Goal: Information Seeking & Learning: Find specific page/section

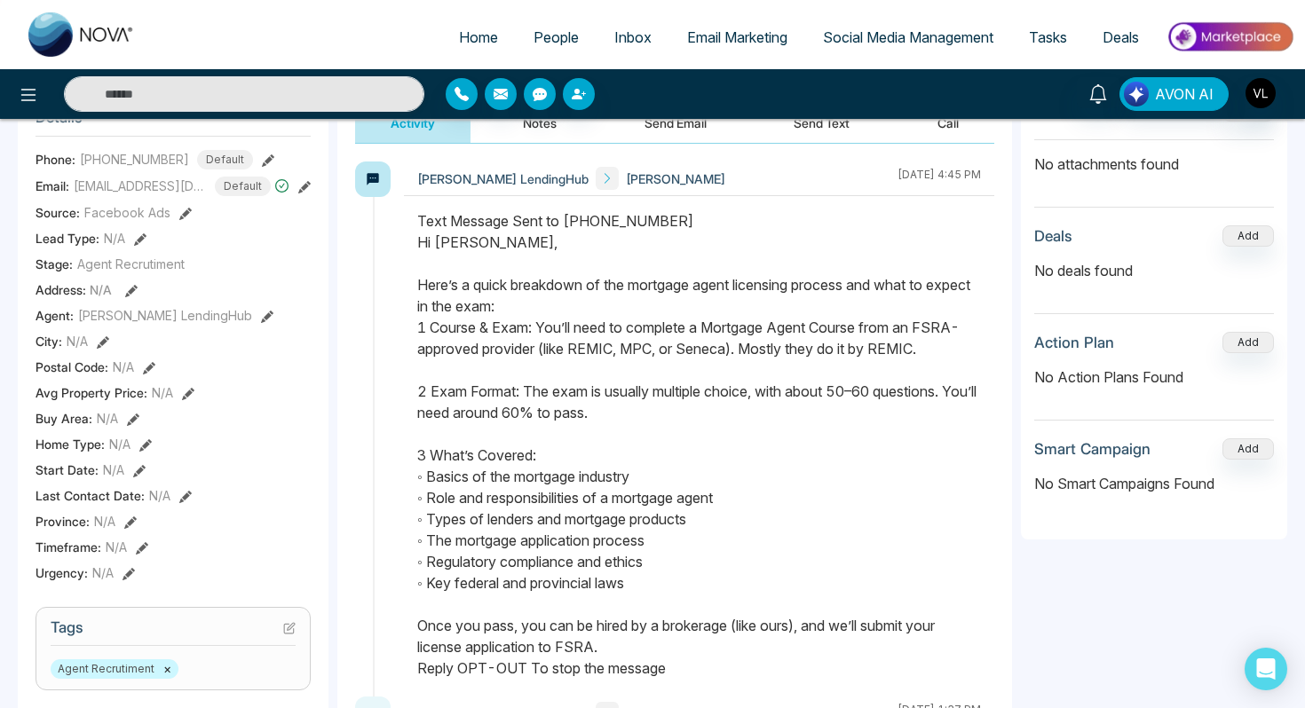
scroll to position [254, 0]
click at [533, 45] on span "People" at bounding box center [555, 37] width 45 height 18
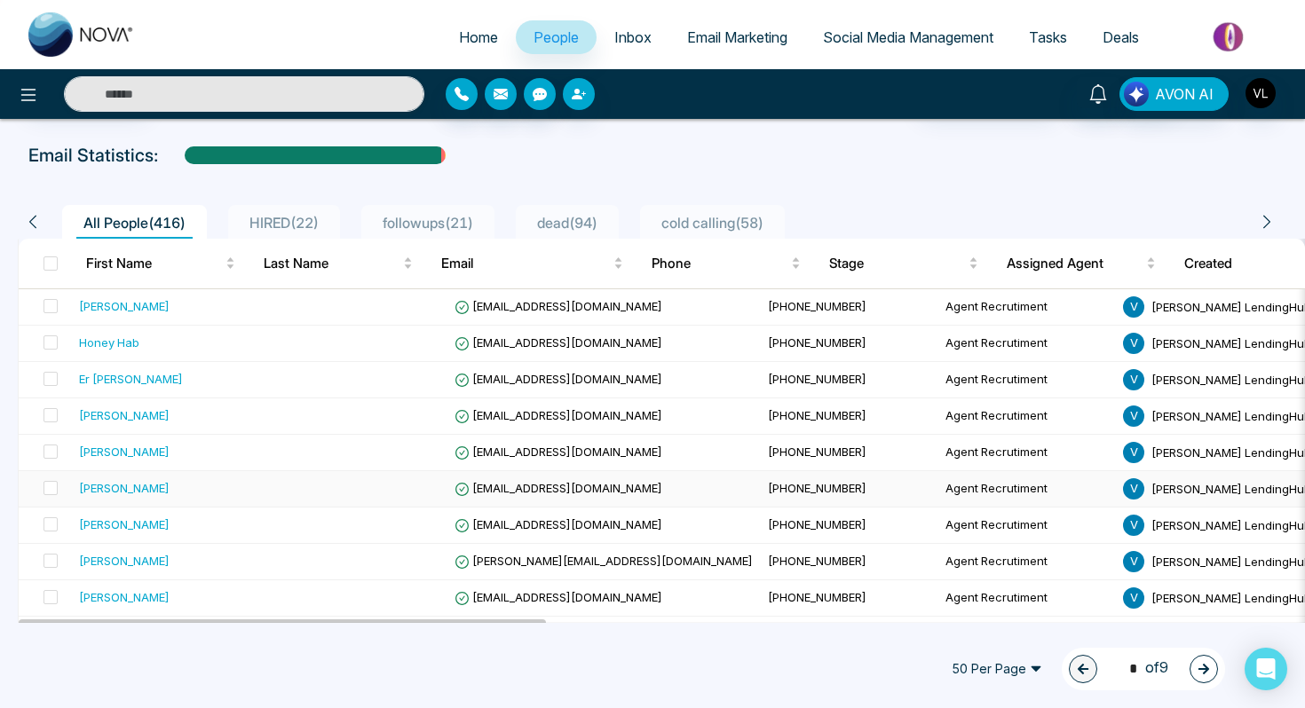
scroll to position [70, 0]
click at [135, 523] on div "[PERSON_NAME]" at bounding box center [124, 524] width 91 height 18
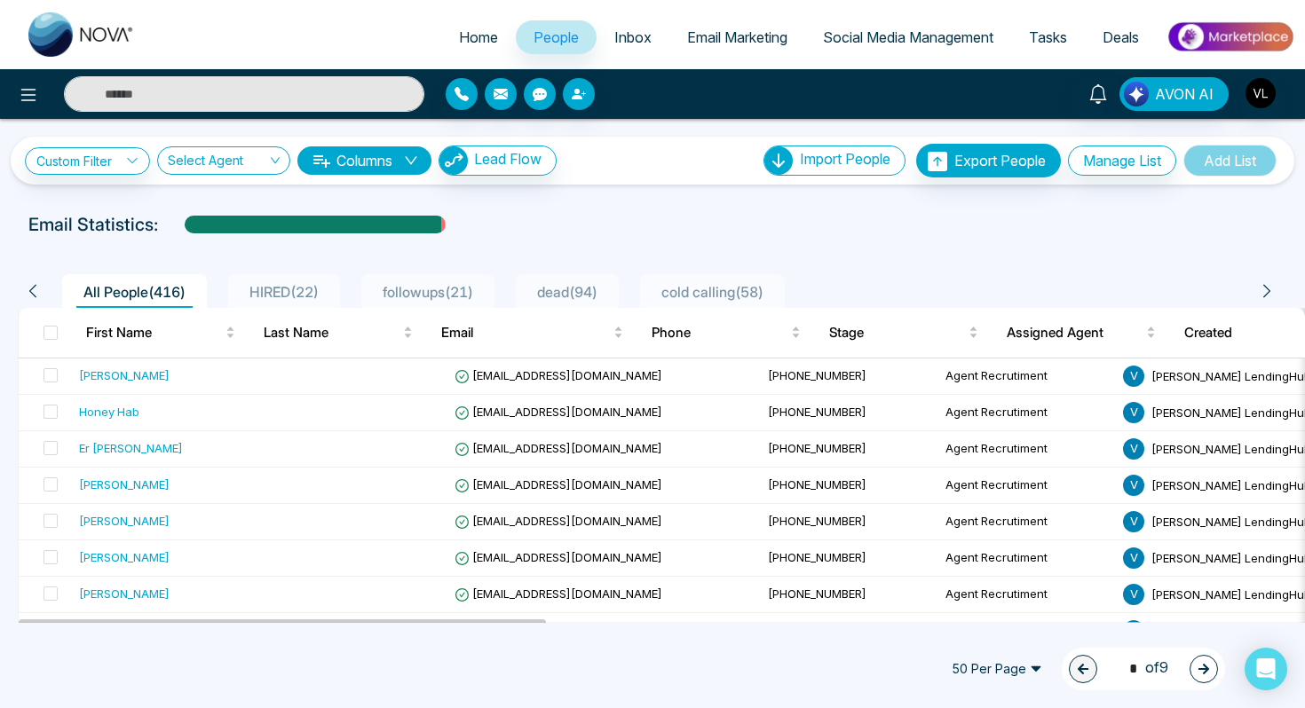
click at [173, 93] on input "text" at bounding box center [244, 94] width 360 height 36
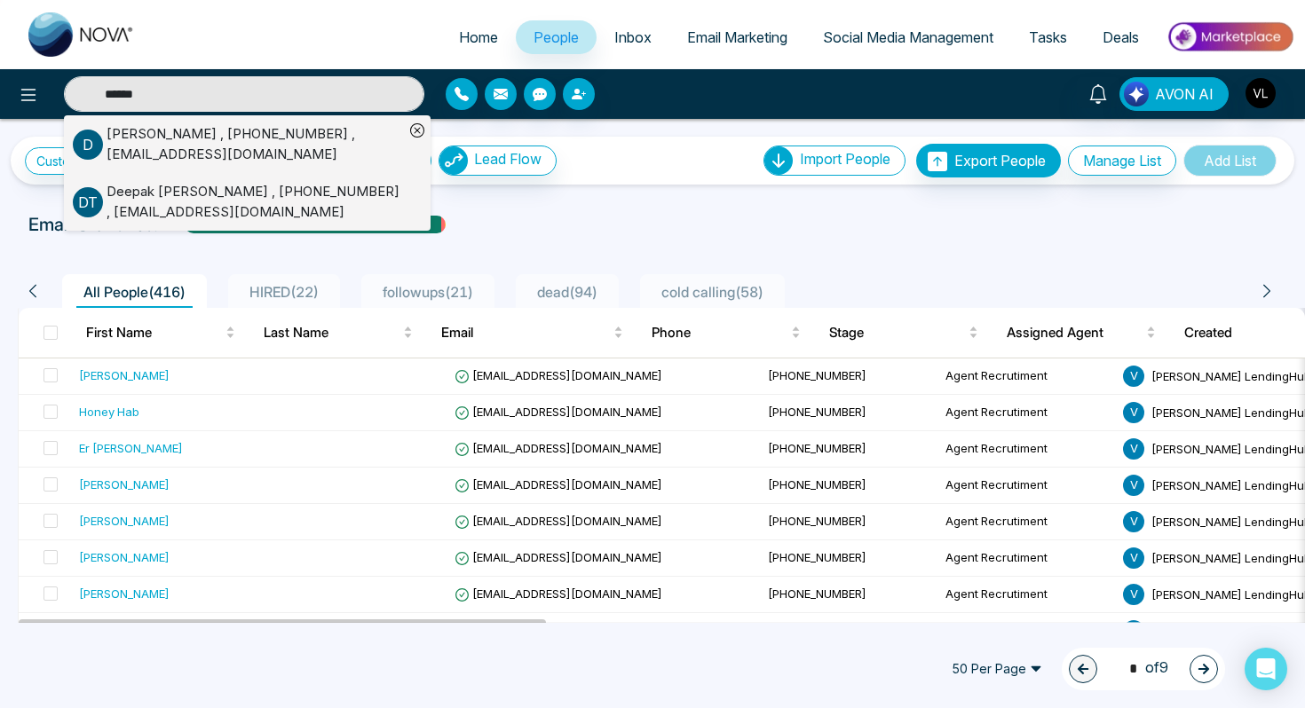
type input "******"
click at [171, 208] on div "[PERSON_NAME] , [PHONE_NUMBER] , [EMAIL_ADDRESS][DOMAIN_NAME]" at bounding box center [255, 202] width 297 height 40
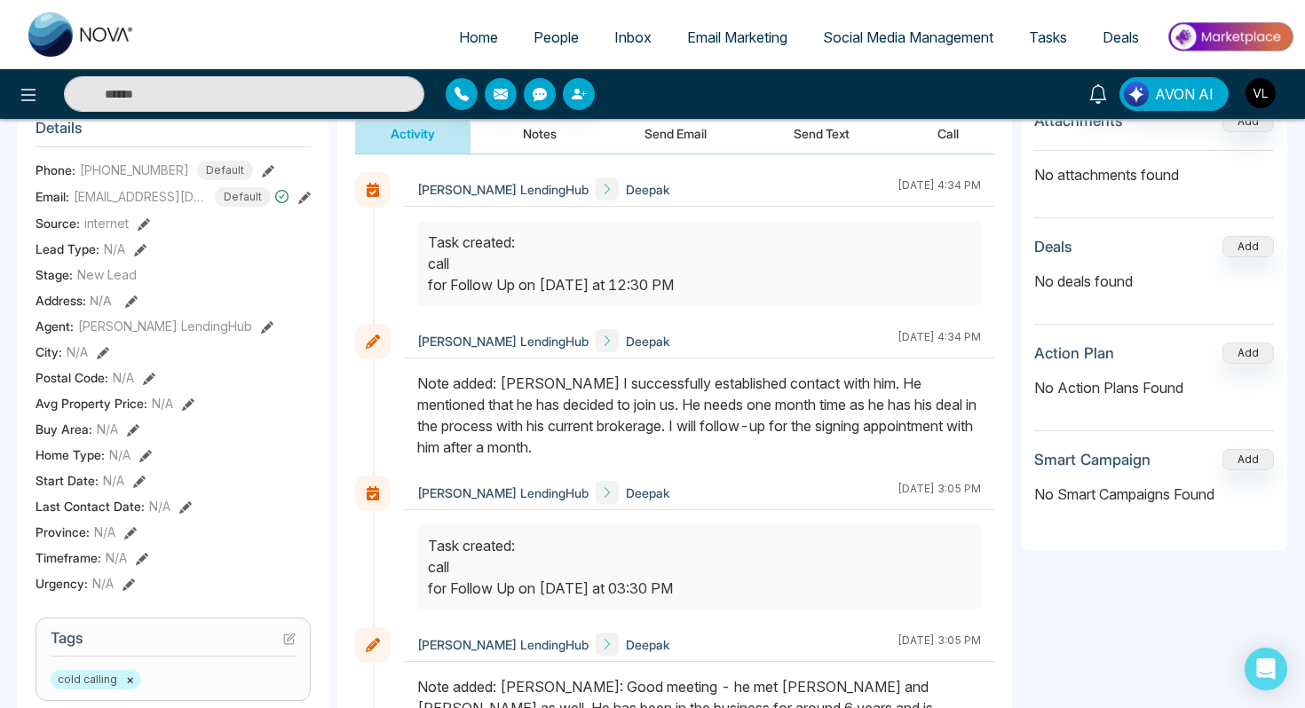
scroll to position [243, 0]
click at [533, 42] on span "People" at bounding box center [555, 37] width 45 height 18
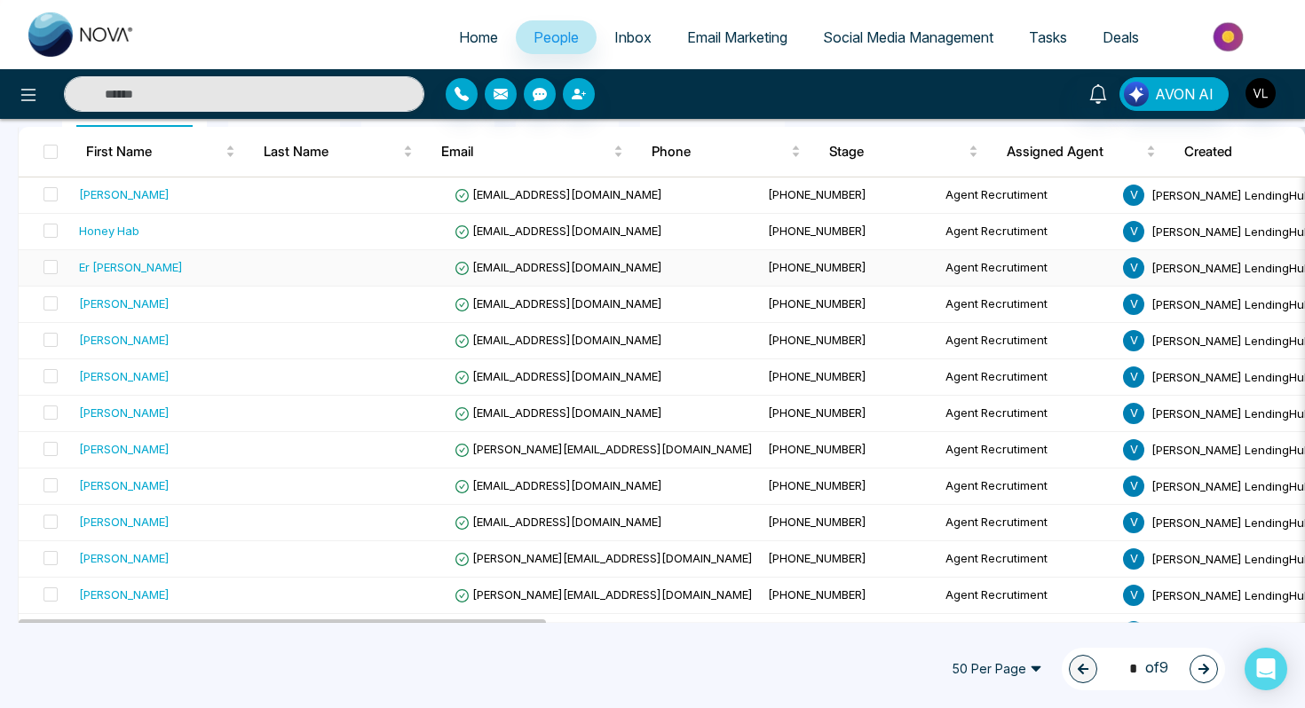
scroll to position [182, 0]
click at [148, 459] on td "[PERSON_NAME]" at bounding box center [171, 449] width 198 height 36
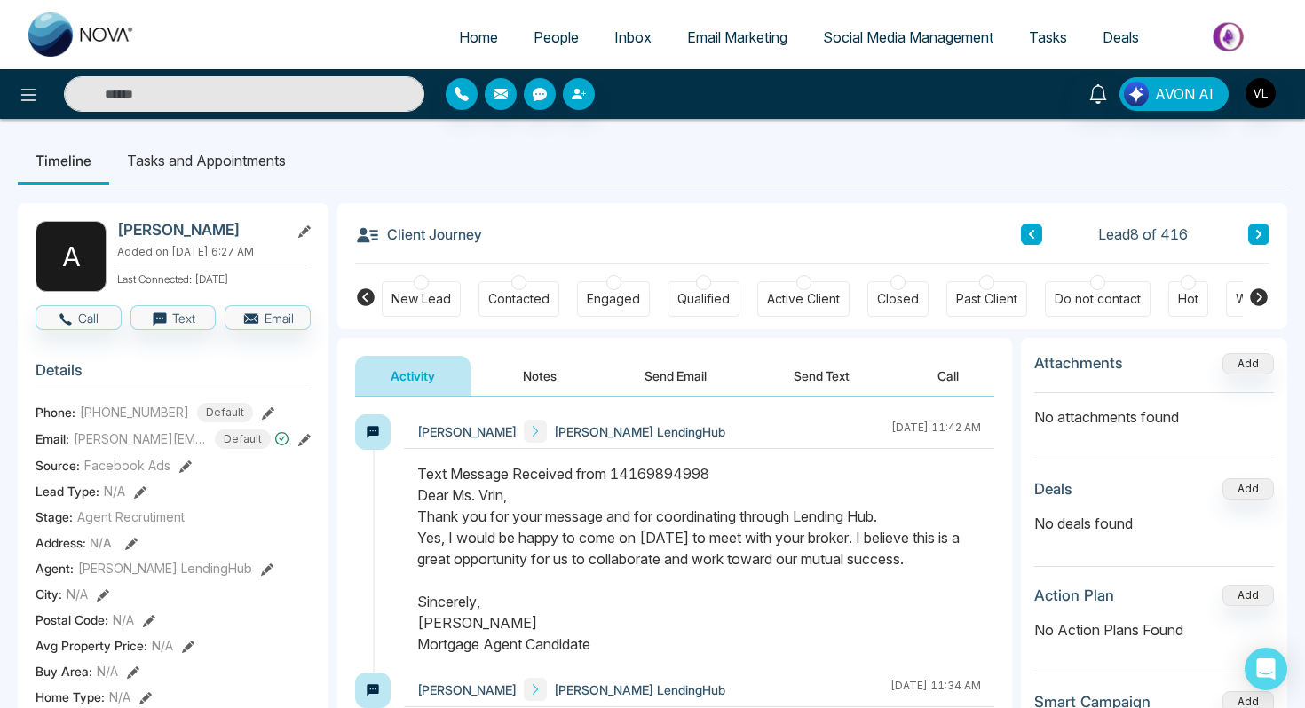
click at [179, 105] on input "text" at bounding box center [244, 94] width 360 height 36
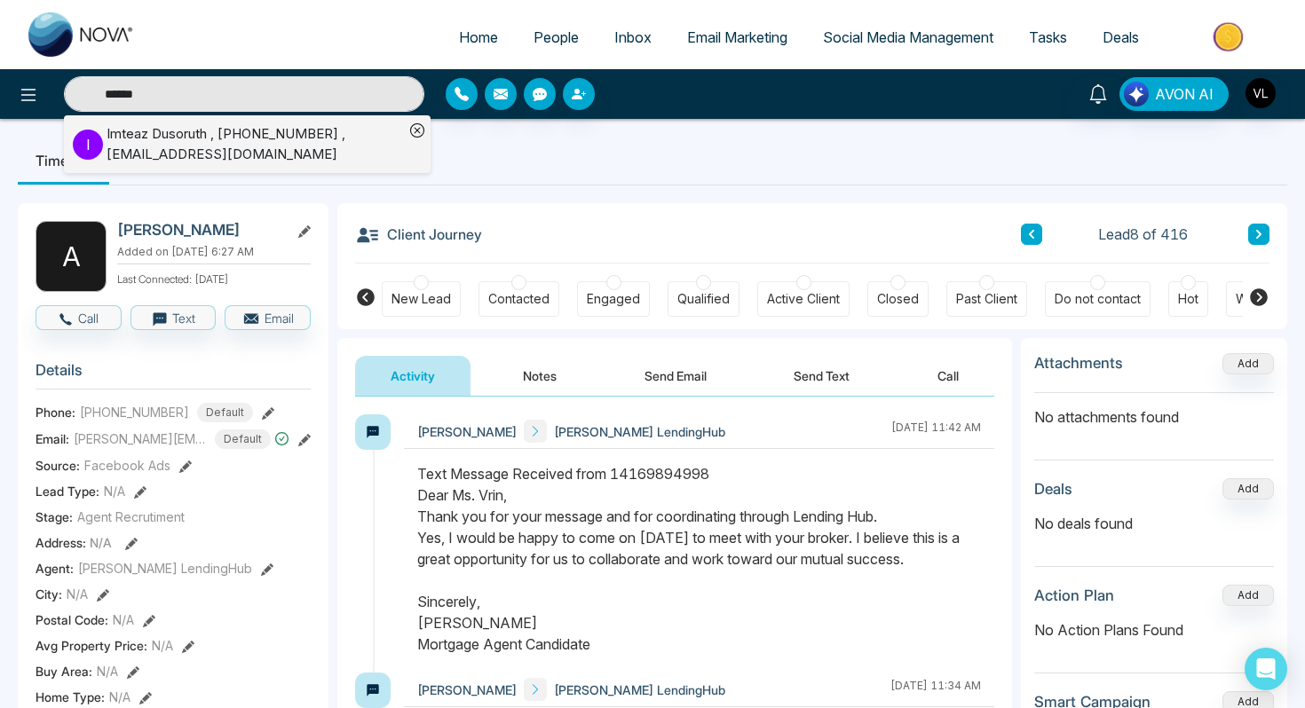
type input "******"
click at [180, 138] on div "[PERSON_NAME] , [PHONE_NUMBER] , [EMAIL_ADDRESS][DOMAIN_NAME]" at bounding box center [255, 144] width 297 height 40
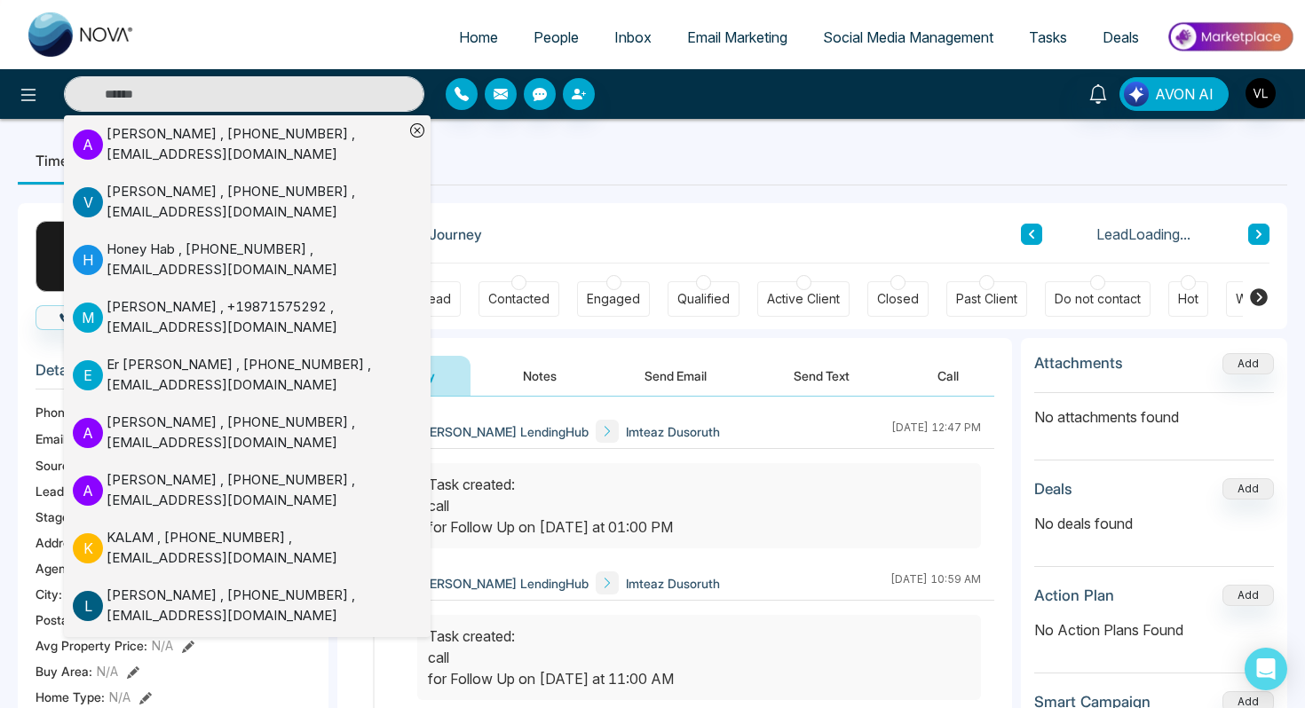
click at [577, 654] on div "Task created: call for Follow Up on [DATE] at 11:00 AM" at bounding box center [699, 658] width 542 height 64
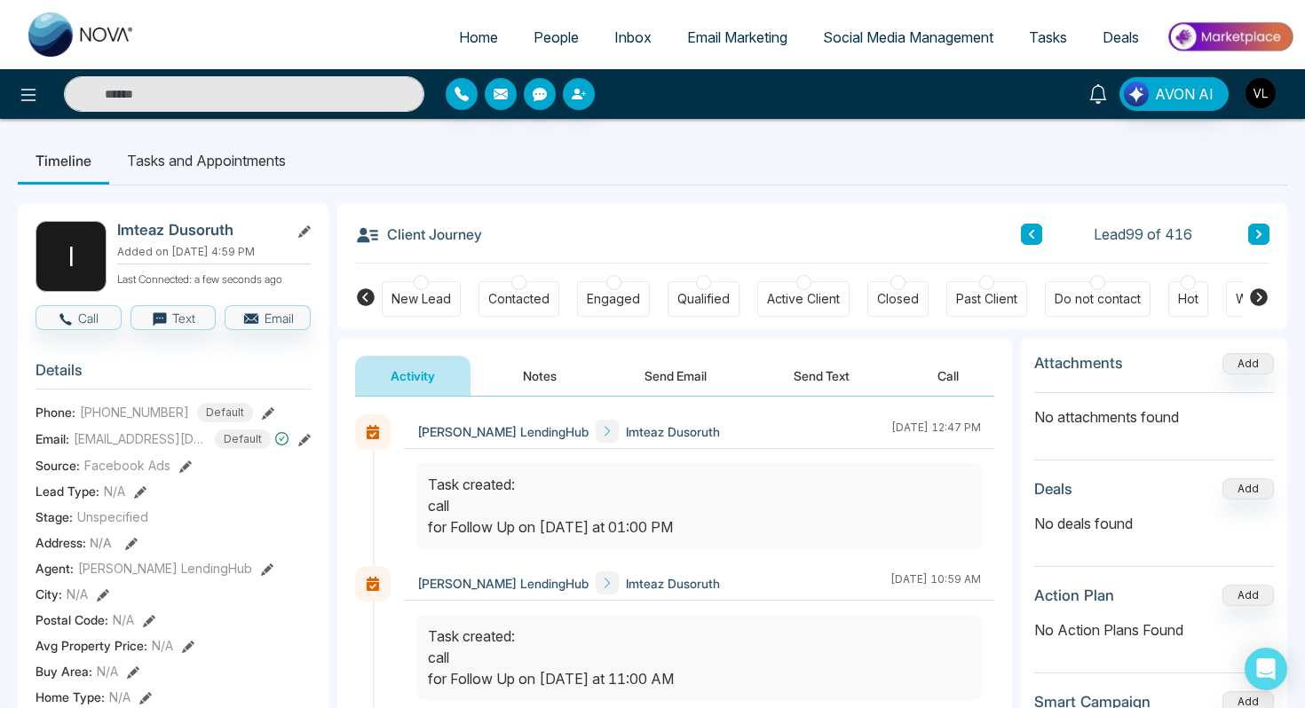
click at [1086, 104] on link at bounding box center [1098, 92] width 43 height 31
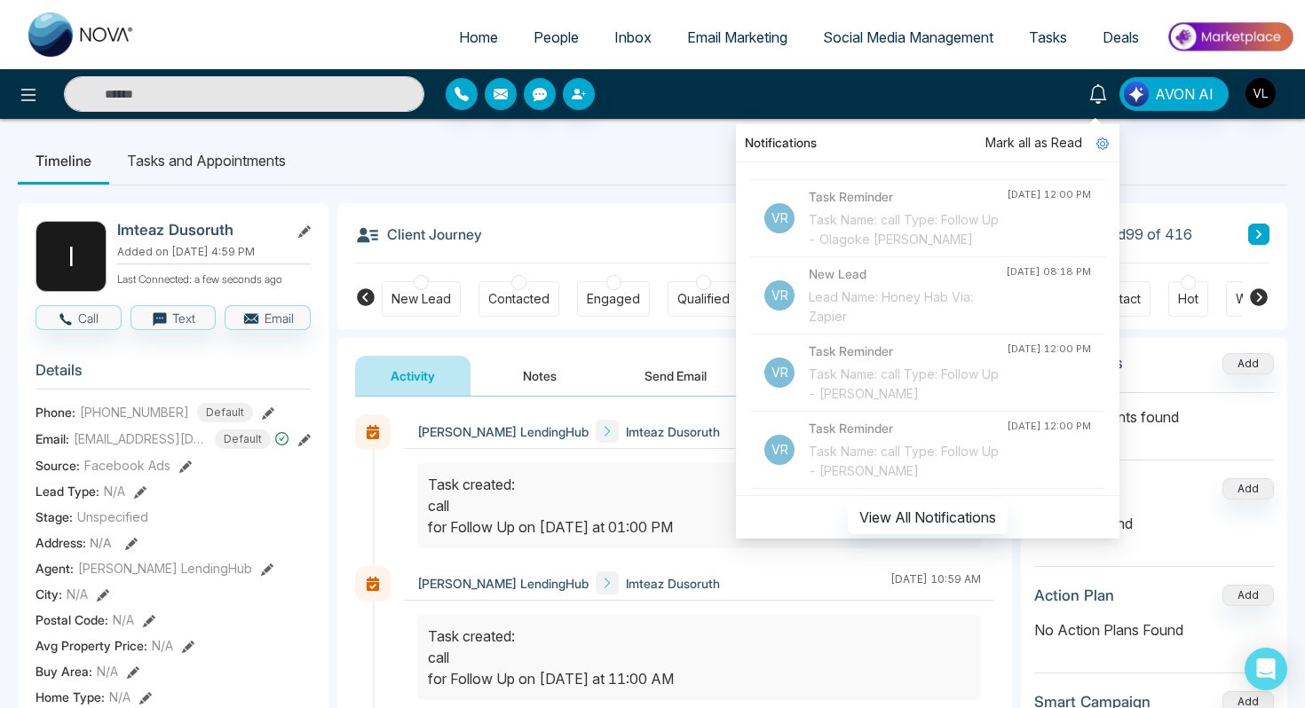
scroll to position [183, 0]
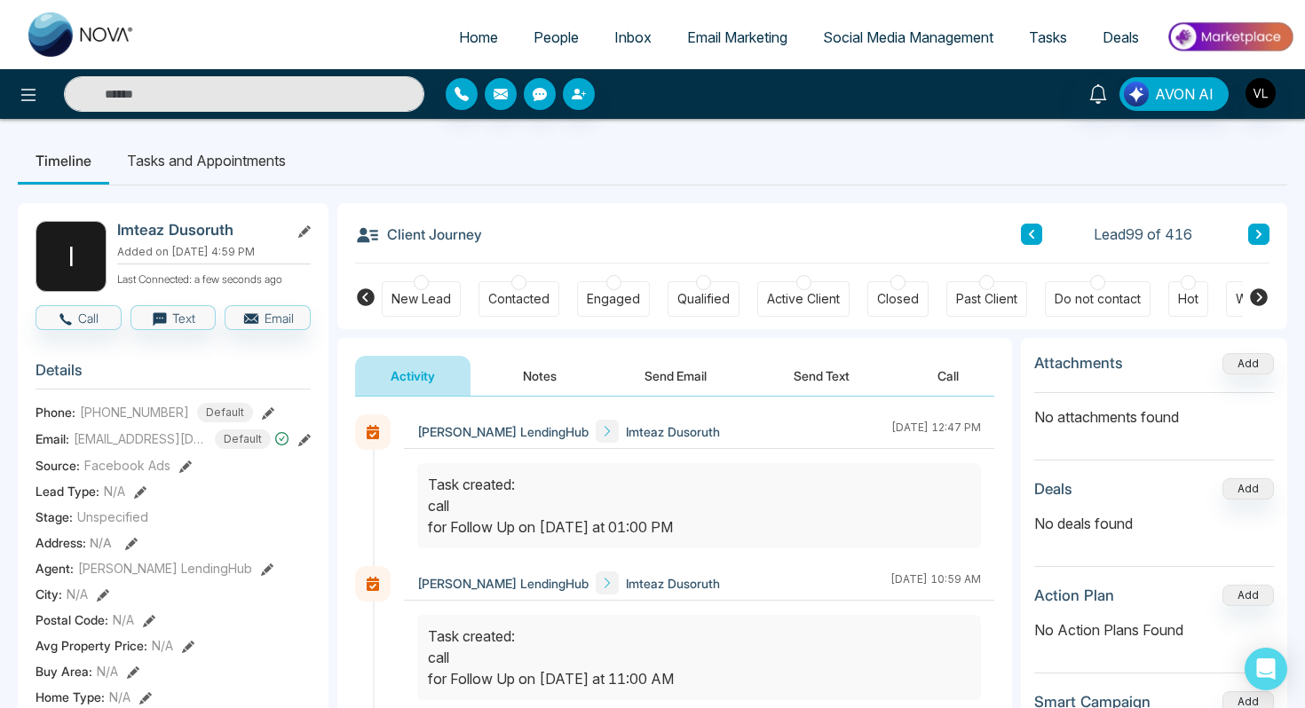
click at [199, 100] on input "text" at bounding box center [244, 94] width 360 height 36
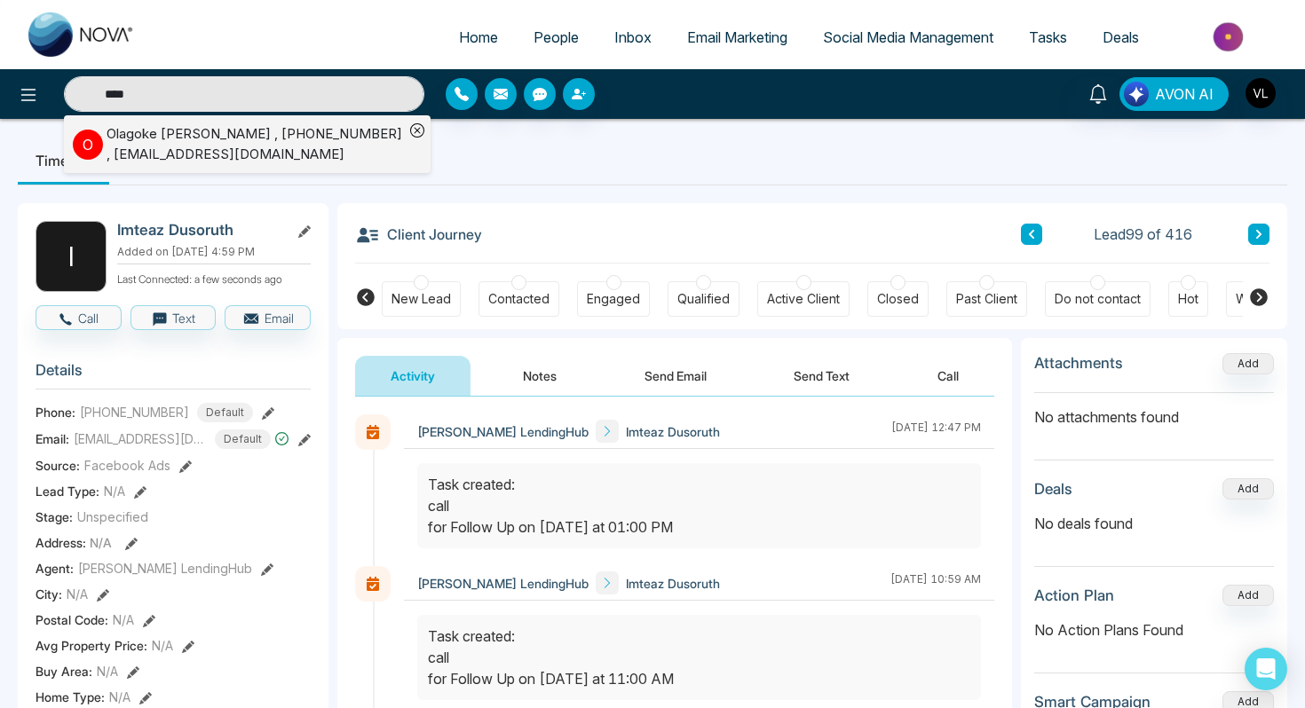
type input "****"
click at [354, 144] on div "Olagoke [PERSON_NAME] , [PHONE_NUMBER] , [EMAIL_ADDRESS][DOMAIN_NAME]" at bounding box center [255, 144] width 297 height 40
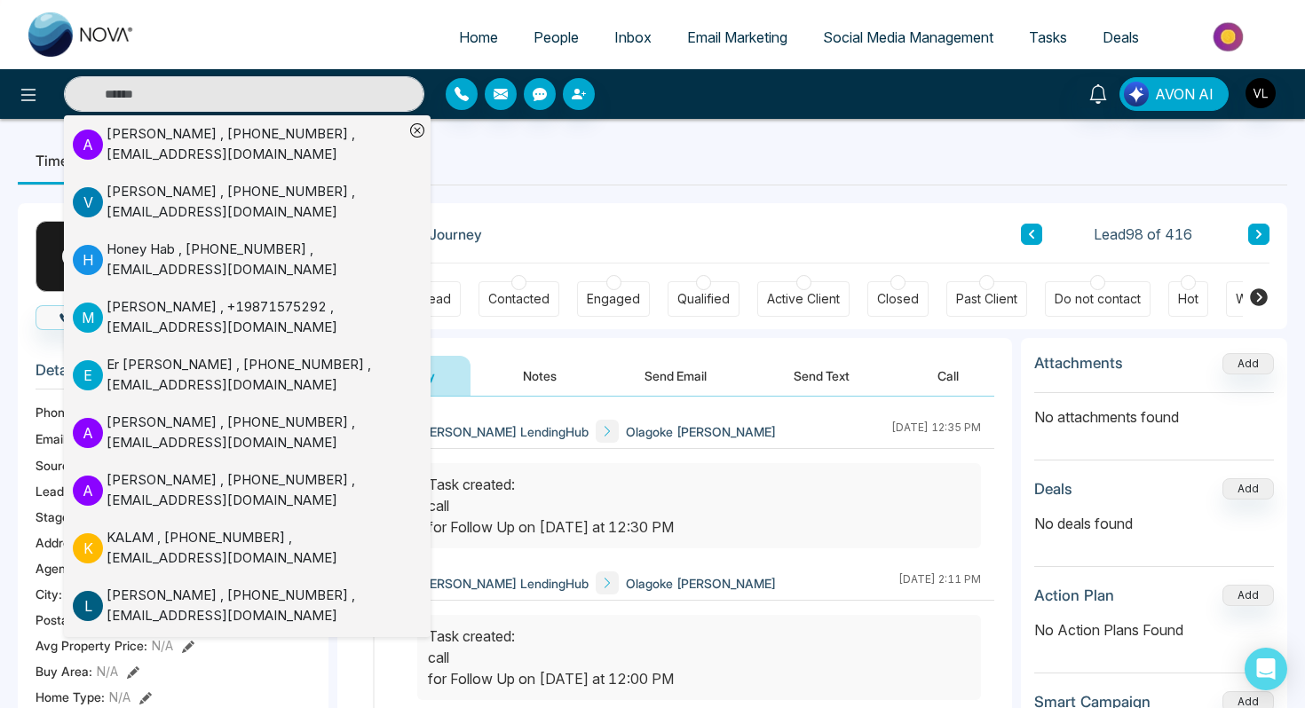
click at [533, 41] on span "People" at bounding box center [555, 37] width 45 height 18
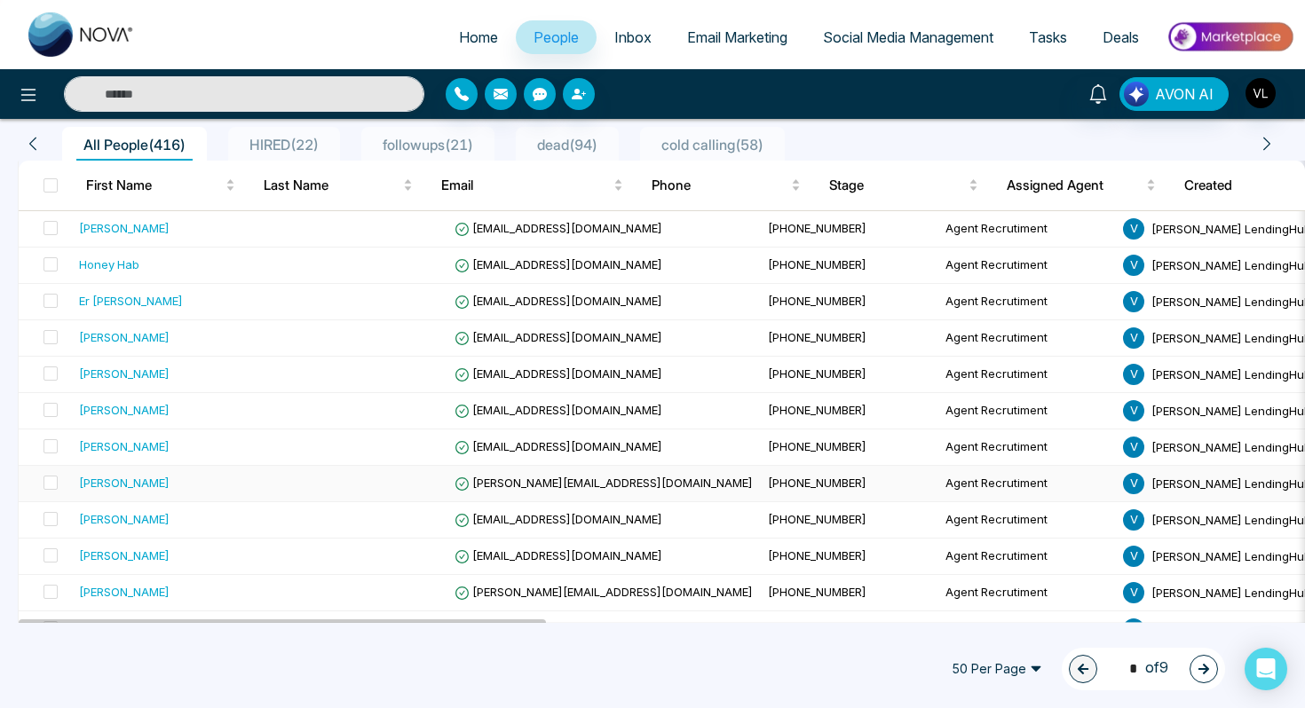
scroll to position [146, 0]
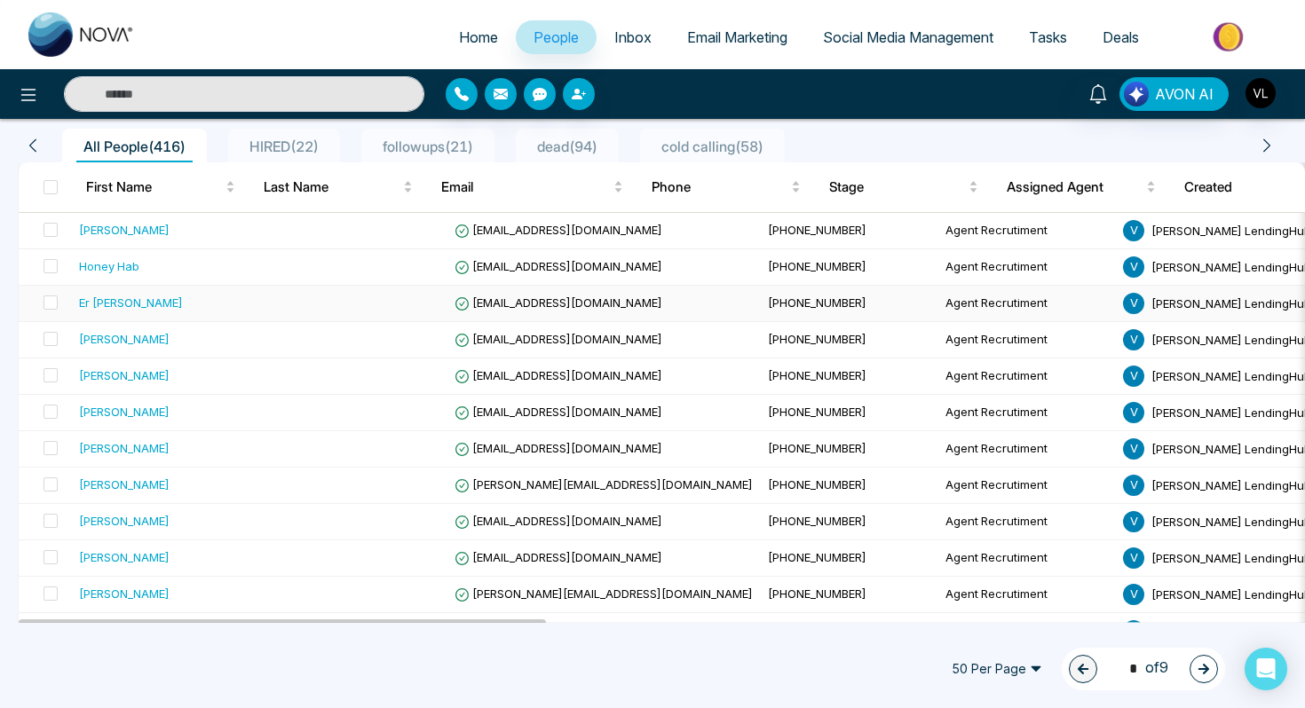
click at [126, 318] on td "Er [PERSON_NAME]" at bounding box center [171, 304] width 198 height 36
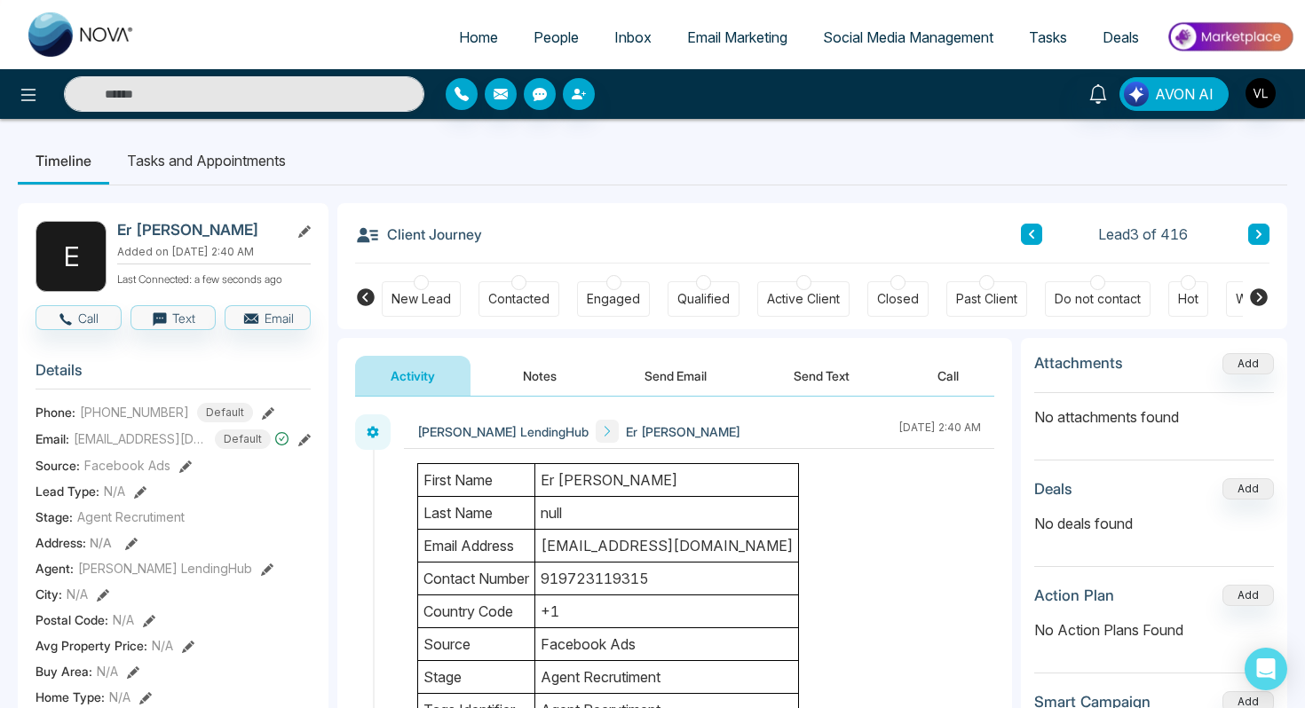
click at [533, 42] on span "People" at bounding box center [555, 37] width 45 height 18
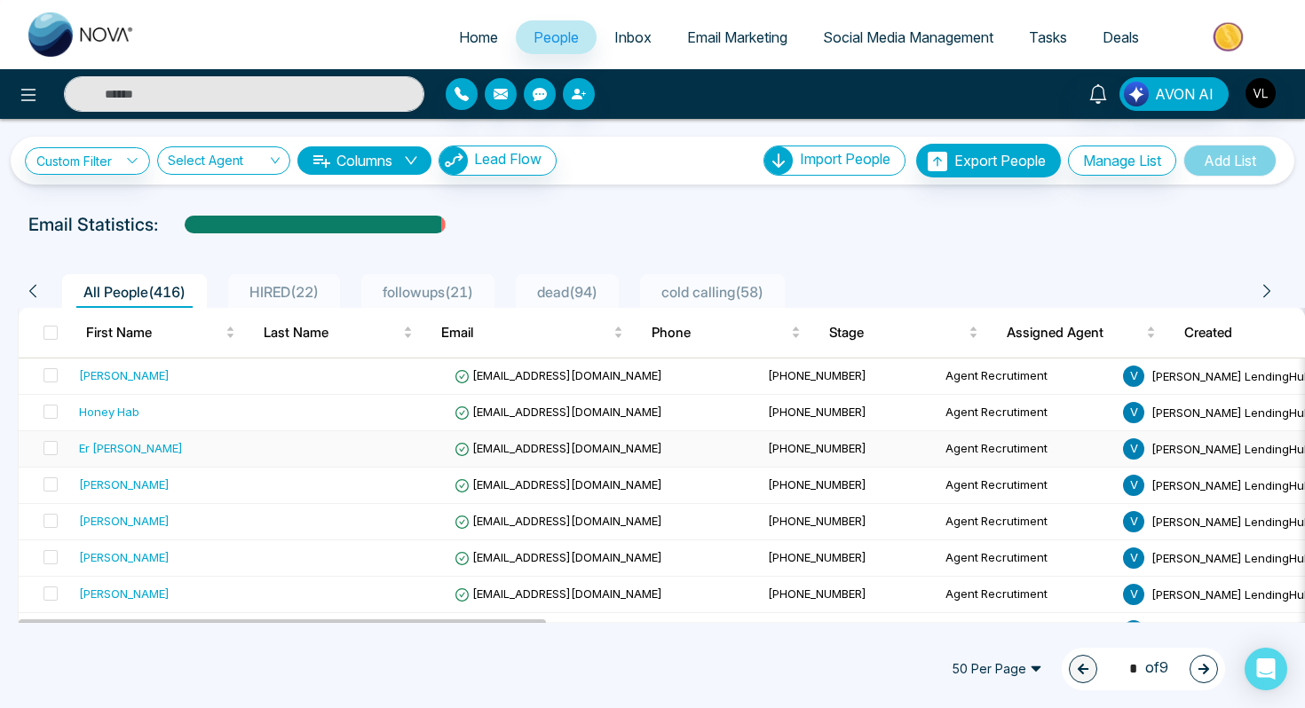
click at [302, 445] on td at bounding box center [359, 449] width 178 height 36
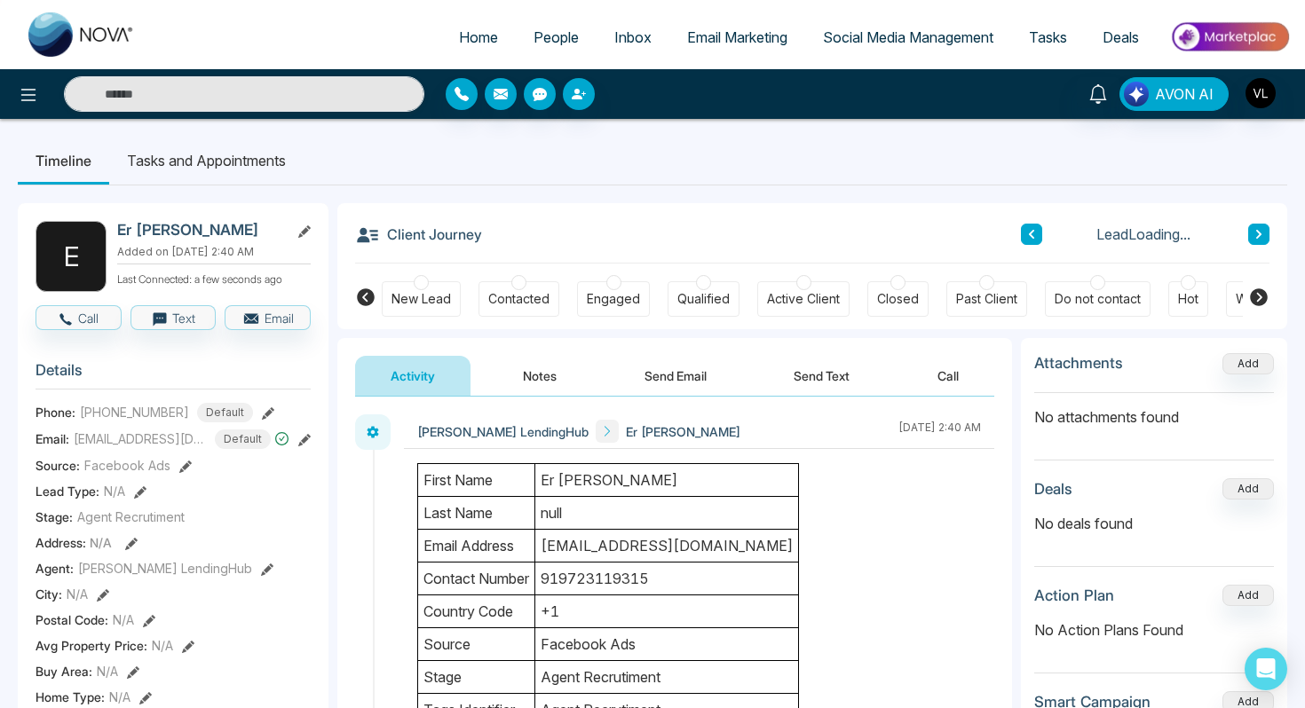
click at [693, 398] on div "[PERSON_NAME] LendingHub Er [PERSON_NAME] [DATE] 2:40 AM" at bounding box center [674, 580] width 675 height 366
click at [676, 375] on button "Send Email" at bounding box center [675, 376] width 133 height 40
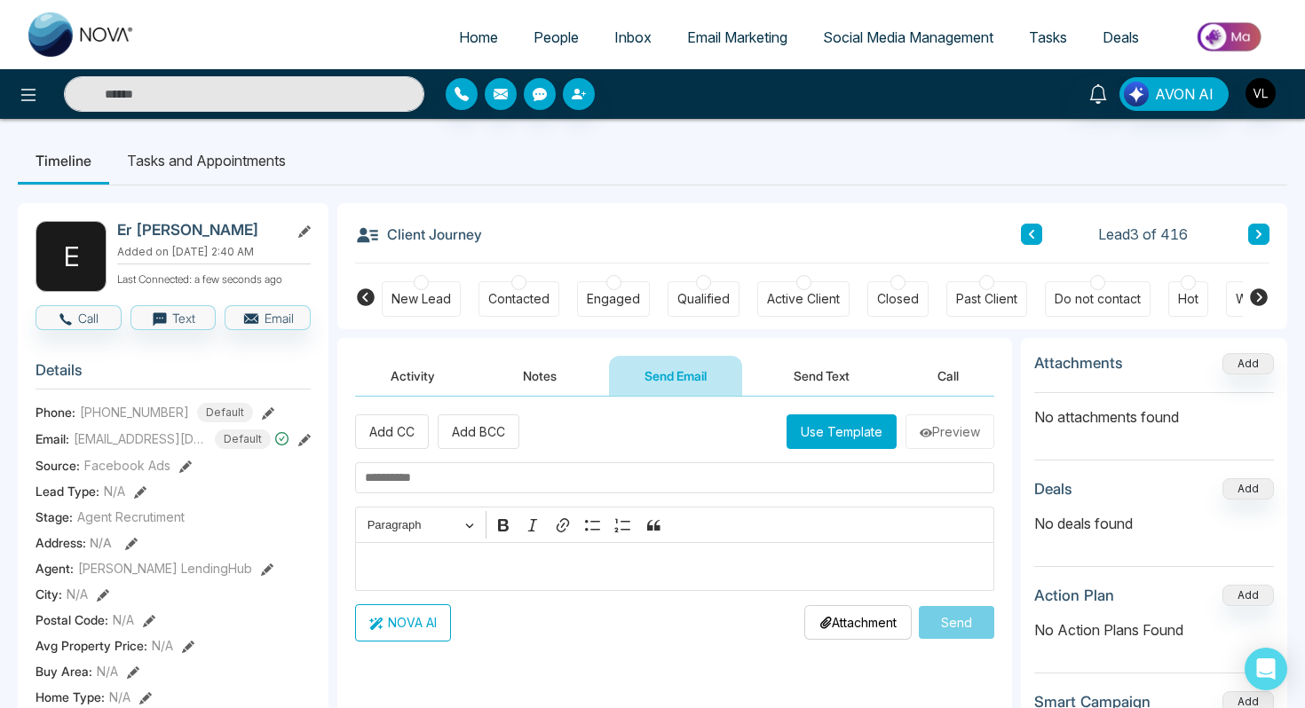
click at [403, 573] on p "Editor editing area: main" at bounding box center [675, 566] width 620 height 21
click at [446, 572] on p "**********" at bounding box center [675, 566] width 620 height 21
click at [564, 566] on p "**********" at bounding box center [675, 566] width 620 height 21
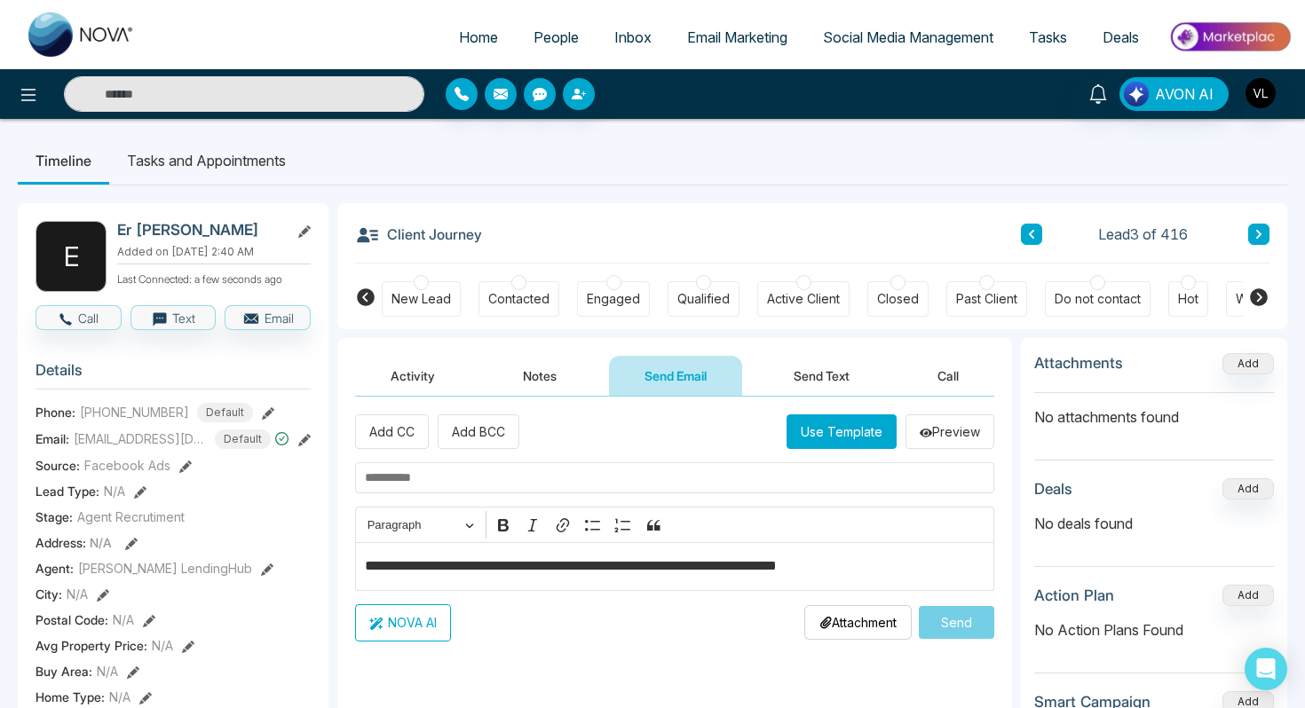
click at [389, 620] on button "NOVA AI" at bounding box center [403, 622] width 96 height 37
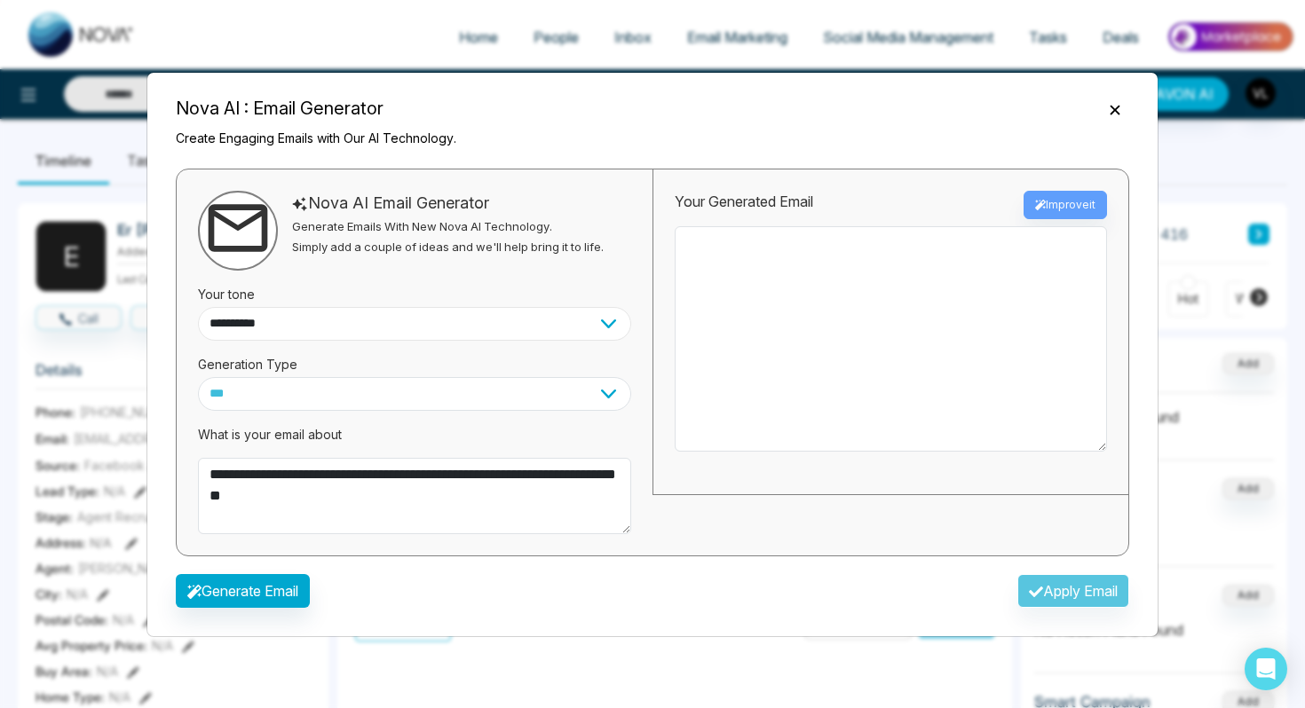
click at [266, 325] on select "**********" at bounding box center [414, 324] width 433 height 34
select select "**********"
click at [198, 307] on select "**********" at bounding box center [414, 324] width 433 height 34
click at [237, 604] on button "Generate Email" at bounding box center [243, 591] width 134 height 34
type textarea "**********"
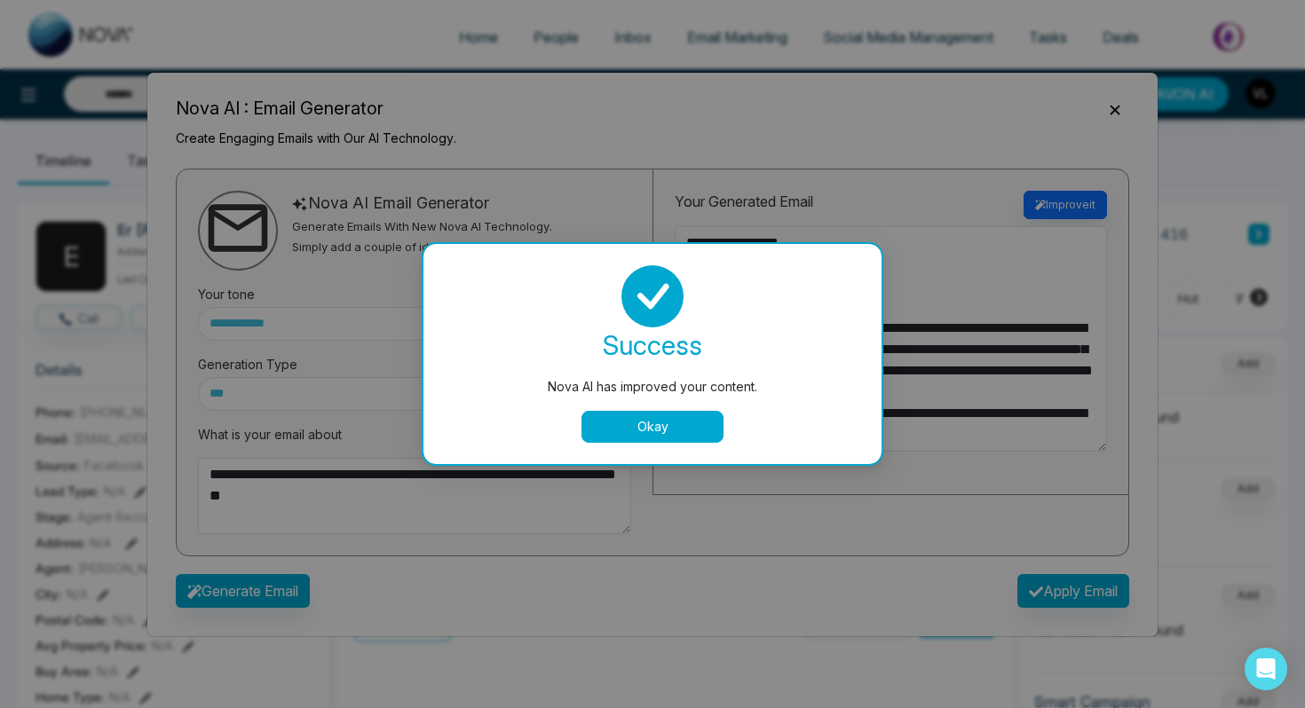
click at [676, 433] on button "Okay" at bounding box center [652, 427] width 142 height 32
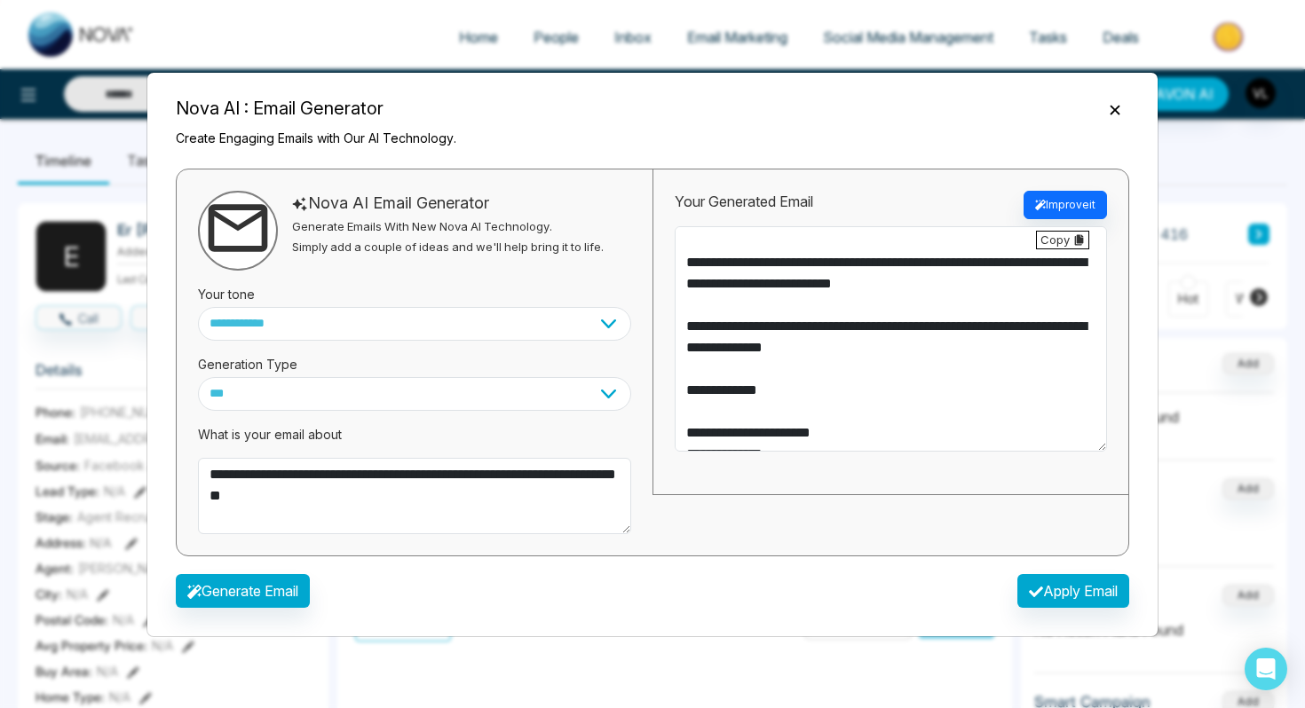
scroll to position [192, 0]
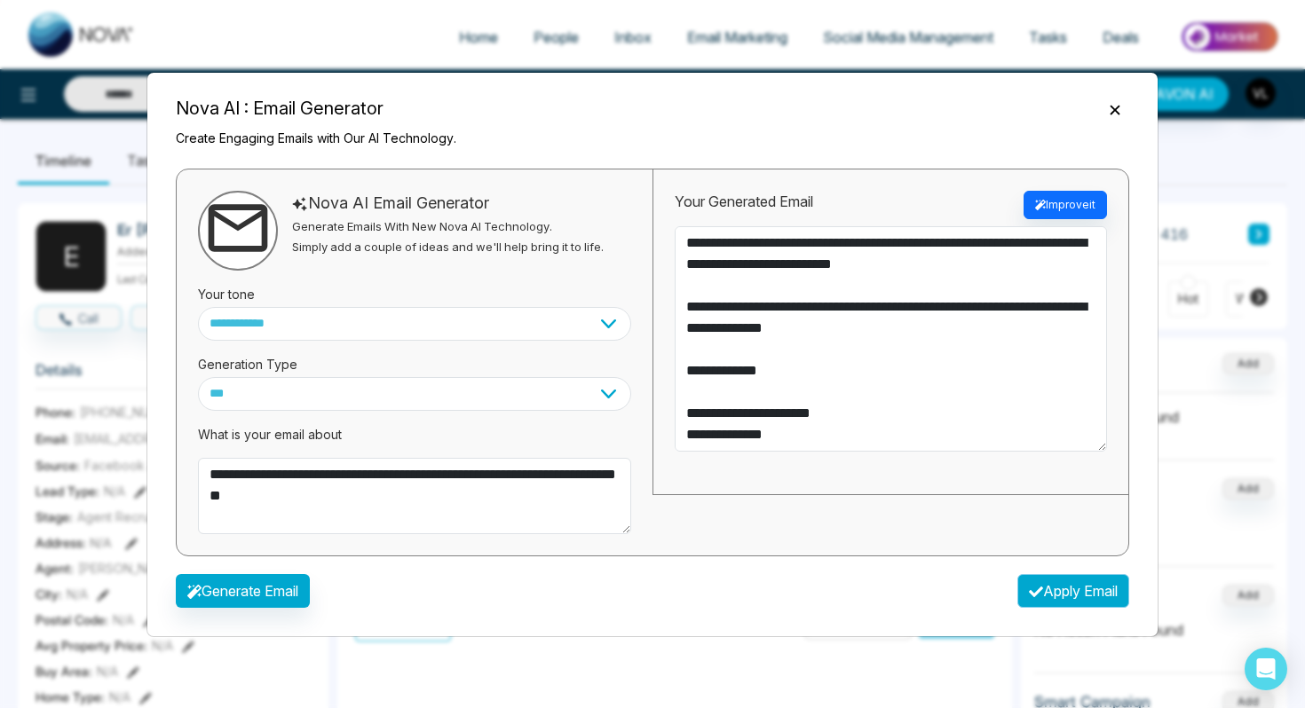
click at [1065, 583] on button "Apply Email" at bounding box center [1073, 591] width 112 height 34
type textarea "**********"
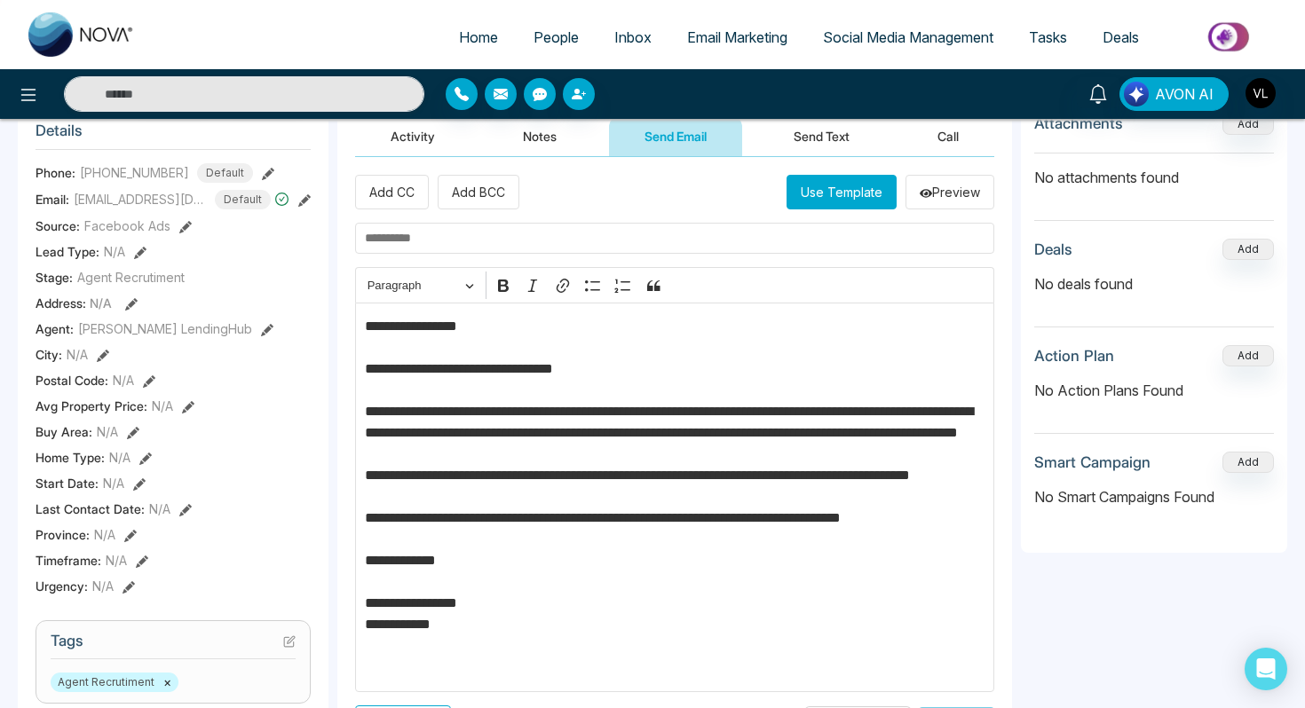
scroll to position [163, 0]
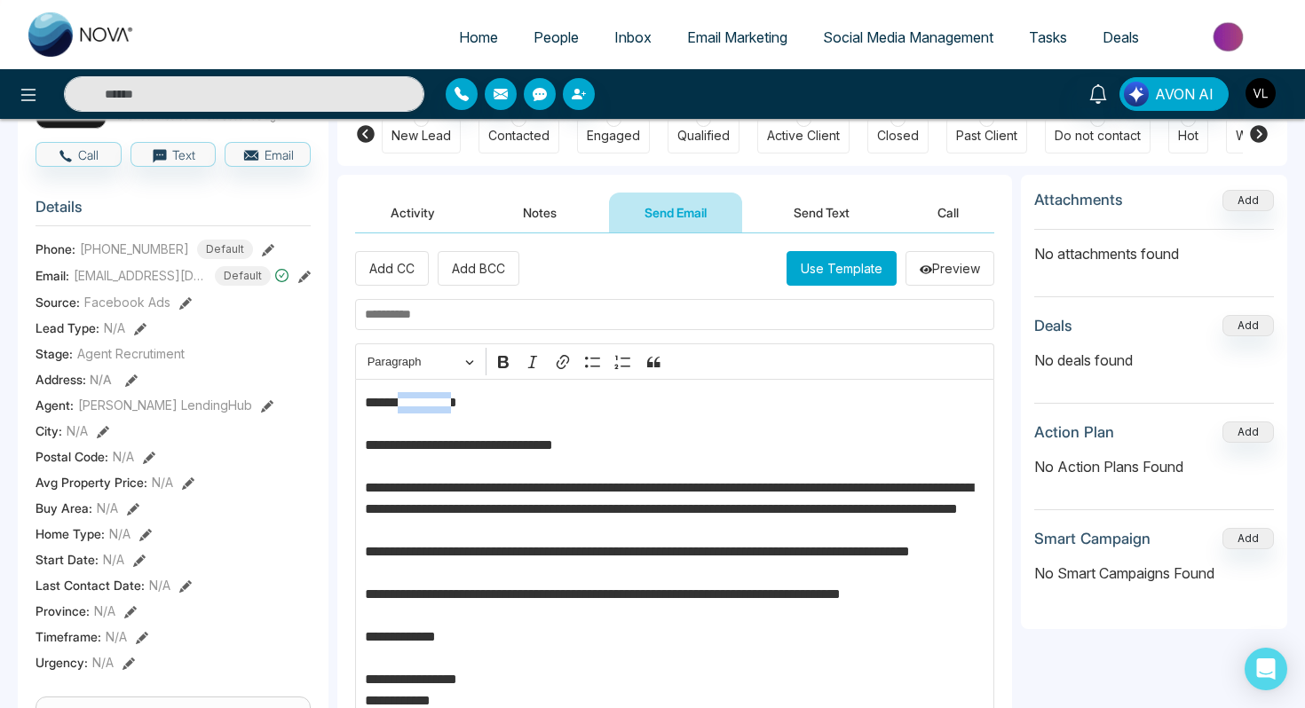
drag, startPoint x: 485, startPoint y: 405, endPoint x: 404, endPoint y: 401, distance: 81.7
click at [403, 401] on p "**********" at bounding box center [675, 573] width 620 height 362
click at [392, 309] on input "text" at bounding box center [674, 314] width 639 height 31
type input "*"
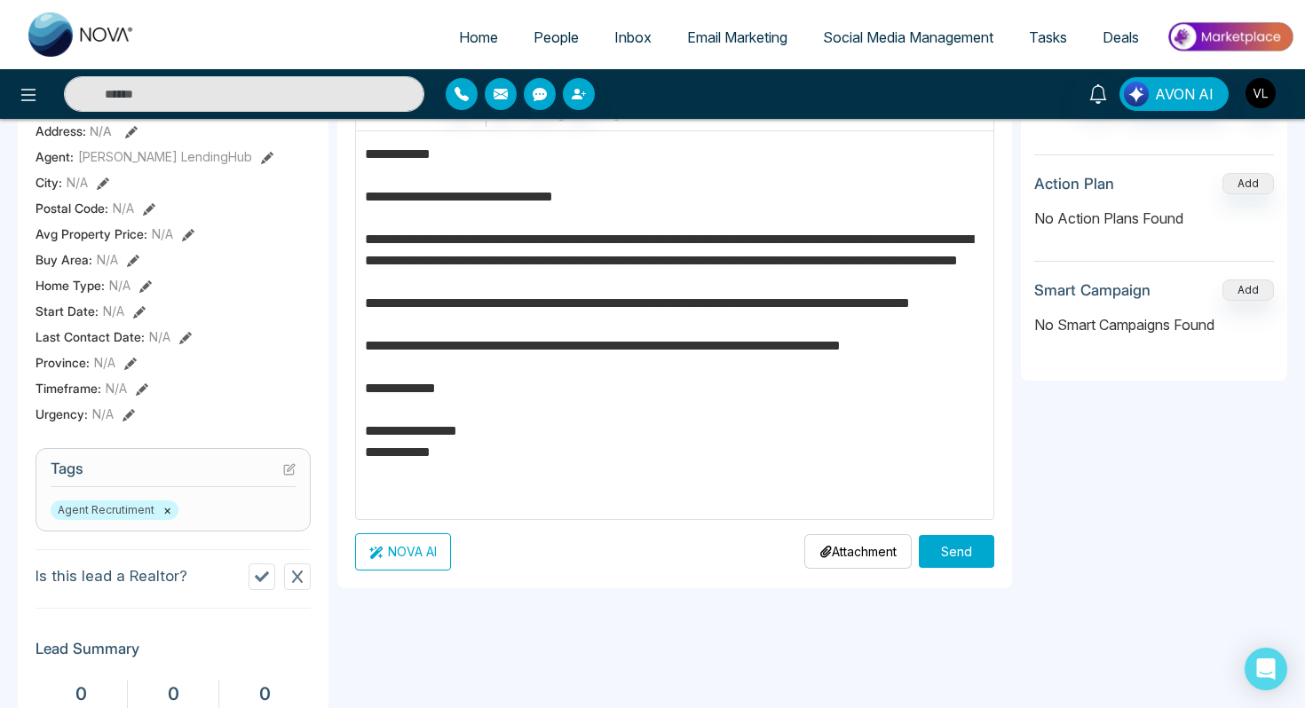
scroll to position [415, 0]
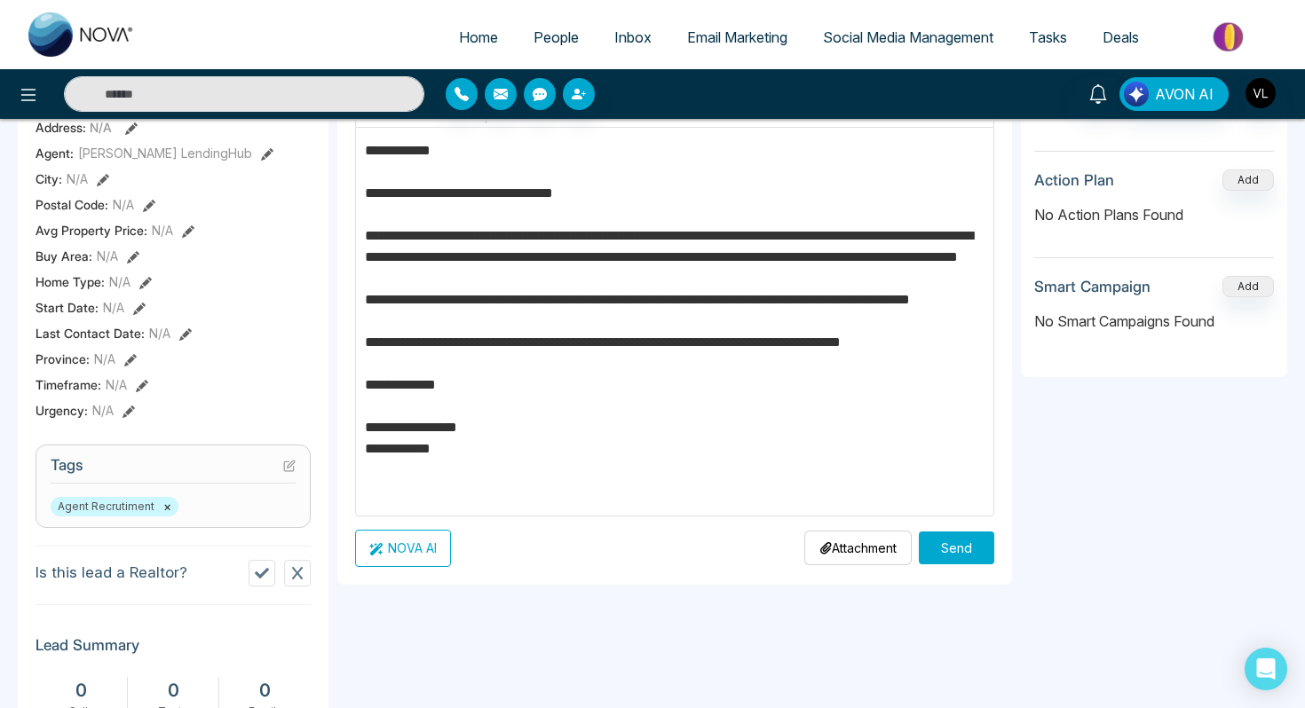
type input "**********"
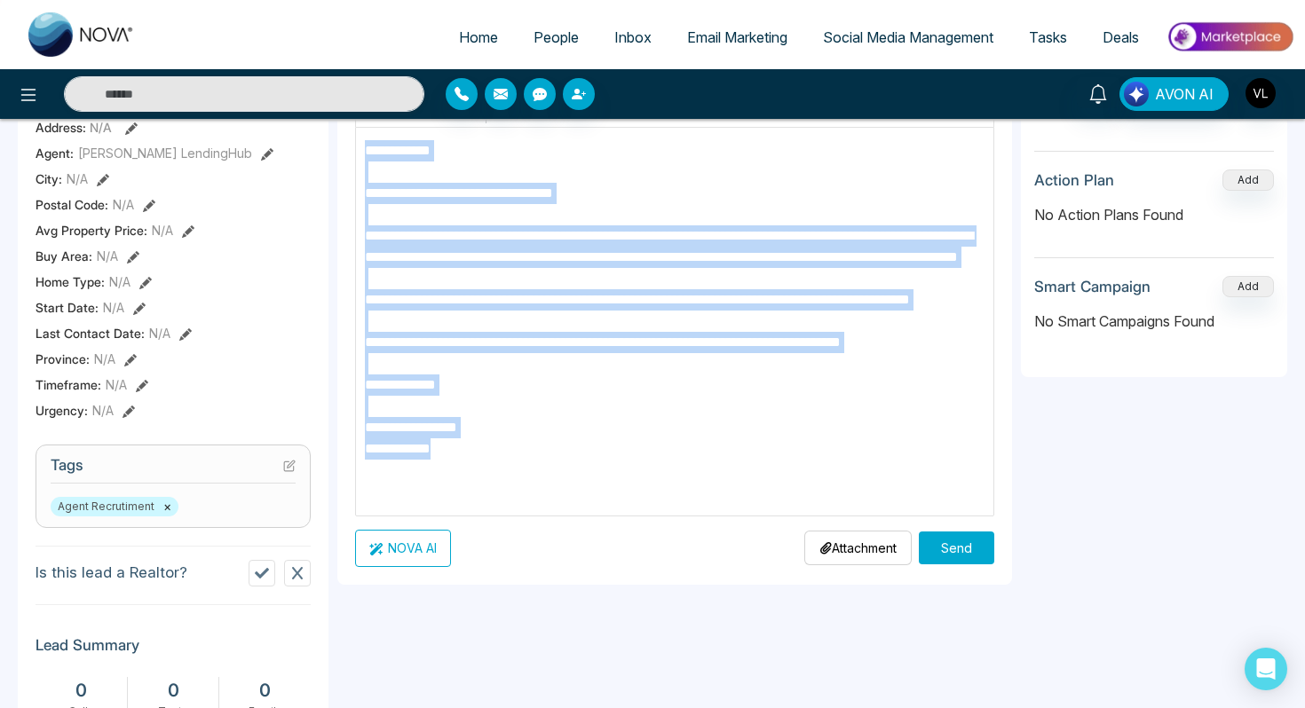
drag, startPoint x: 483, startPoint y: 493, endPoint x: 366, endPoint y: 151, distance: 362.1
click at [365, 151] on p "**********" at bounding box center [675, 321] width 620 height 362
copy p "**********"
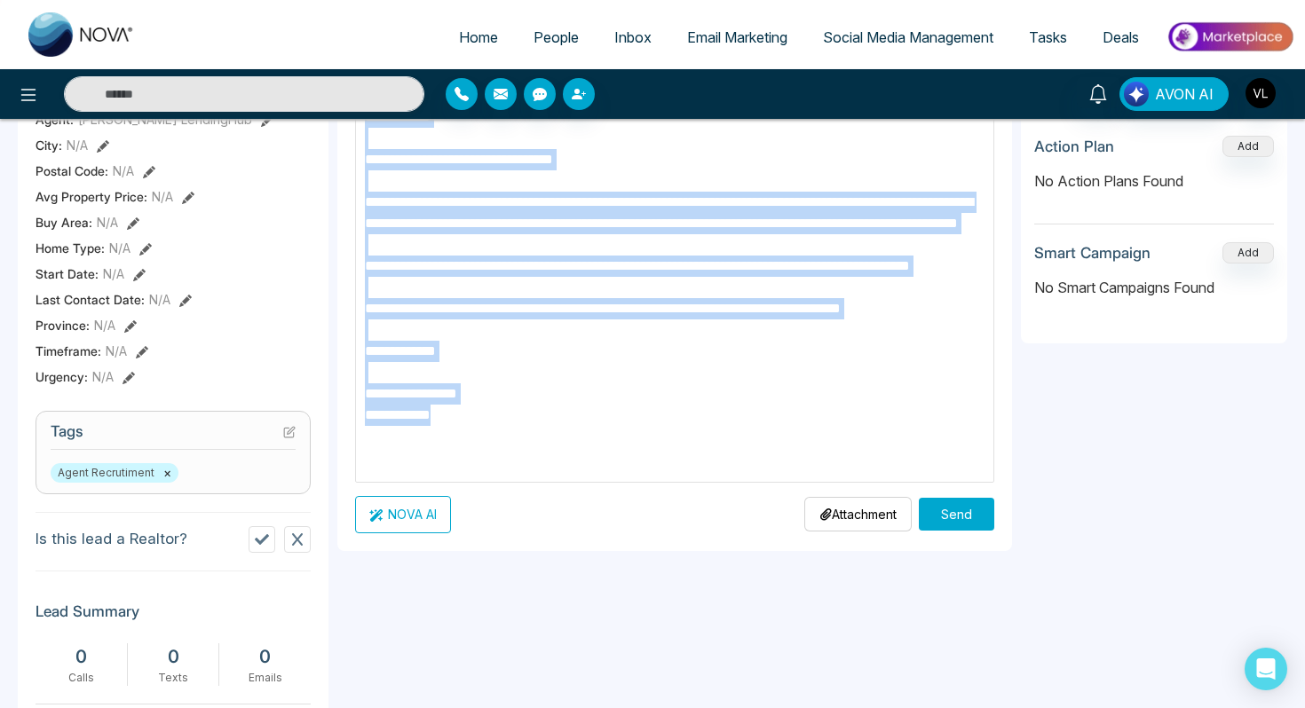
scroll to position [456, 0]
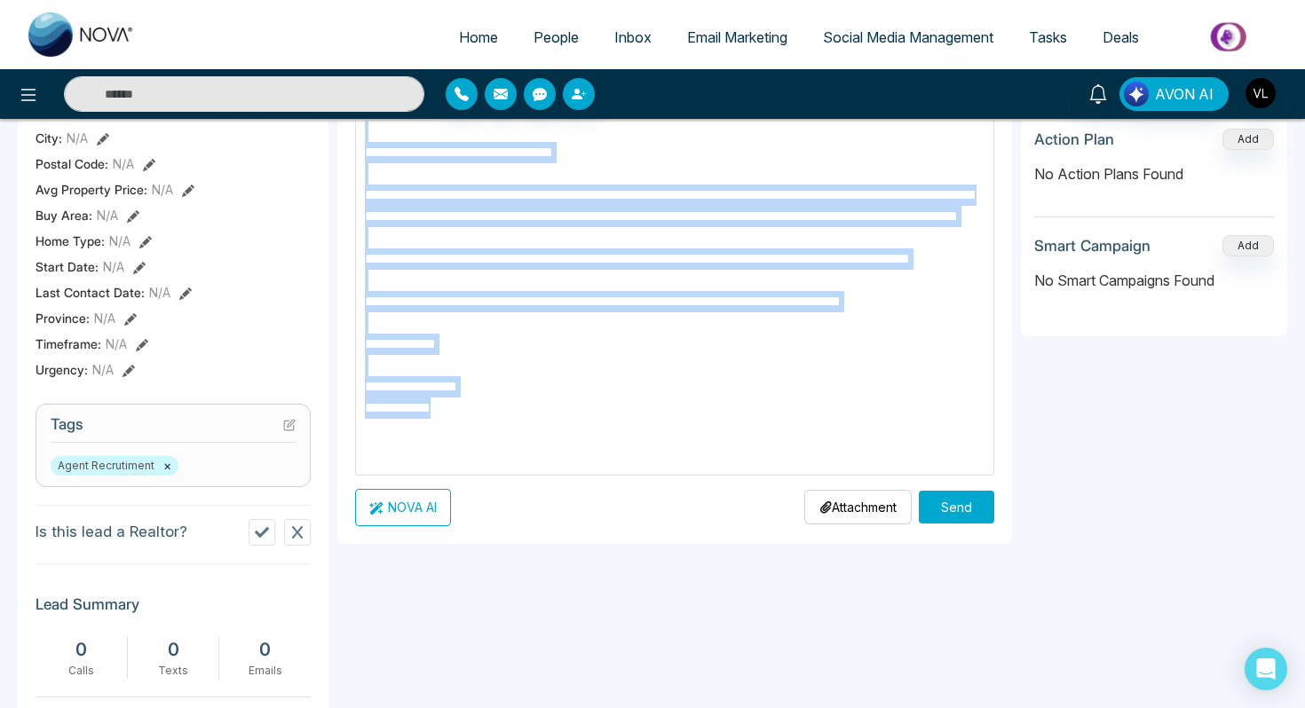
click at [977, 518] on button "Send" at bounding box center [956, 507] width 75 height 33
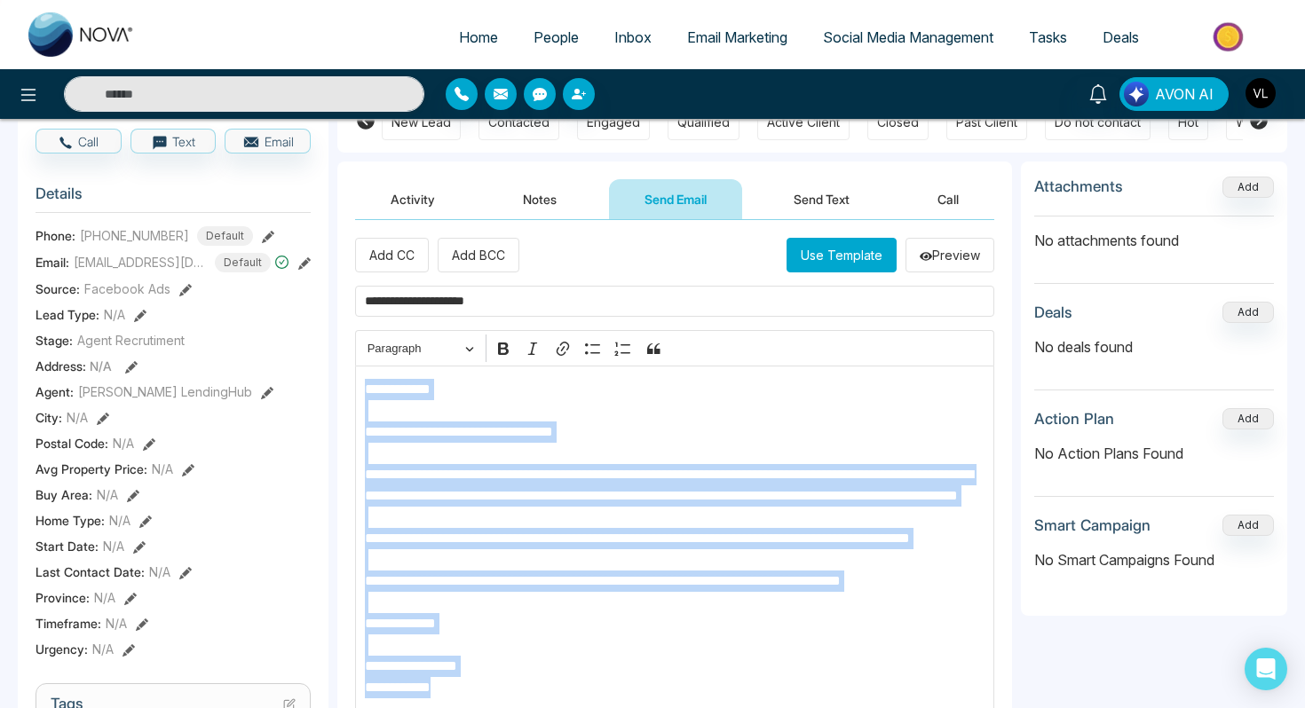
scroll to position [178, 0]
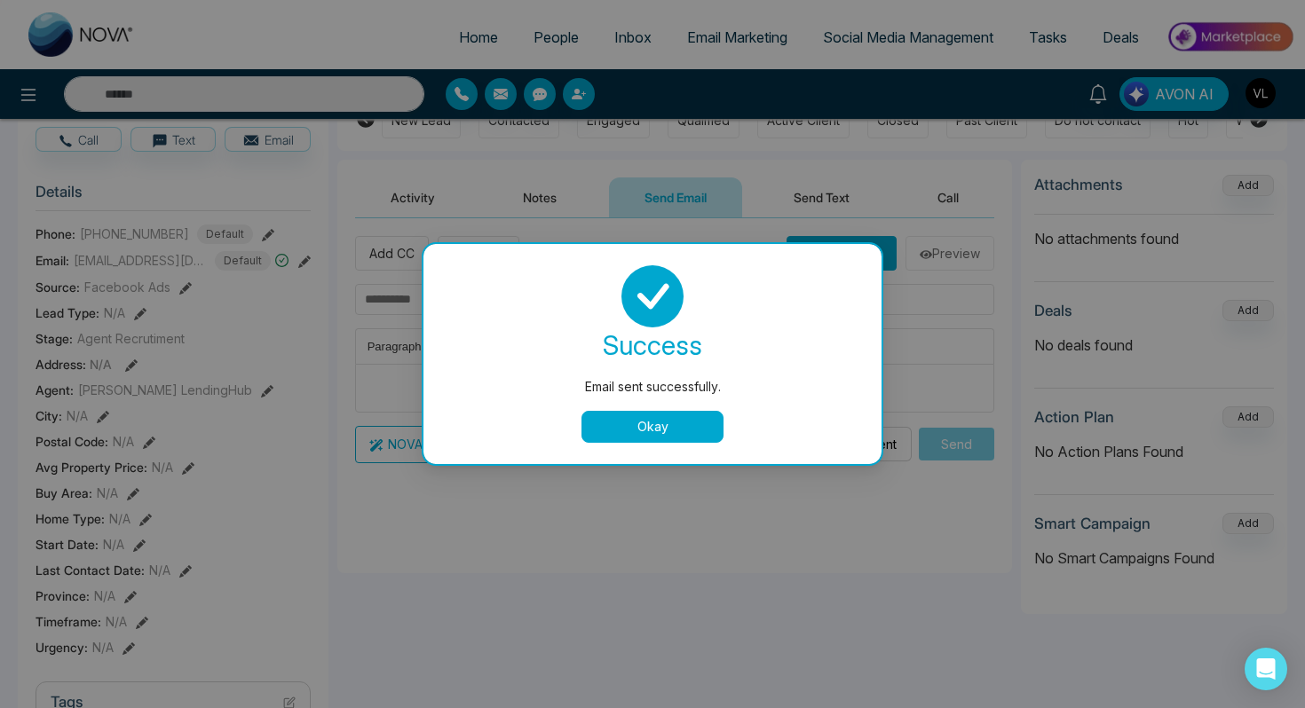
click at [675, 413] on button "Okay" at bounding box center [652, 427] width 142 height 32
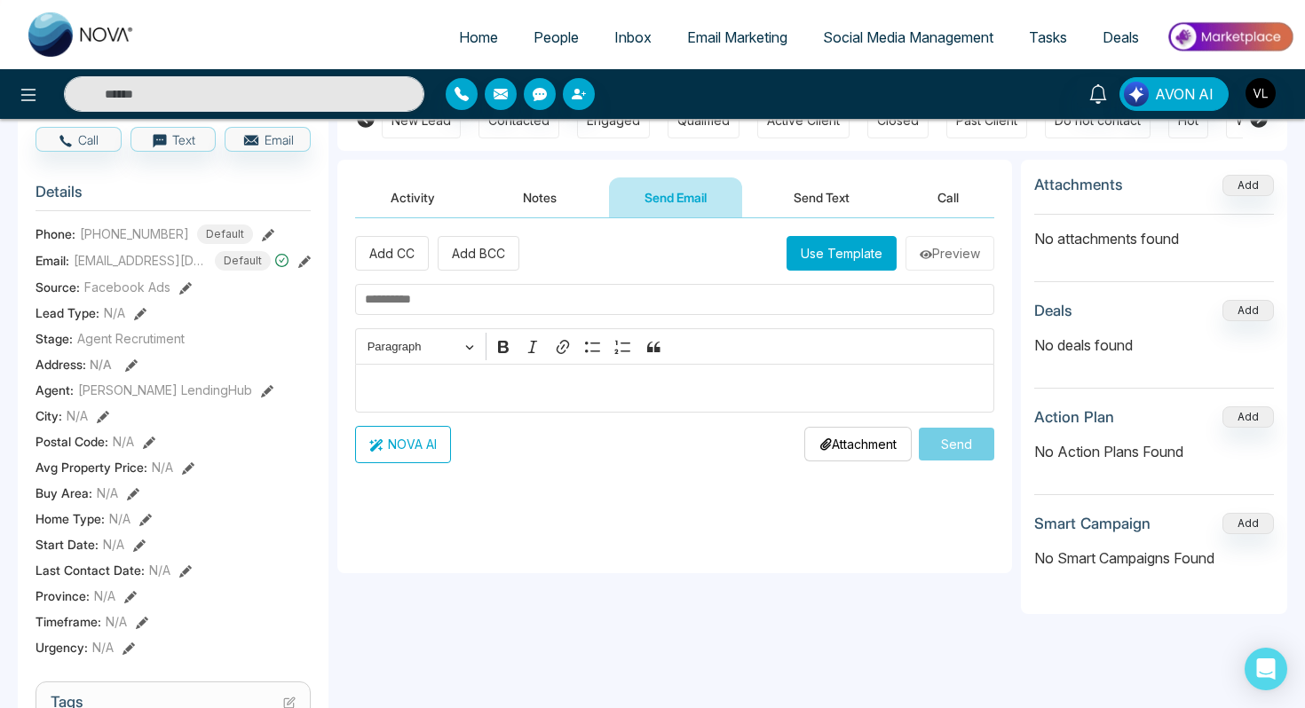
click at [803, 185] on button "Send Text" at bounding box center [821, 198] width 127 height 40
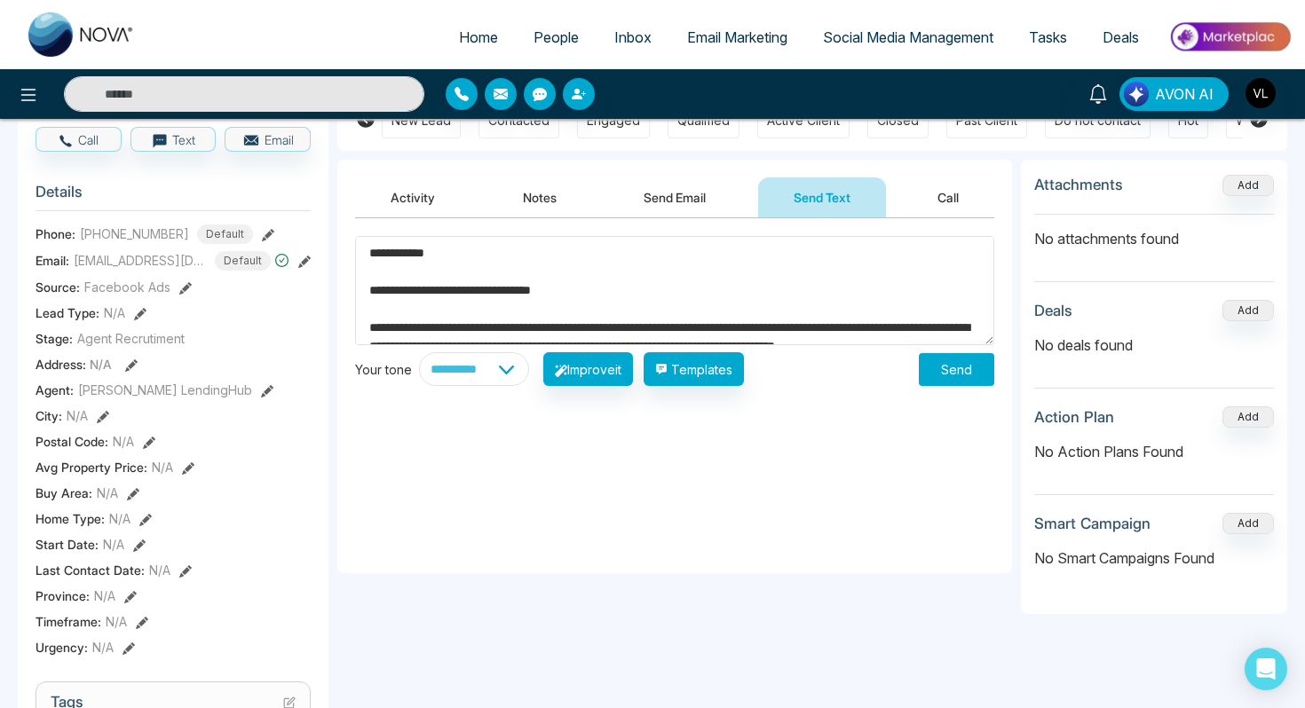
type textarea "**********"
click at [926, 353] on button "Send" at bounding box center [956, 369] width 75 height 33
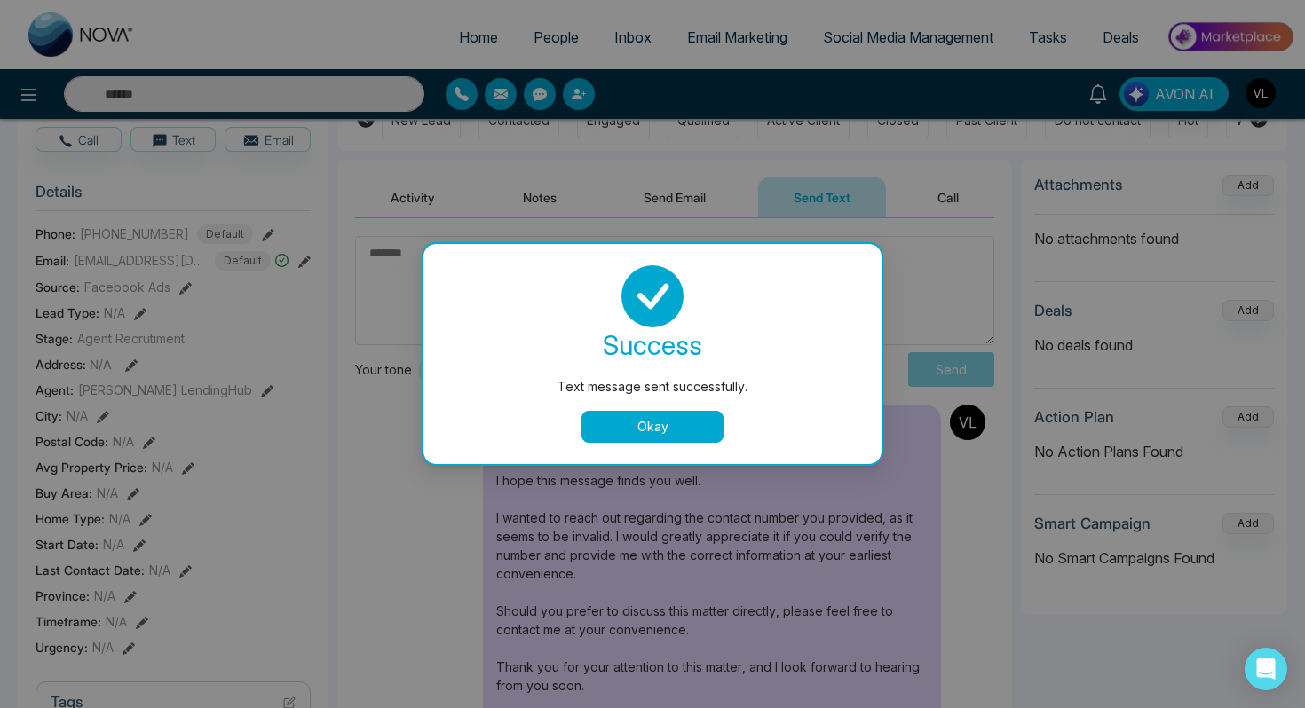
click at [599, 420] on button "Okay" at bounding box center [652, 427] width 142 height 32
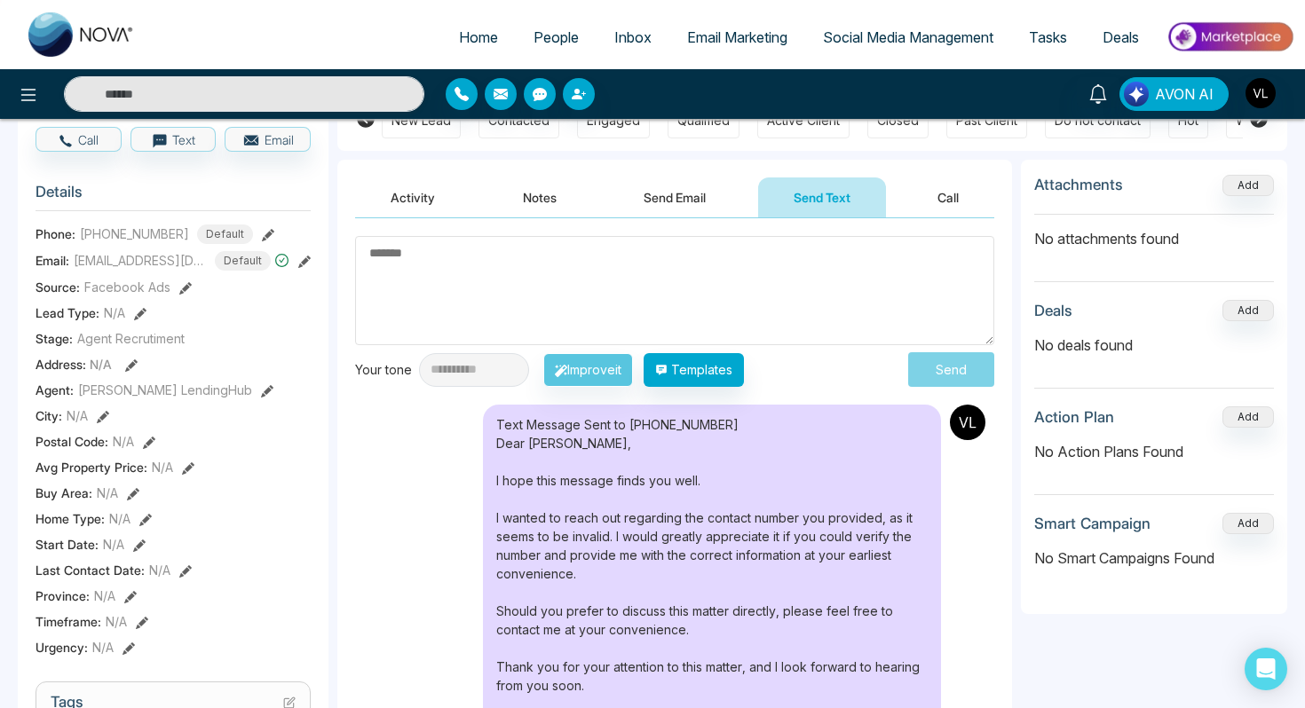
click at [422, 209] on button "Activity" at bounding box center [412, 198] width 115 height 40
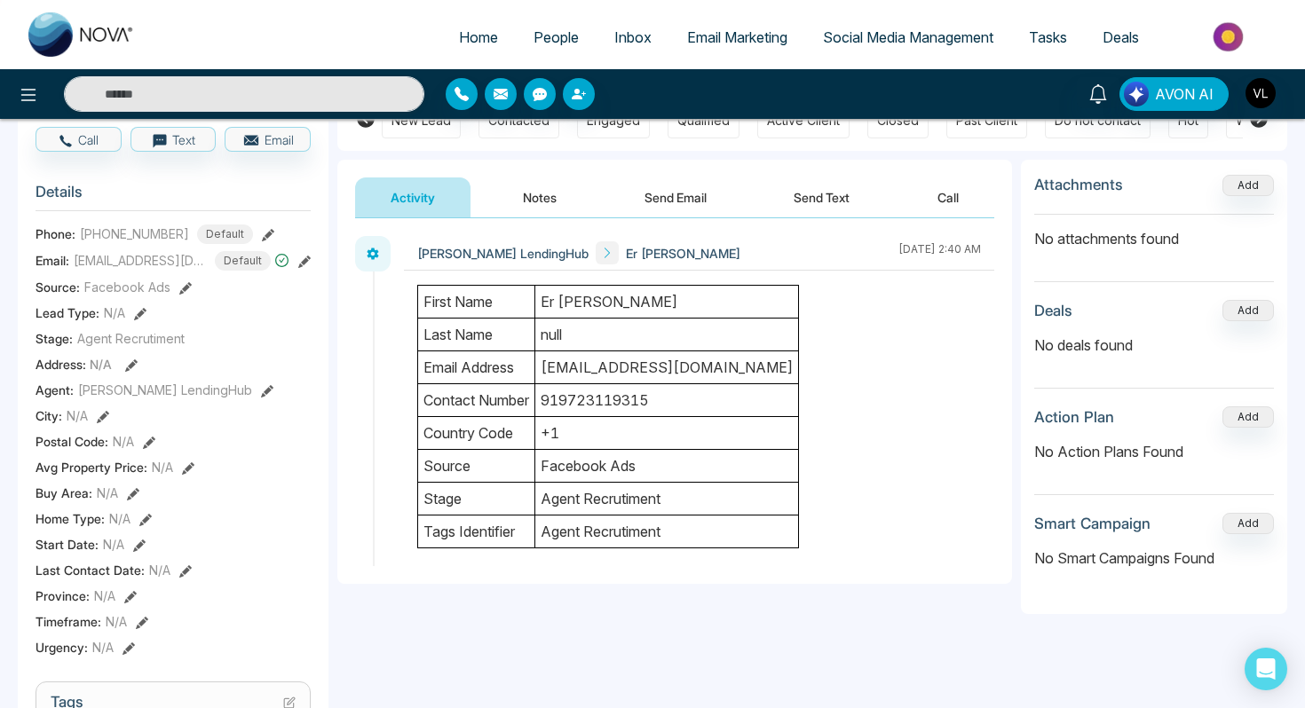
click at [540, 189] on button "Notes" at bounding box center [539, 198] width 105 height 40
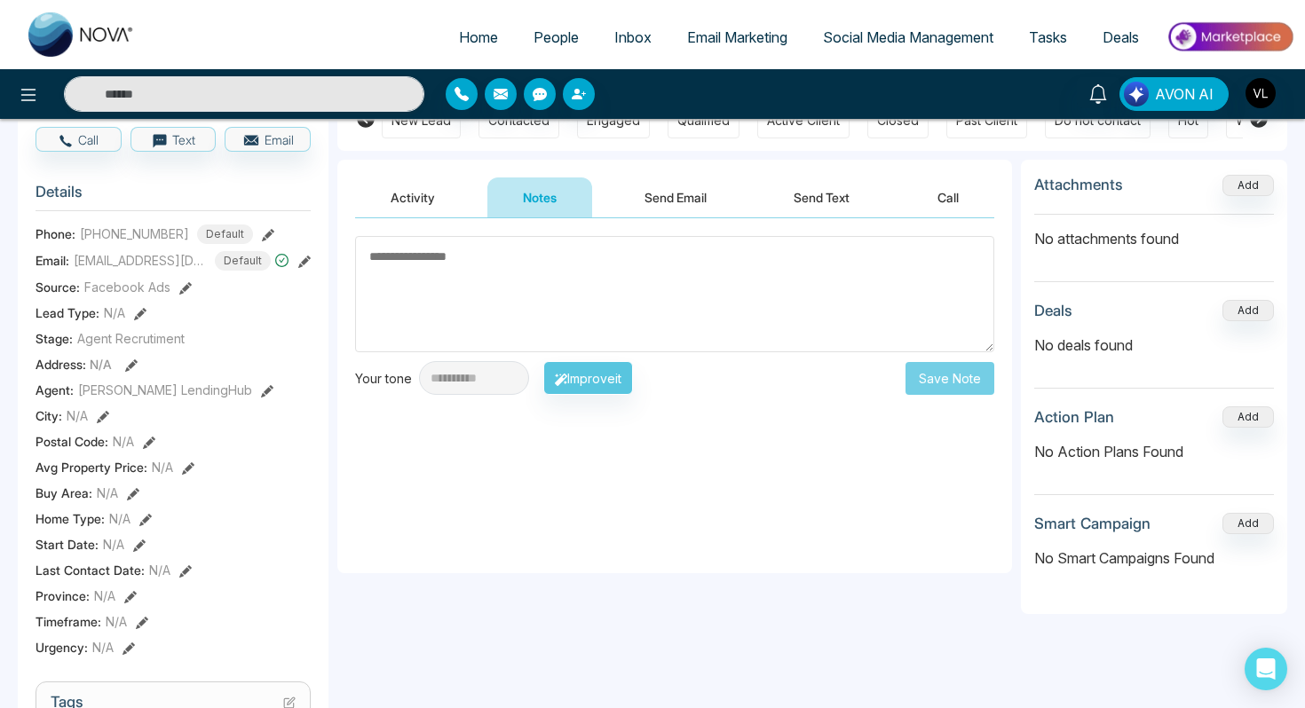
click at [439, 189] on button "Activity" at bounding box center [412, 198] width 115 height 40
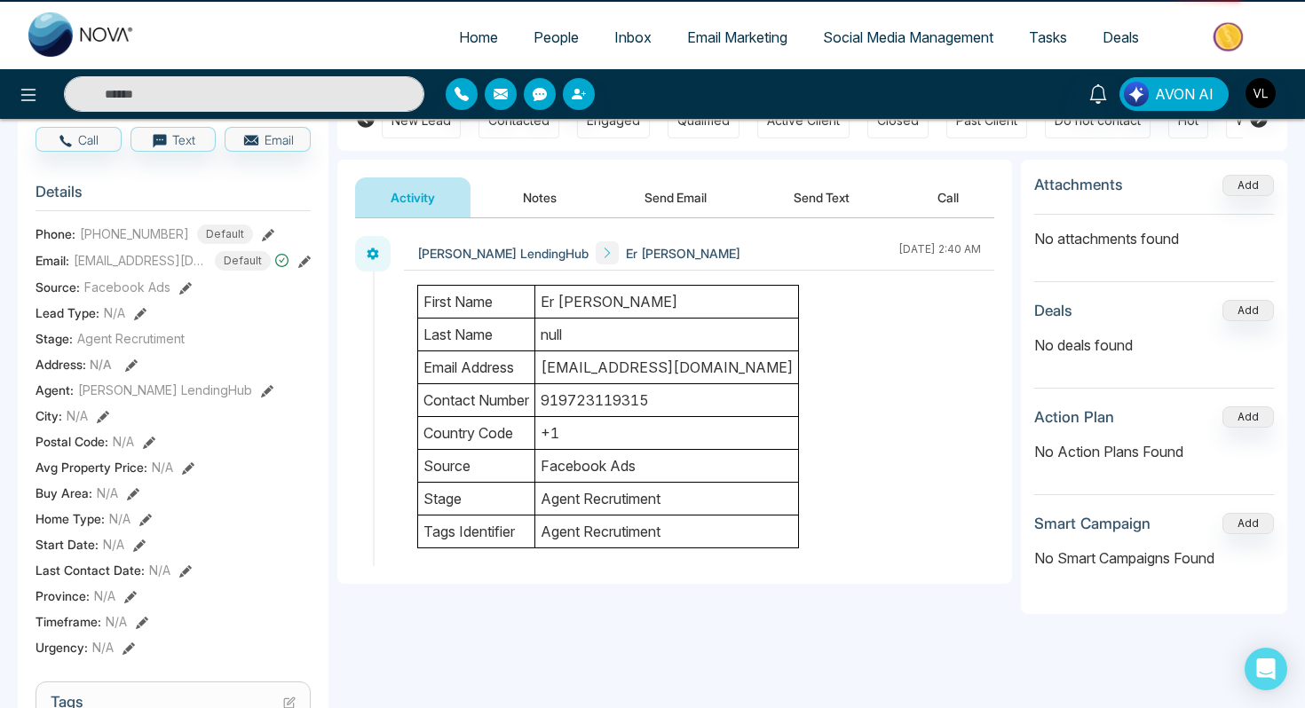
click at [439, 189] on button "Activity" at bounding box center [412, 198] width 115 height 40
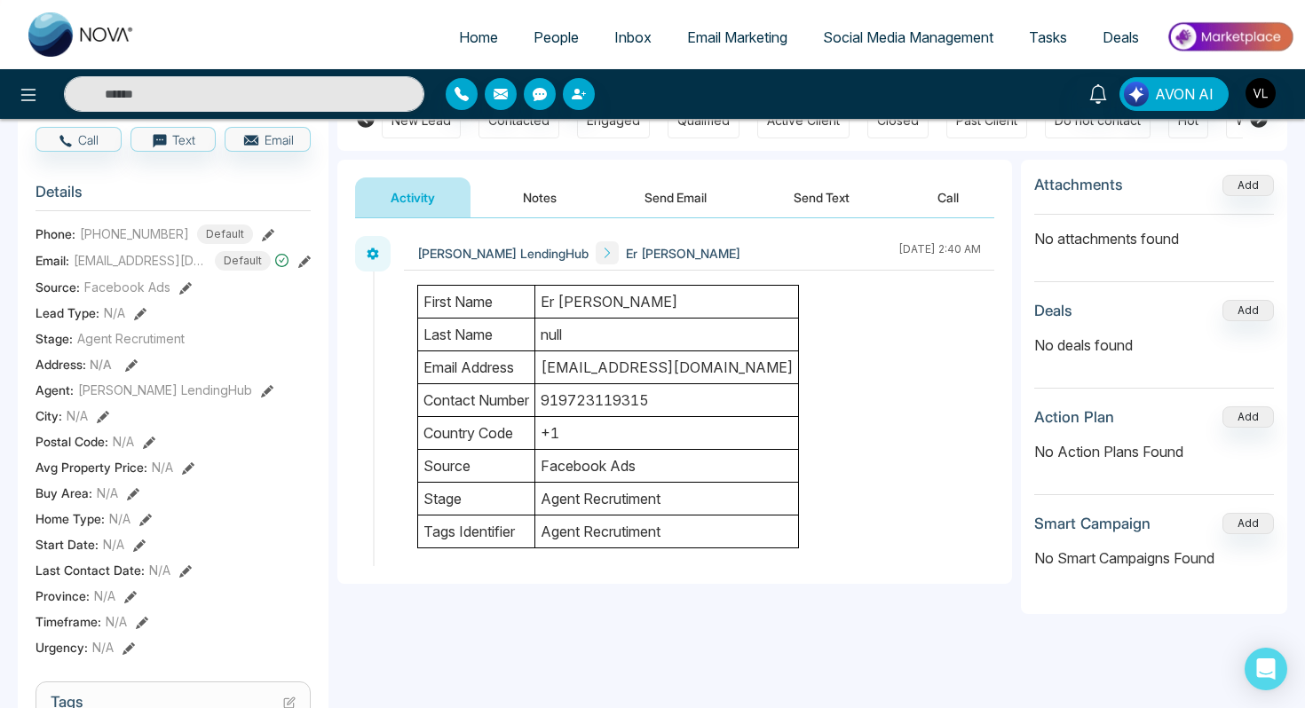
click at [675, 201] on button "Send Email" at bounding box center [675, 198] width 133 height 40
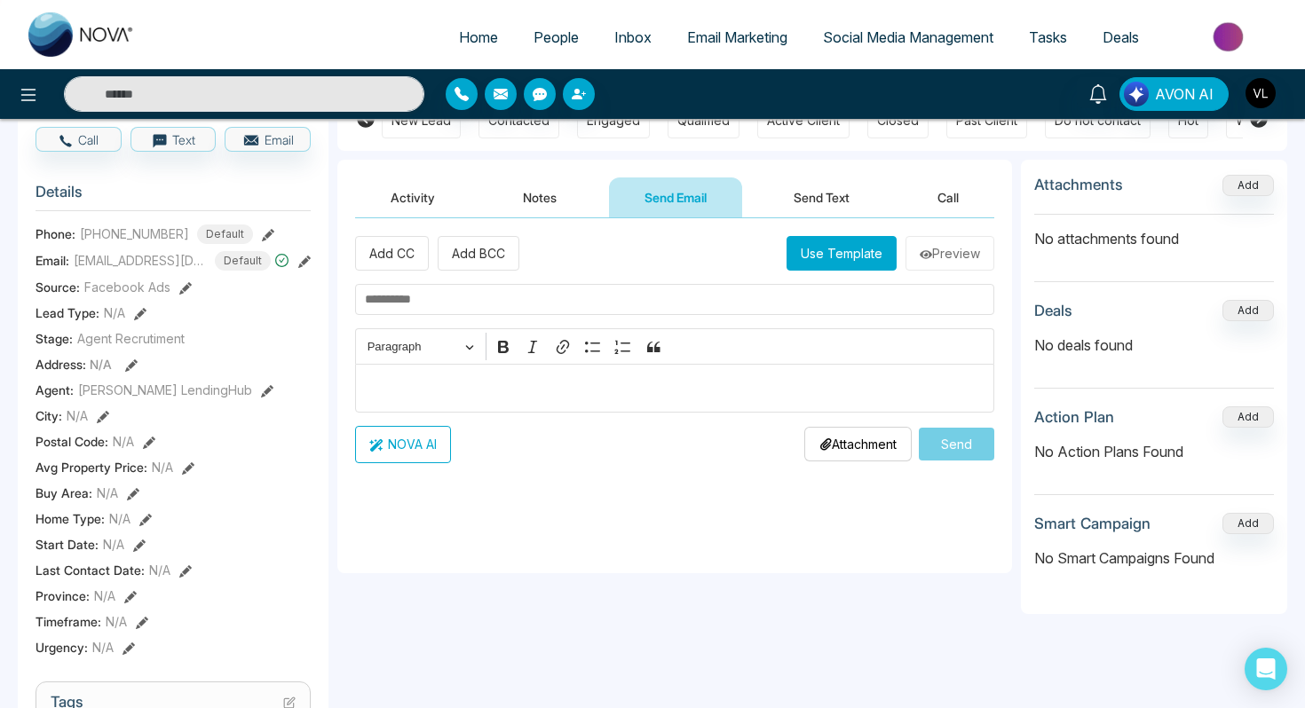
click at [540, 172] on div "Activity Notes Send Email Send Text Call" at bounding box center [674, 189] width 675 height 59
click at [541, 198] on button "Notes" at bounding box center [539, 198] width 105 height 40
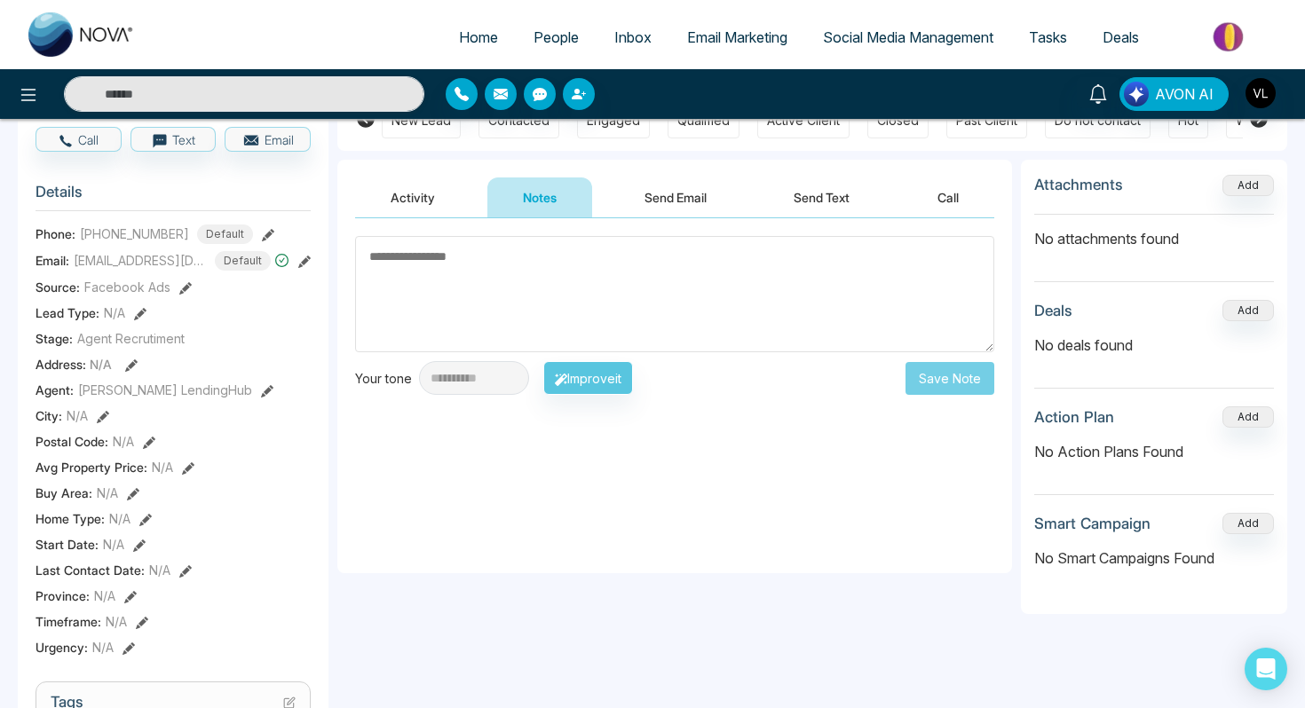
click at [407, 199] on button "Activity" at bounding box center [412, 198] width 115 height 40
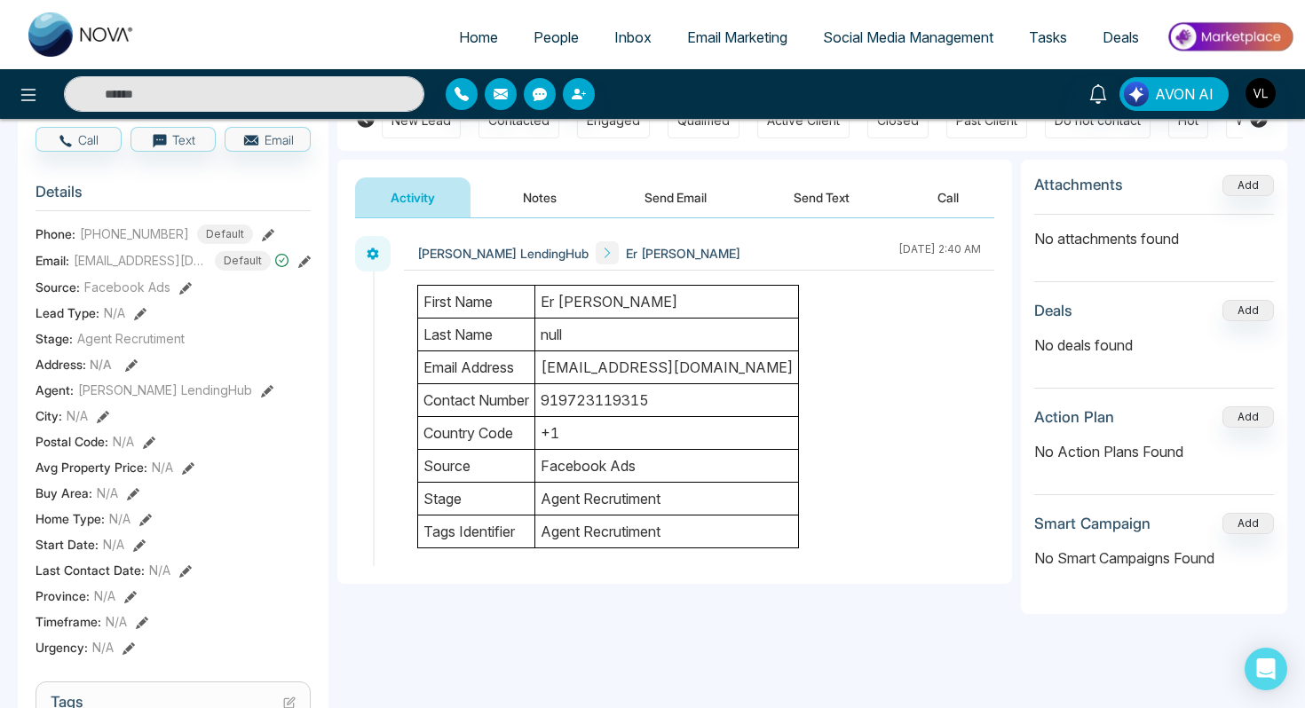
click at [407, 199] on button "Activity" at bounding box center [412, 198] width 115 height 40
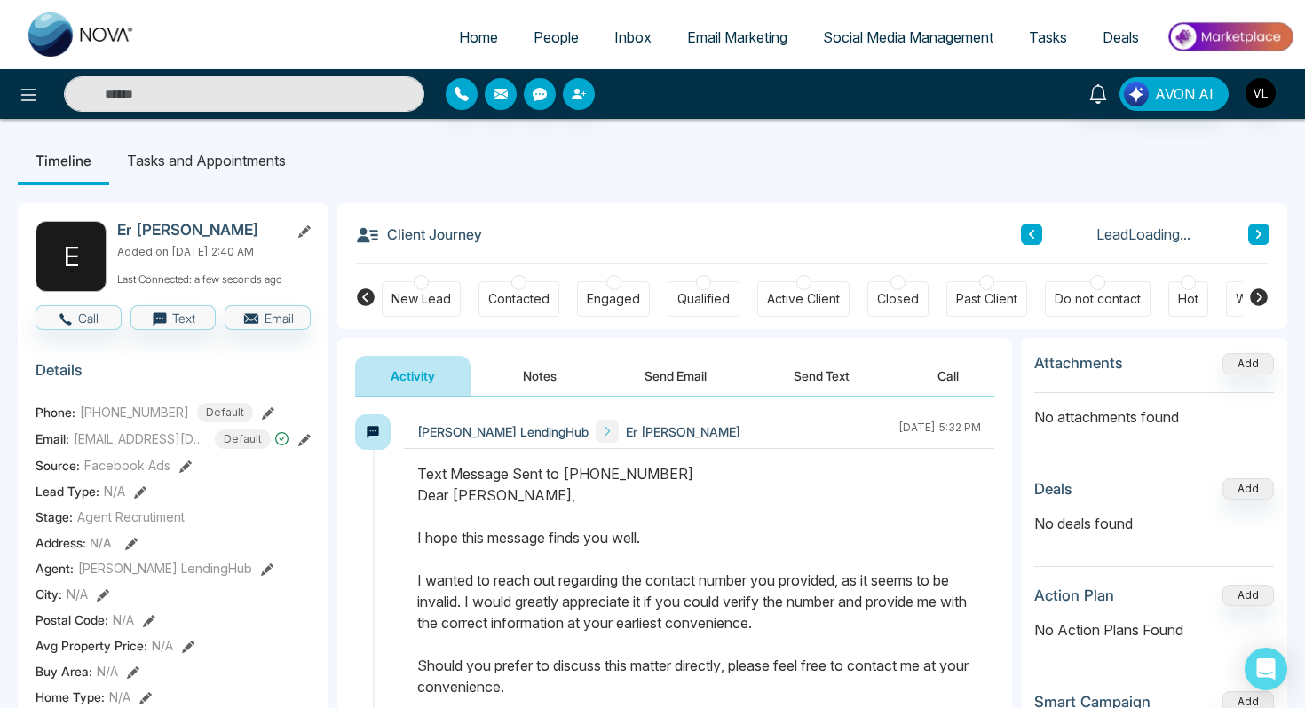
click at [552, 375] on button "Notes" at bounding box center [539, 376] width 105 height 40
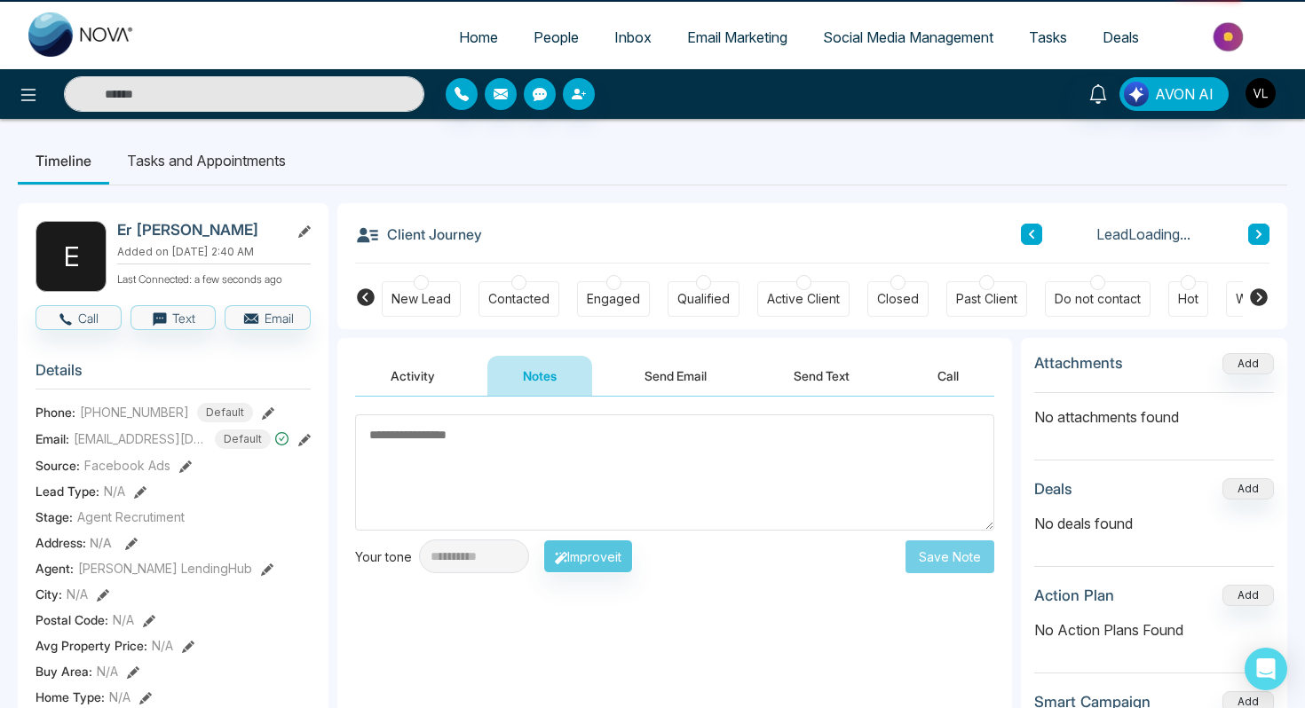
click at [709, 377] on button "Send Email" at bounding box center [675, 376] width 133 height 40
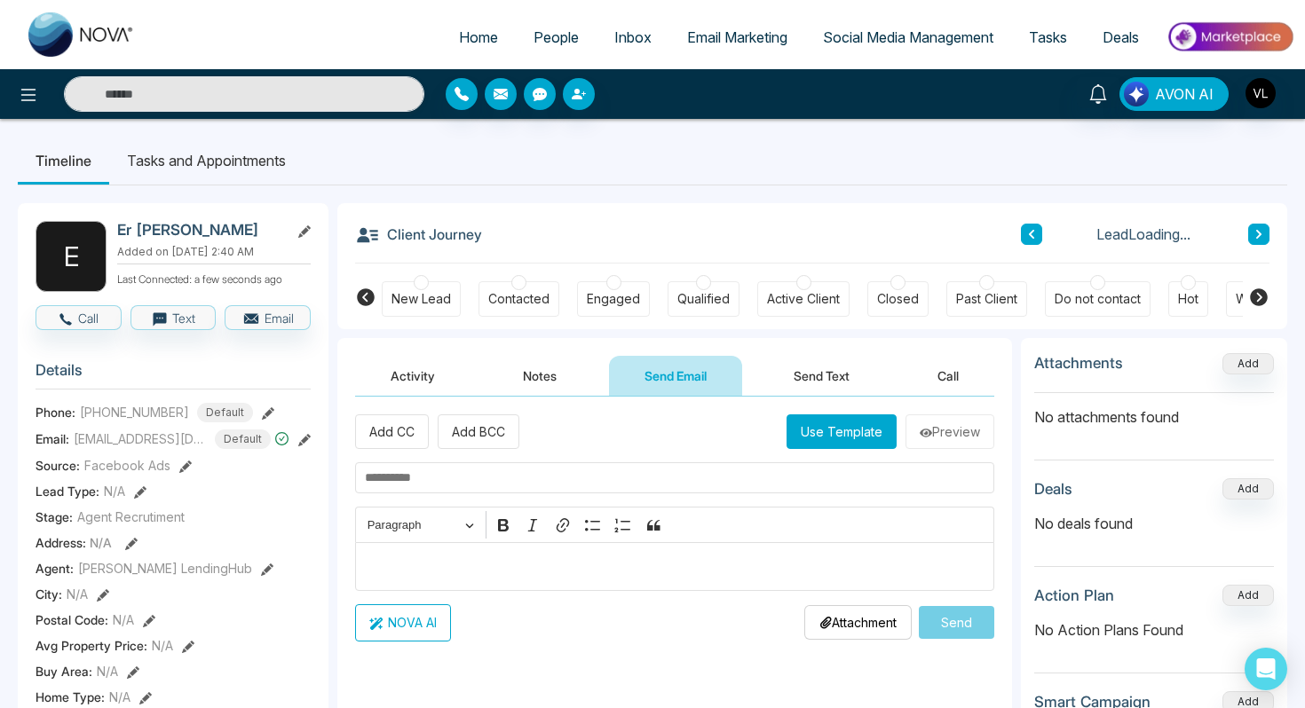
click at [439, 575] on p "Editor editing area: main" at bounding box center [675, 566] width 620 height 21
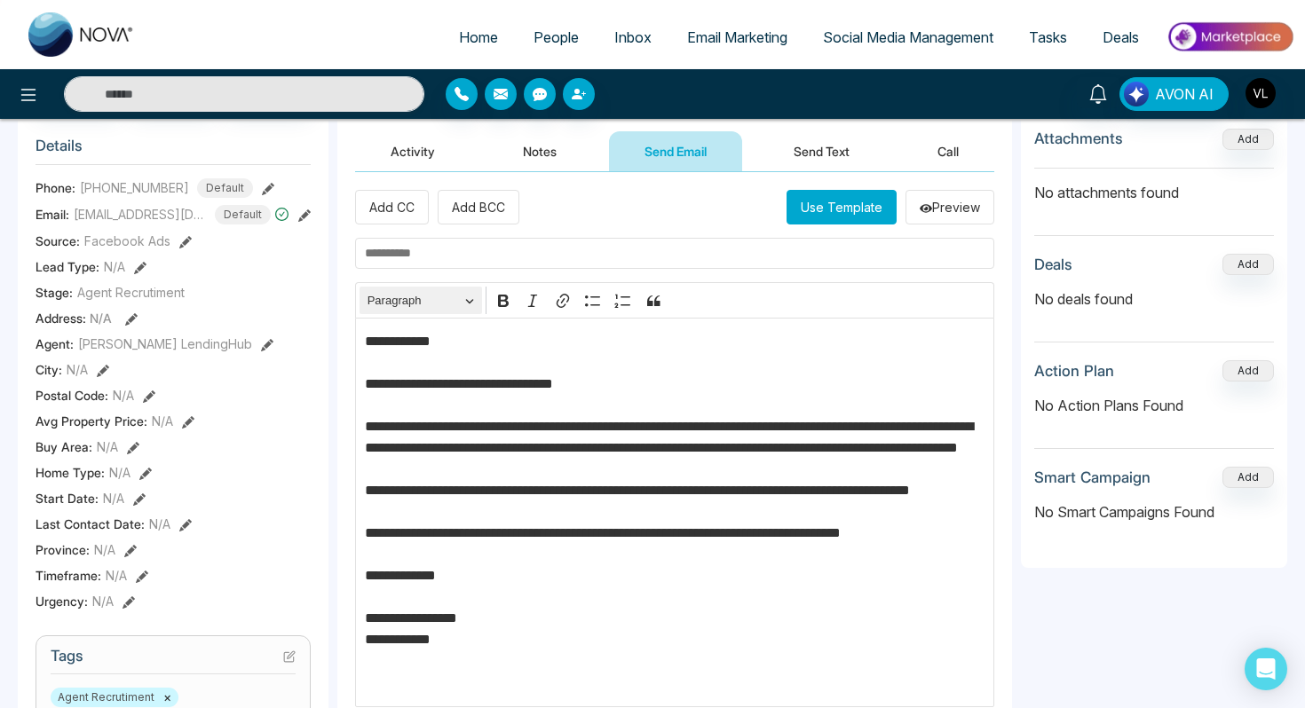
scroll to position [225, 0]
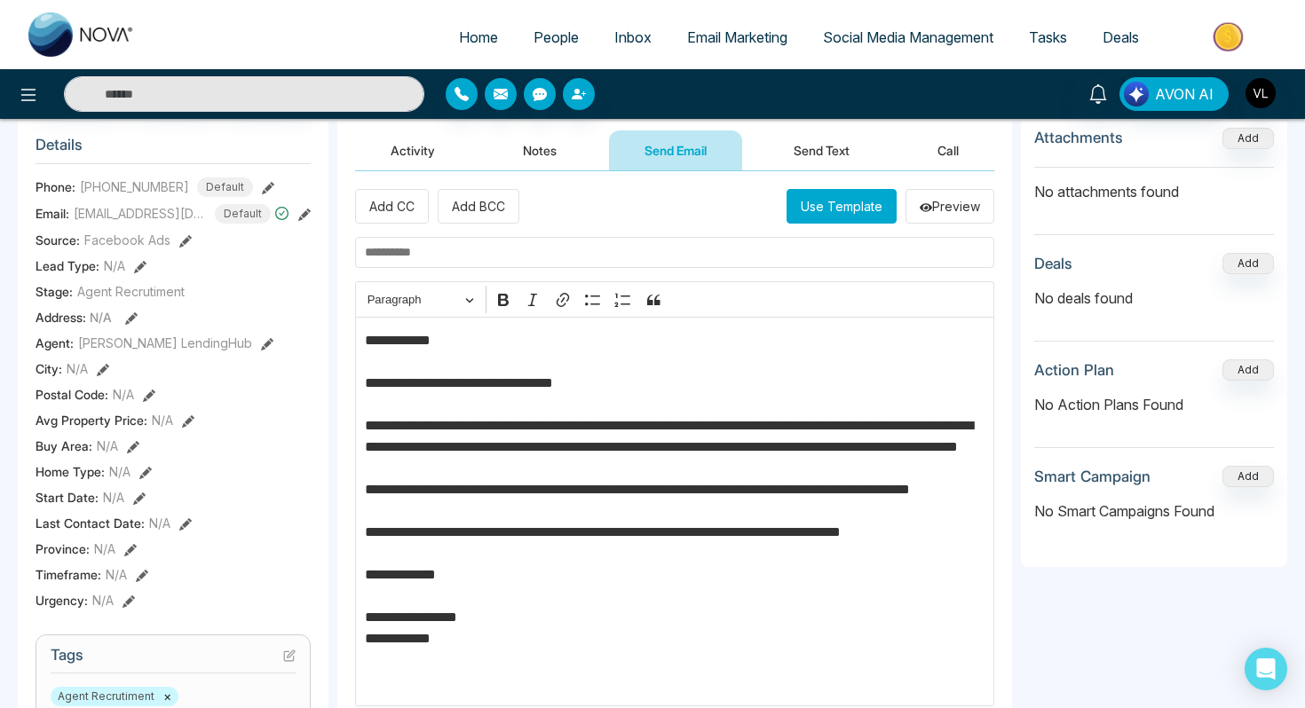
click at [421, 256] on input "text" at bounding box center [674, 252] width 639 height 31
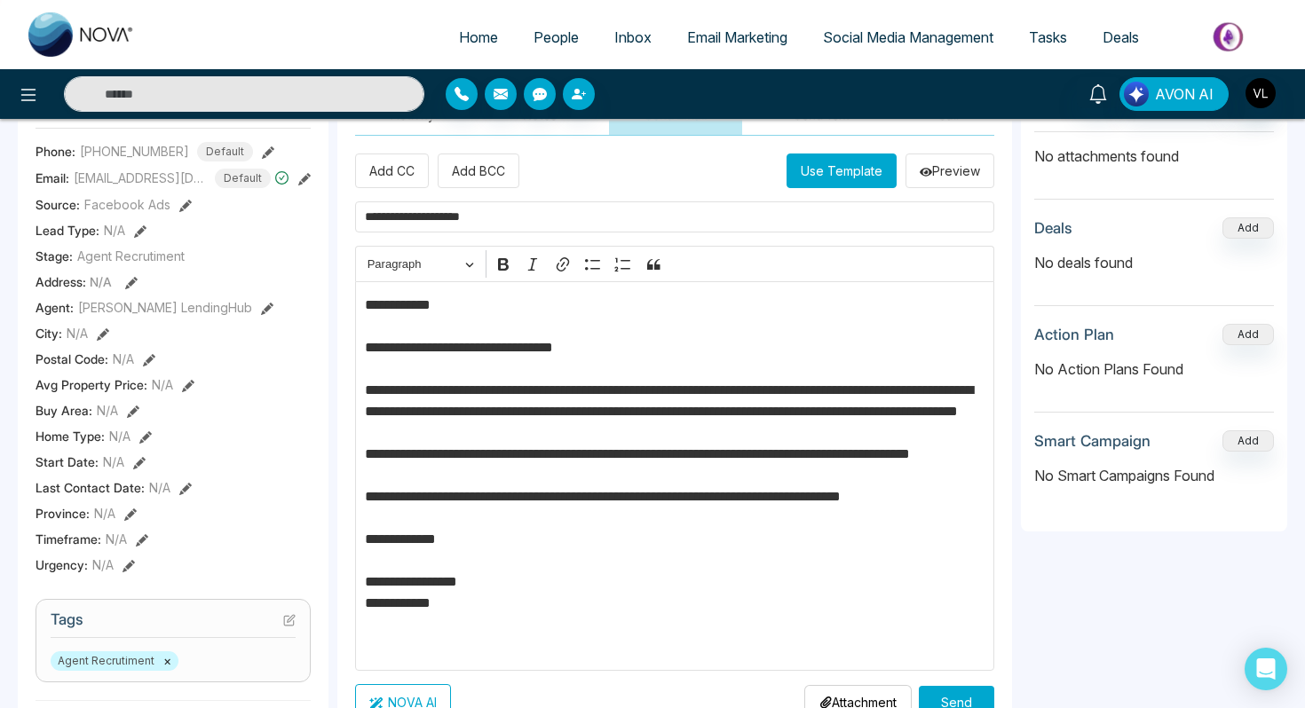
scroll to position [256, 0]
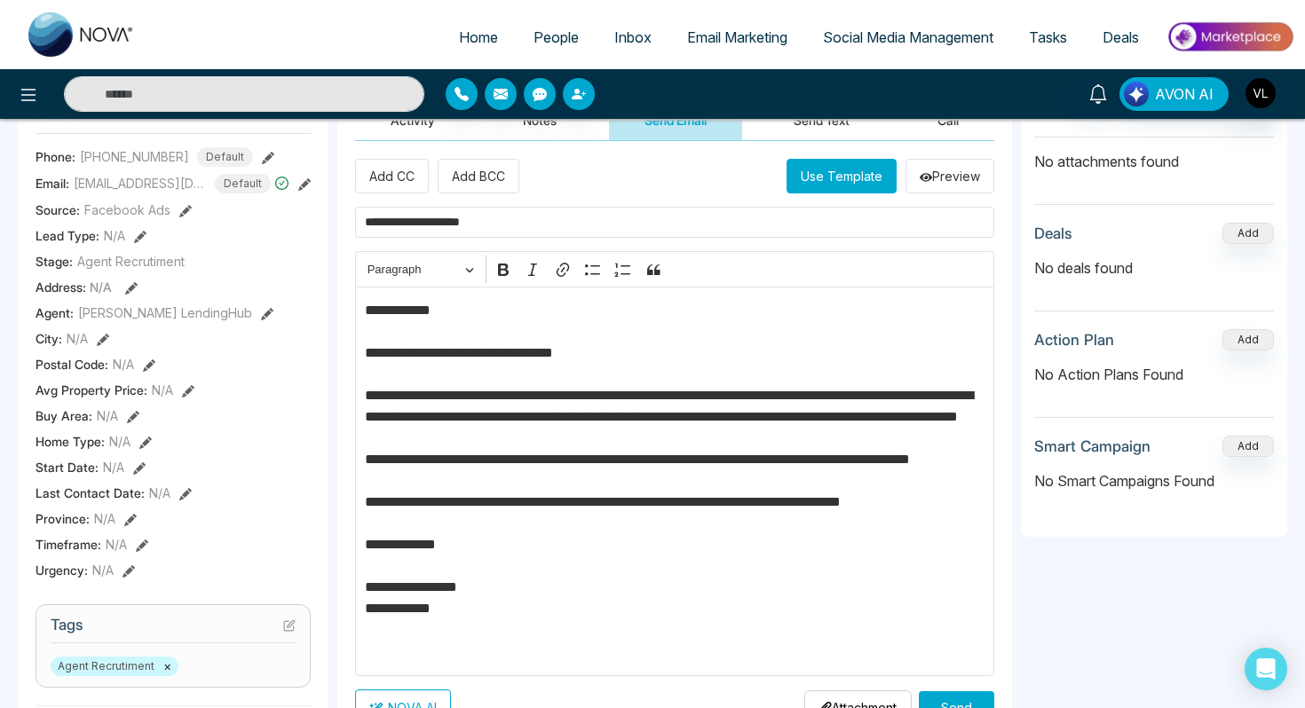
click at [459, 227] on input "**********" at bounding box center [674, 222] width 639 height 31
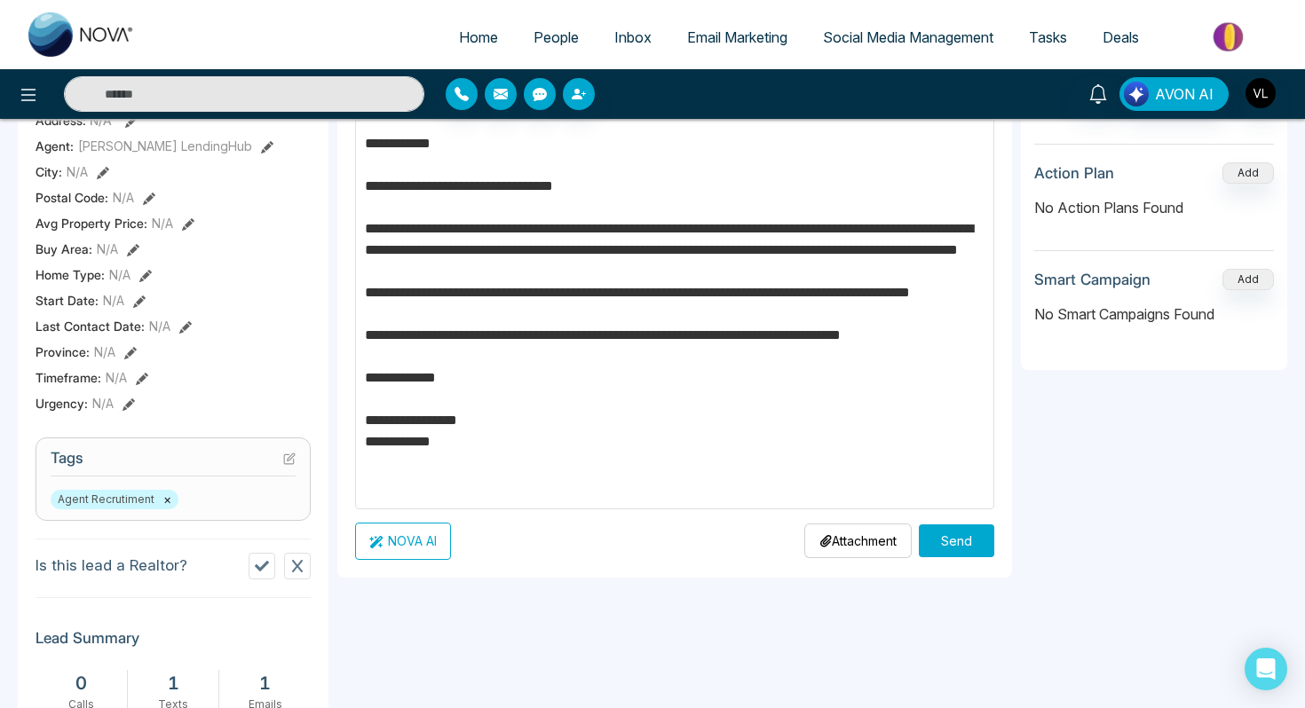
type input "**********"
click at [948, 551] on button "Send" at bounding box center [956, 541] width 75 height 33
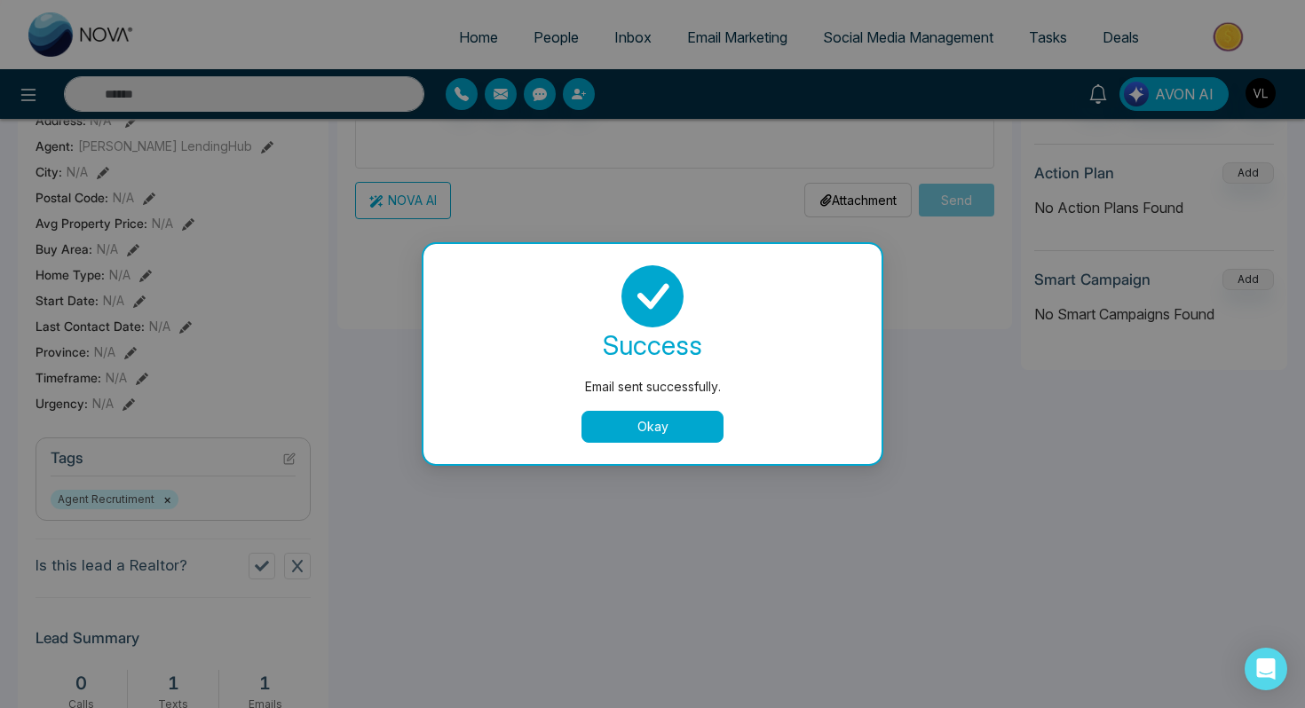
click at [640, 437] on button "Okay" at bounding box center [652, 427] width 142 height 32
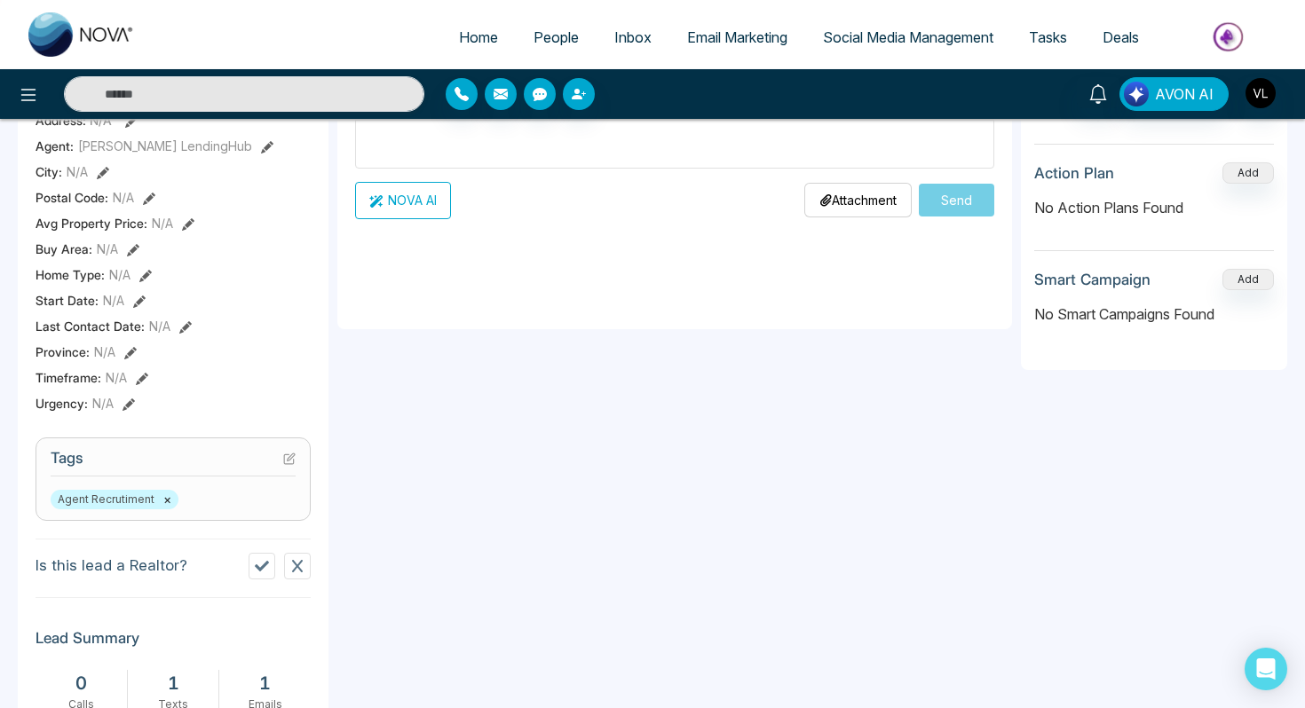
scroll to position [0, 0]
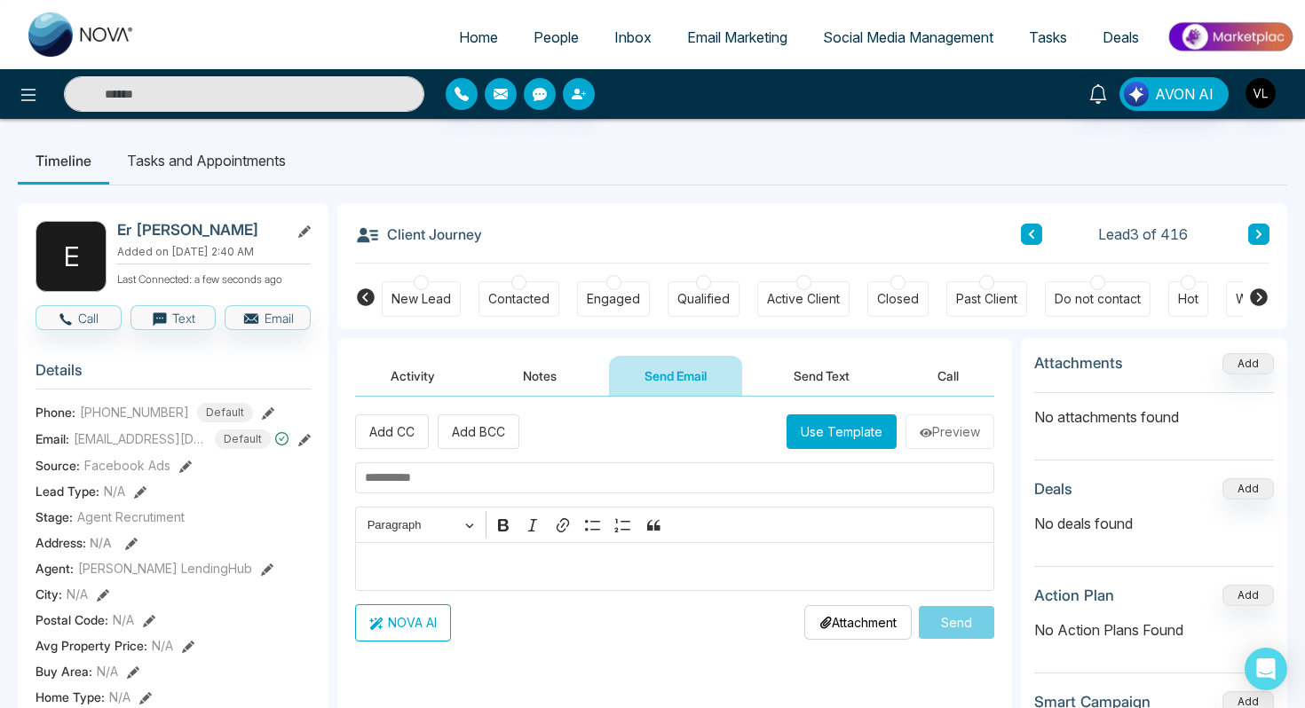
click at [409, 392] on button "Activity" at bounding box center [412, 376] width 115 height 40
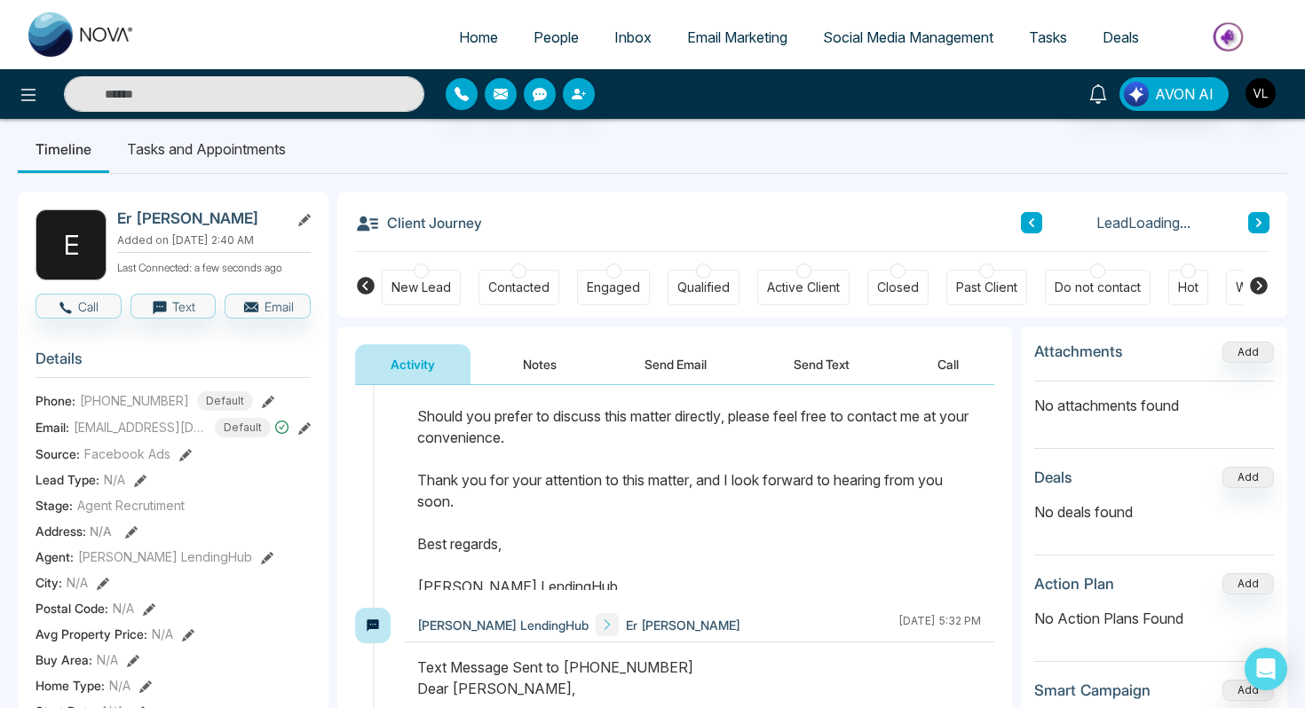
scroll to position [296, 0]
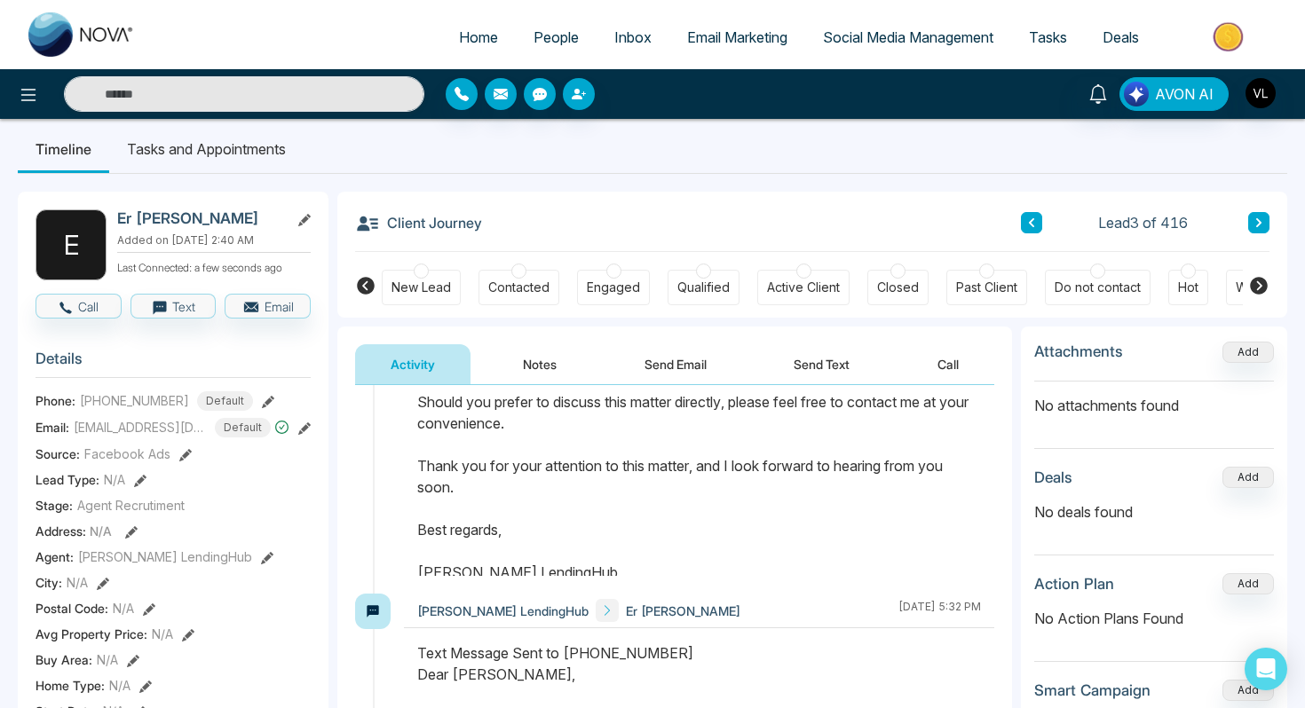
click at [557, 45] on span "People" at bounding box center [555, 37] width 45 height 18
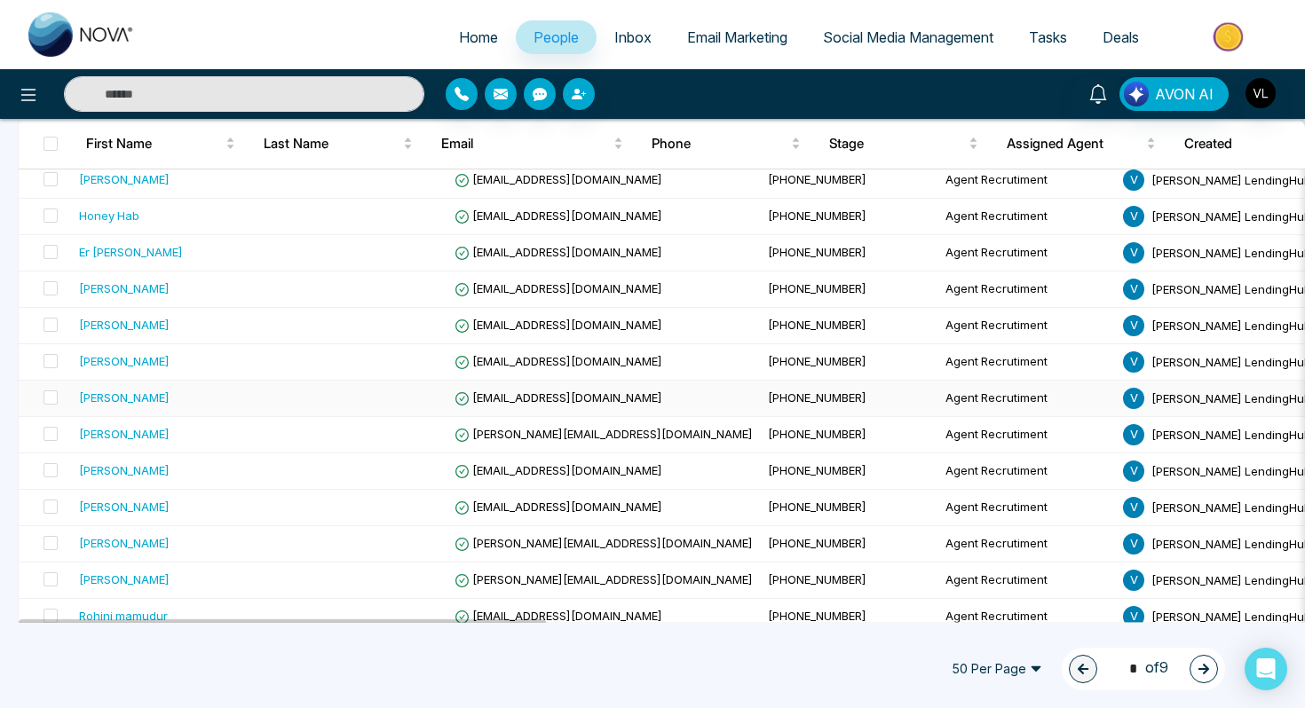
scroll to position [201, 0]
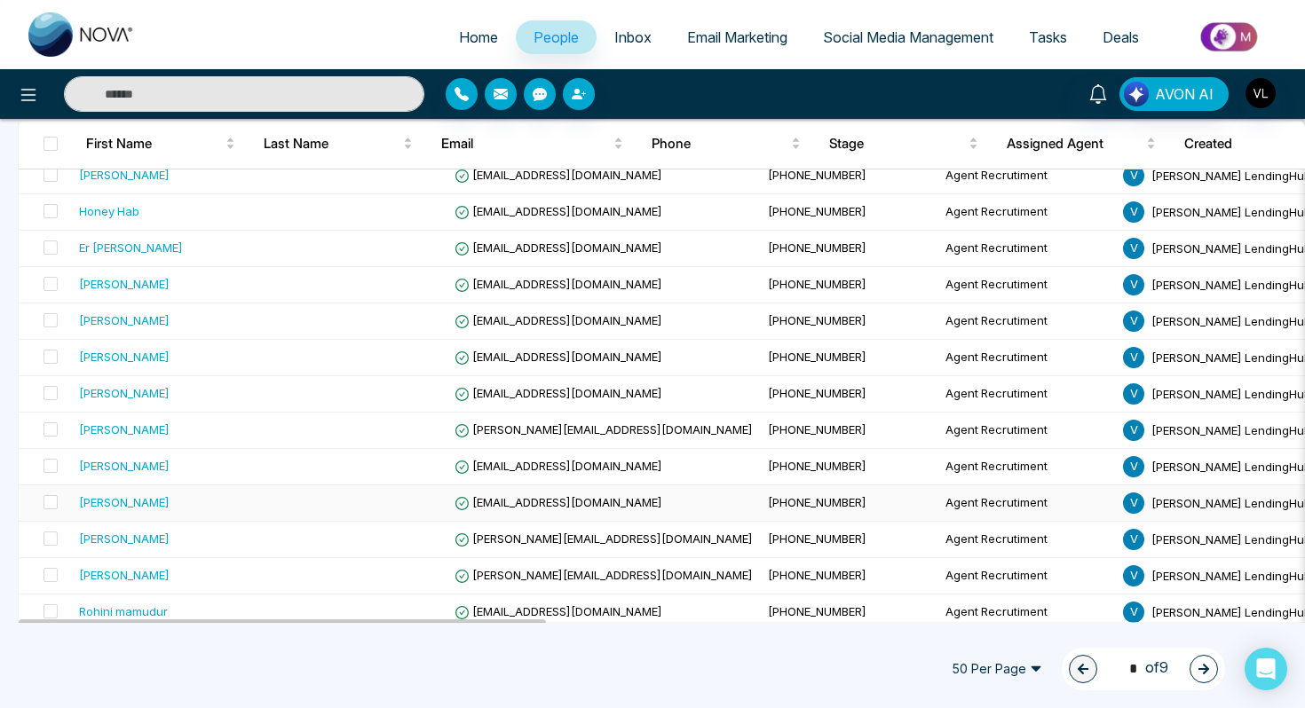
click at [193, 509] on div "[PERSON_NAME]" at bounding box center [171, 502] width 184 height 18
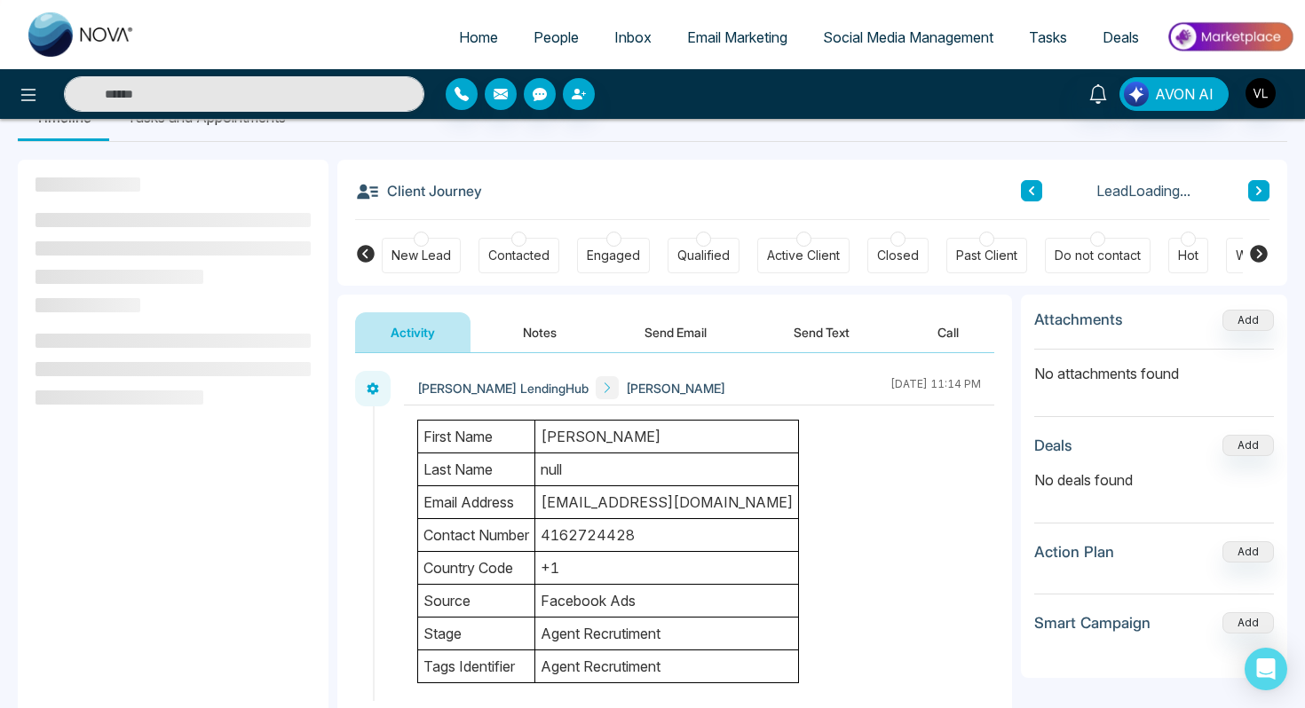
scroll to position [44, 0]
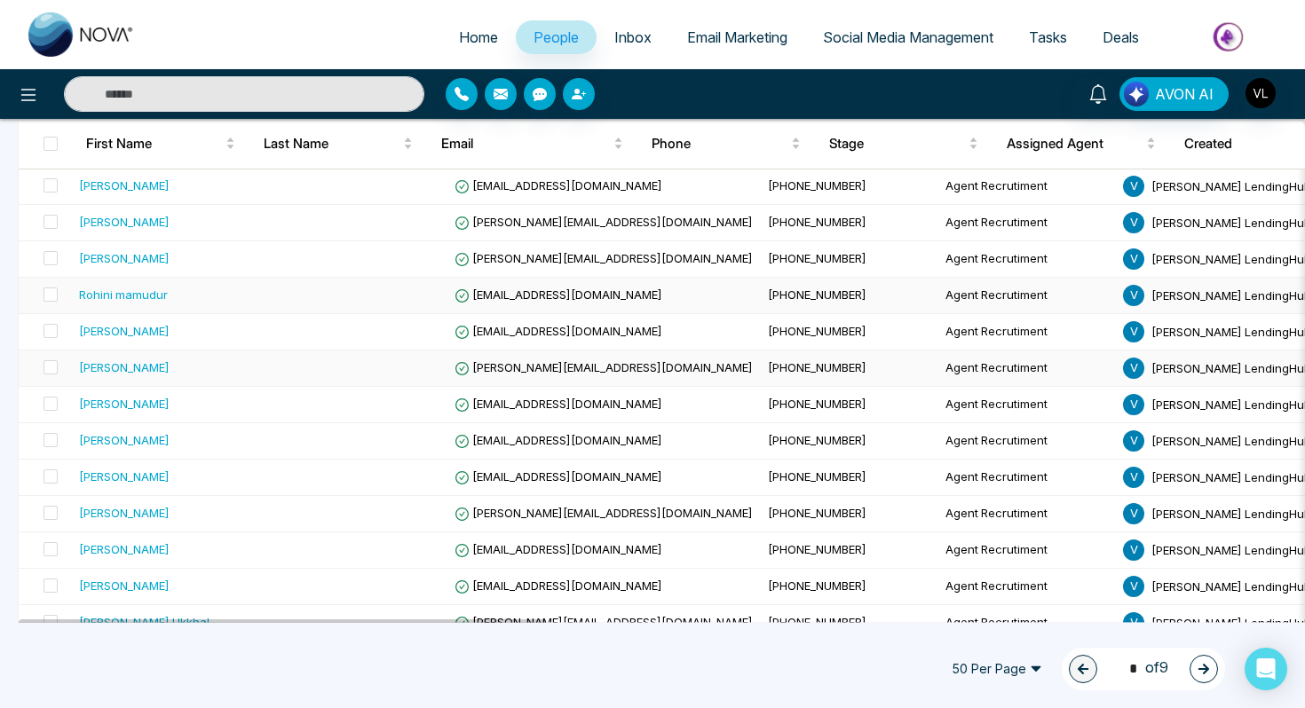
scroll to position [525, 0]
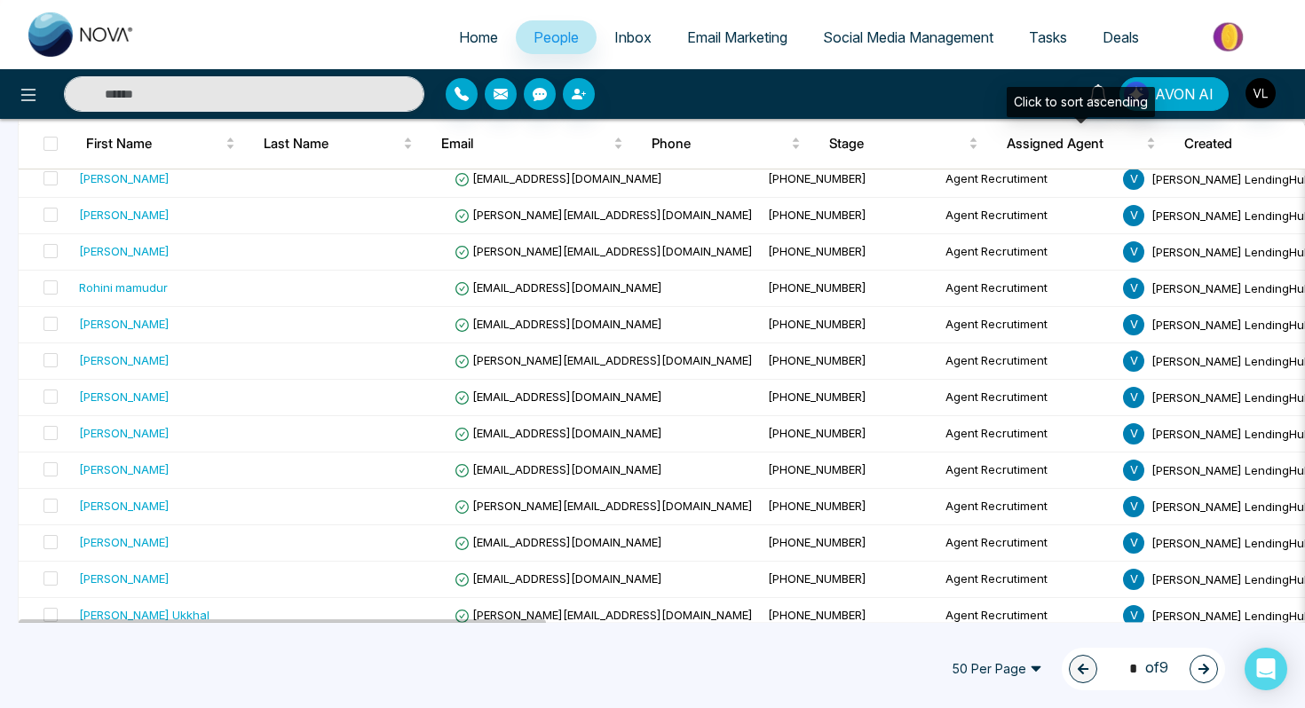
click at [1108, 97] on div "Click to sort ascending" at bounding box center [1080, 102] width 148 height 30
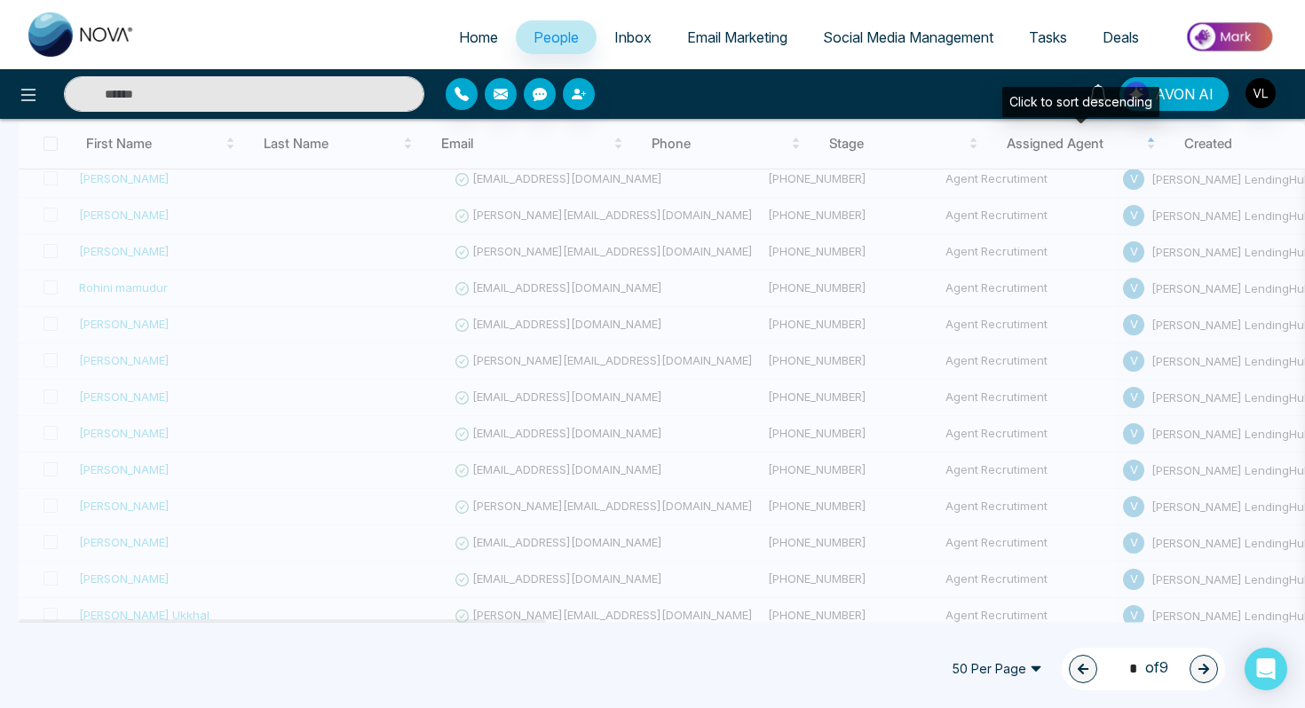
click at [1097, 95] on div "Click to sort descending" at bounding box center [1080, 102] width 157 height 30
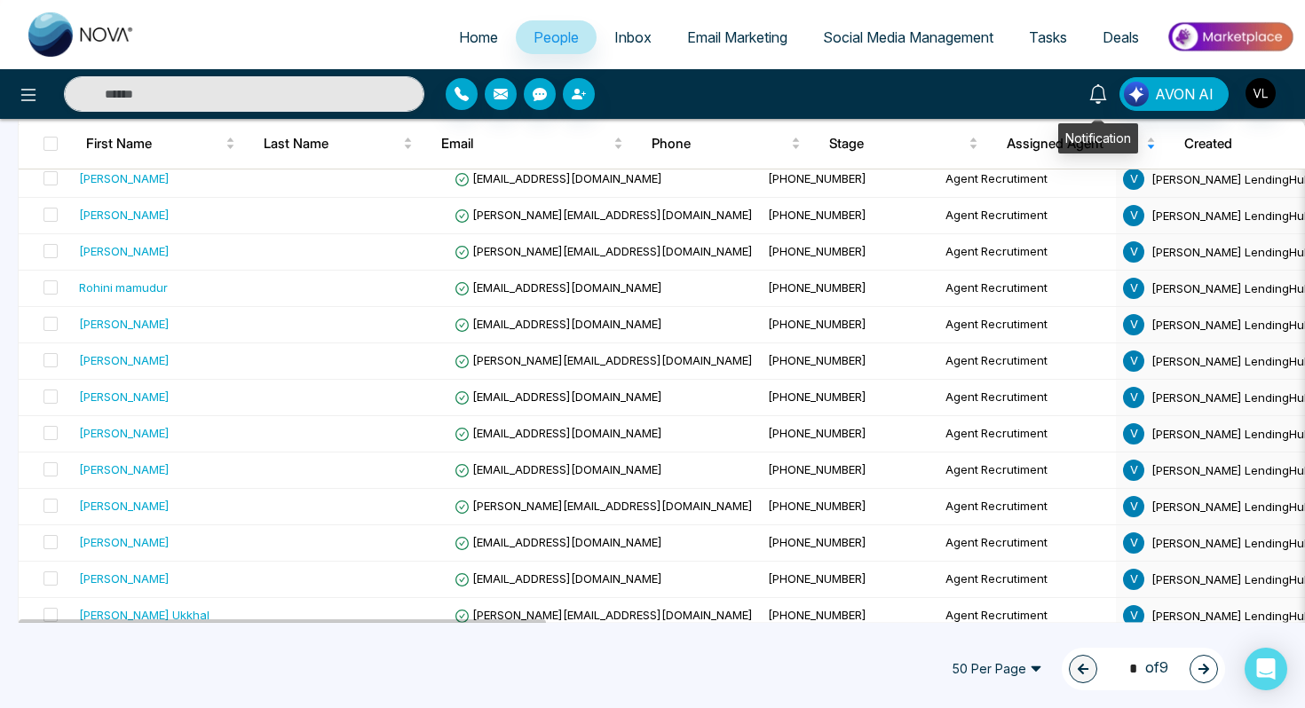
click at [1088, 78] on link at bounding box center [1098, 92] width 43 height 31
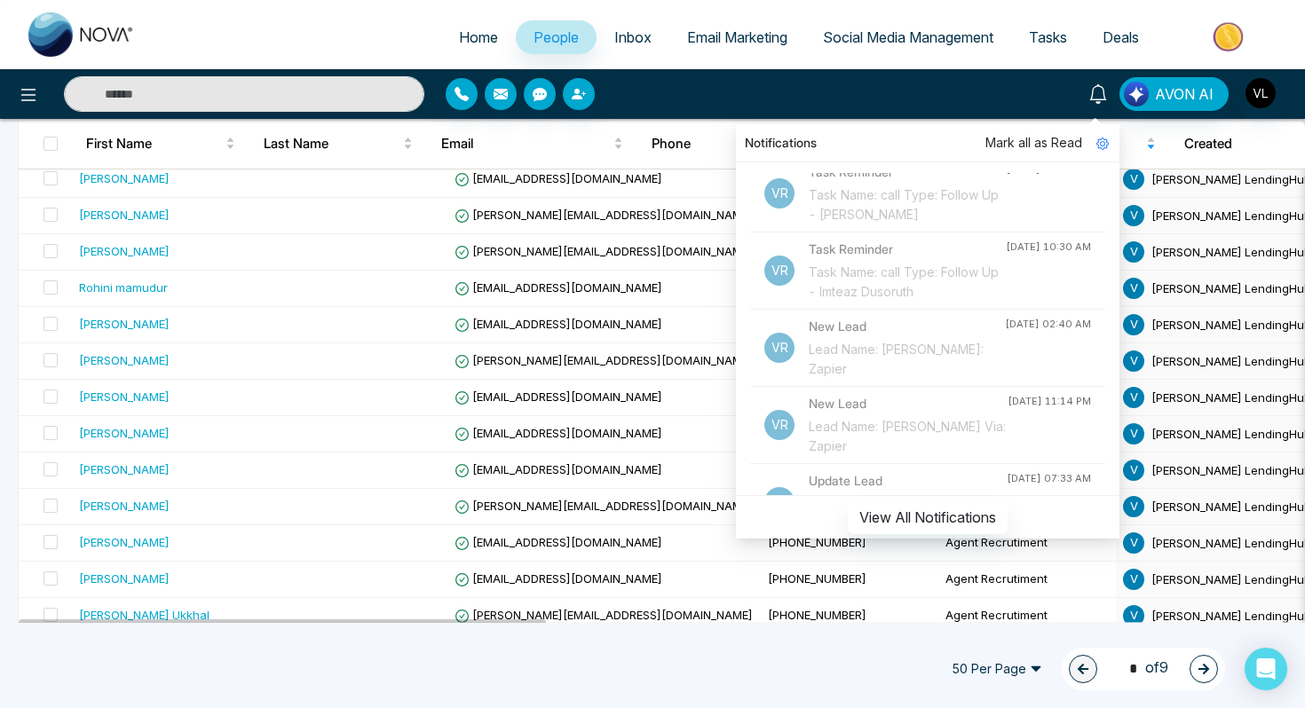
scroll to position [516, 0]
click at [236, 88] on input "text" at bounding box center [244, 94] width 360 height 36
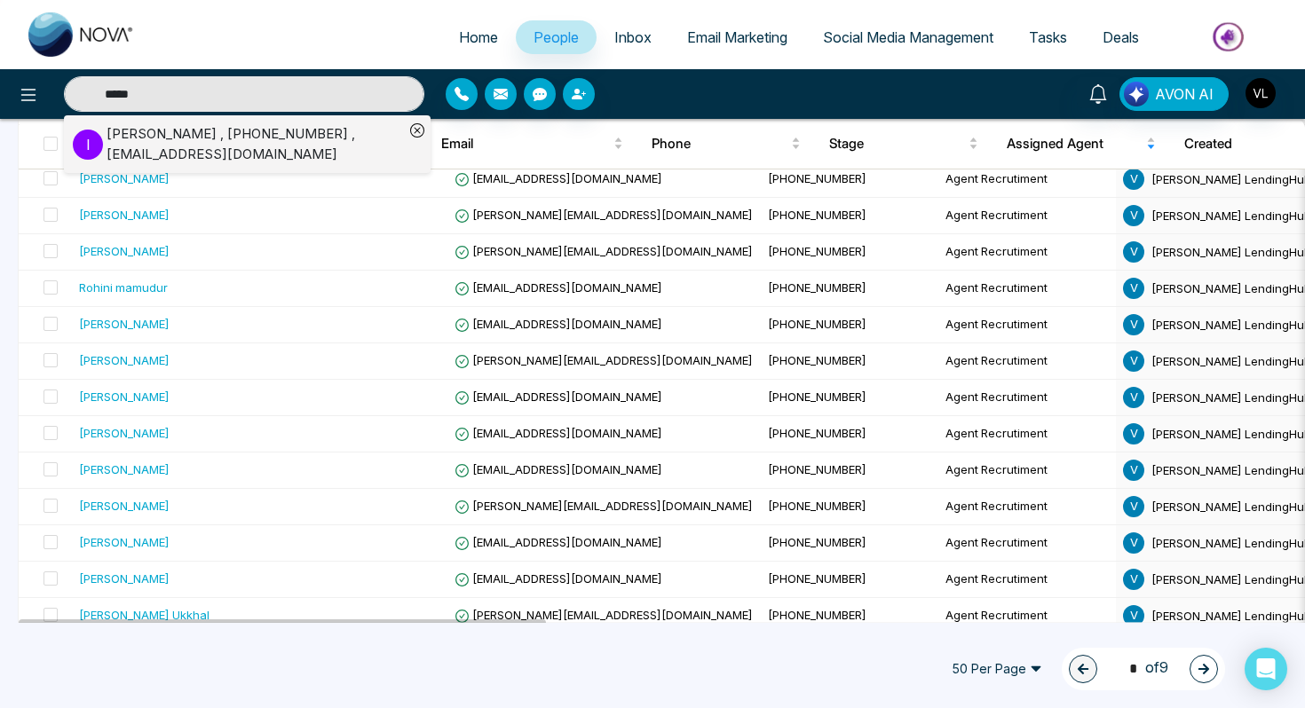
type input "*****"
click at [109, 131] on div "Ivana Quiroga , +16478815215 , ivaqupa@gmail.com" at bounding box center [255, 144] width 297 height 40
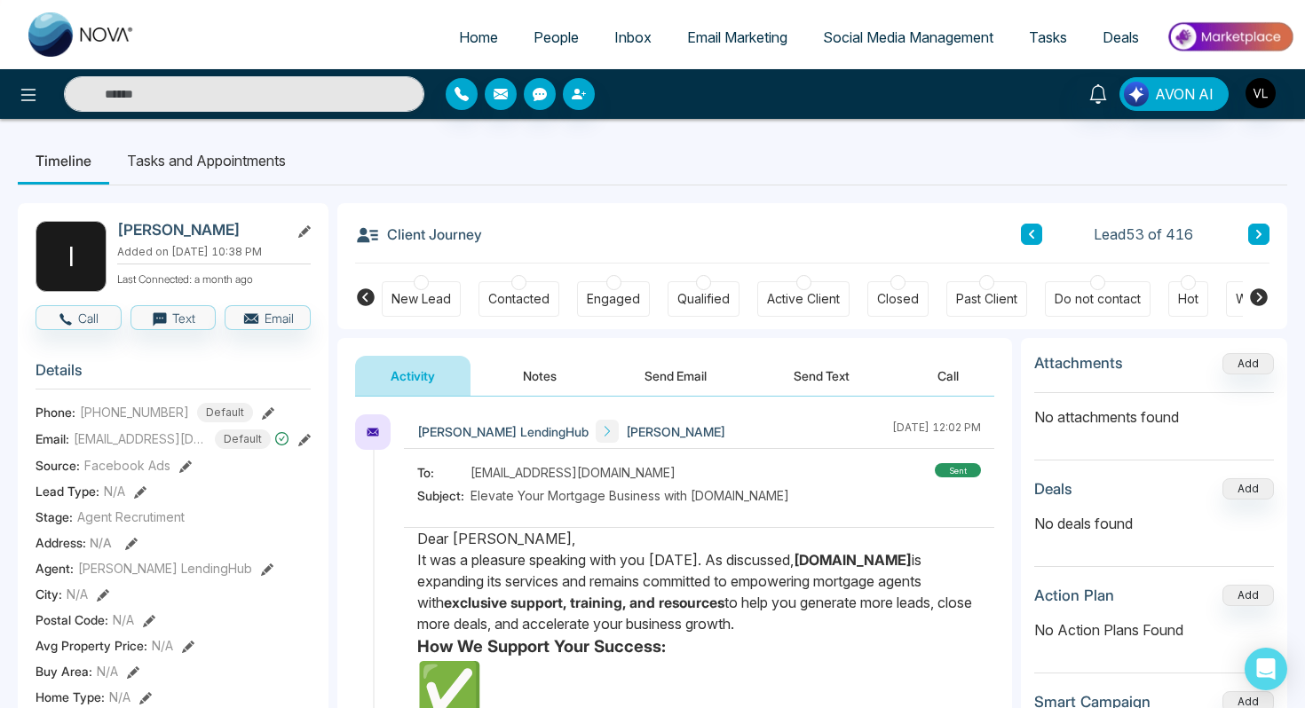
click at [1077, 103] on div "AVON AI" at bounding box center [1033, 94] width 523 height 34
click at [1111, 95] on link at bounding box center [1098, 92] width 43 height 31
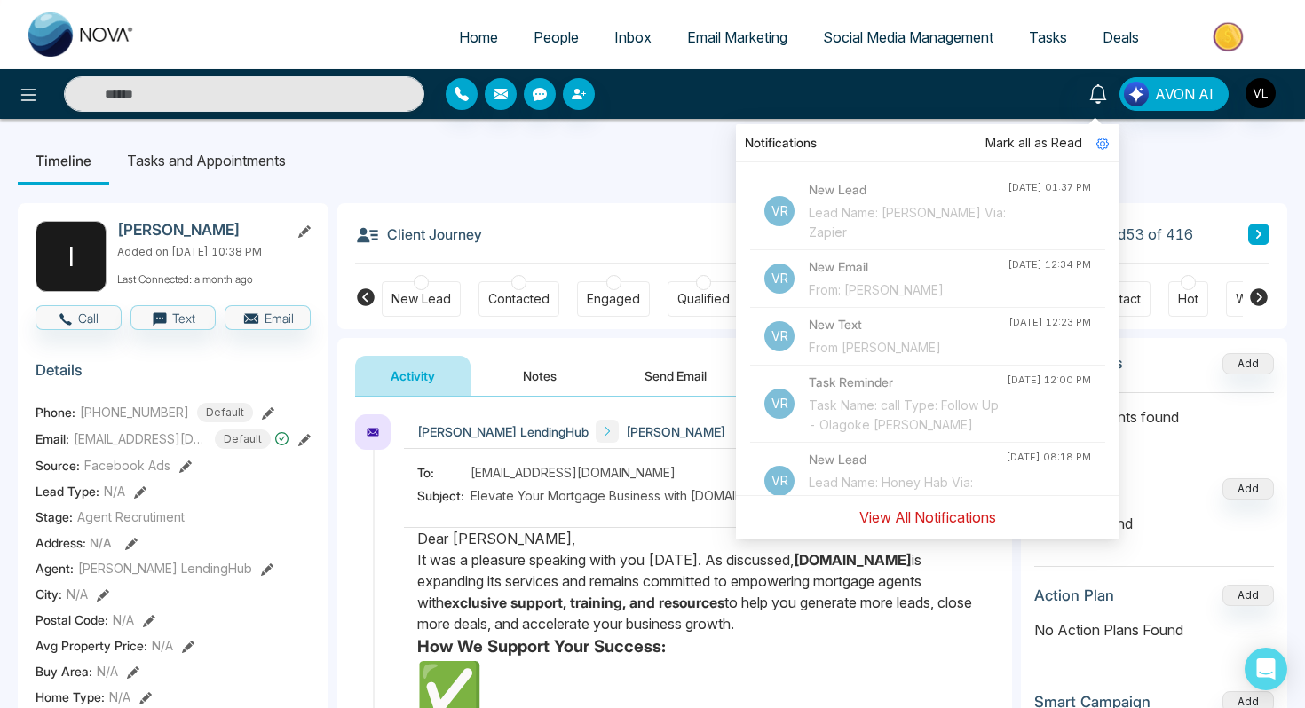
click at [882, 515] on button "View All Notifications" at bounding box center [928, 518] width 160 height 34
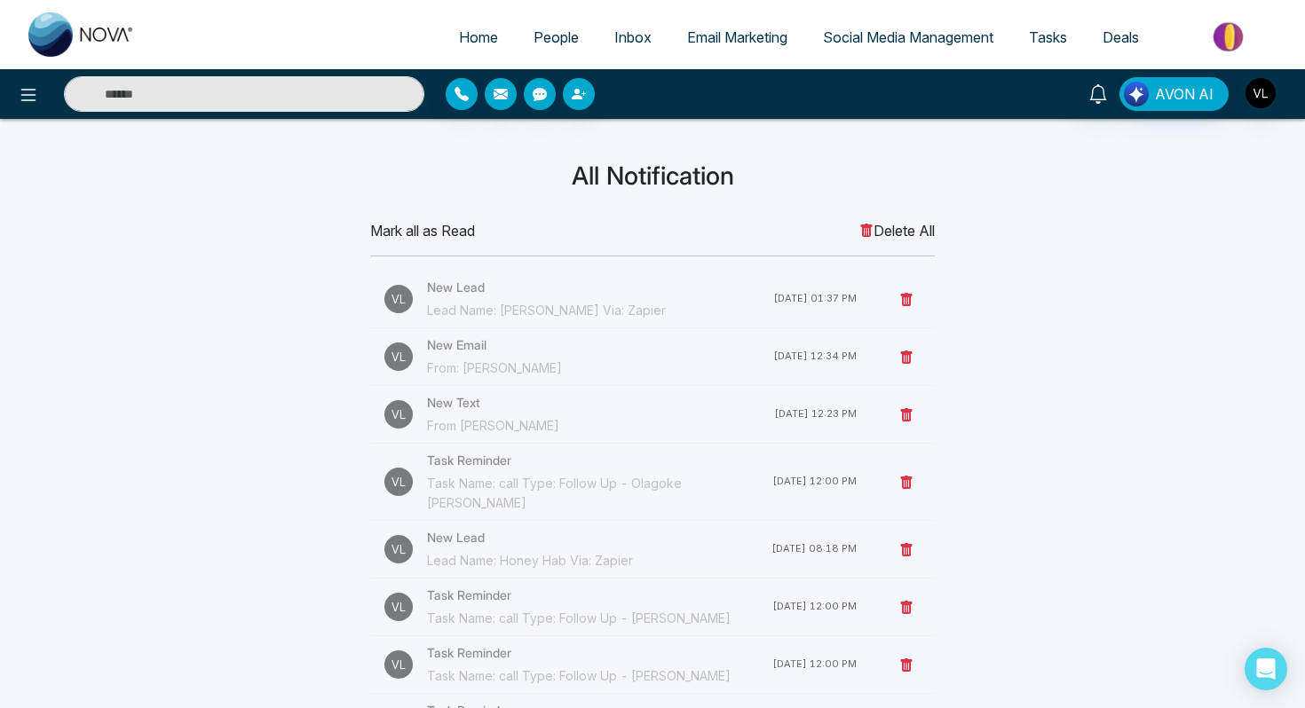
click at [162, 92] on input "text" at bounding box center [244, 94] width 360 height 36
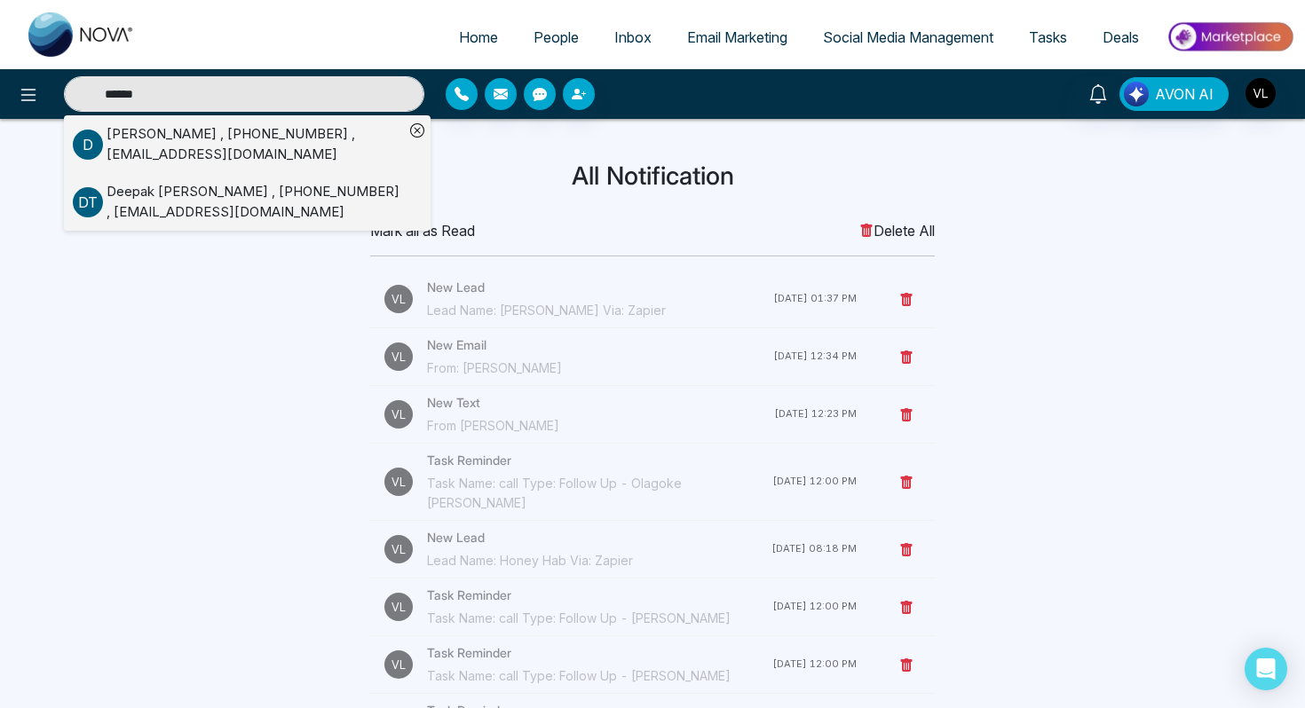
type input "******"
click at [188, 199] on div "[PERSON_NAME] , [PHONE_NUMBER] , [EMAIL_ADDRESS][DOMAIN_NAME]" at bounding box center [255, 202] width 297 height 40
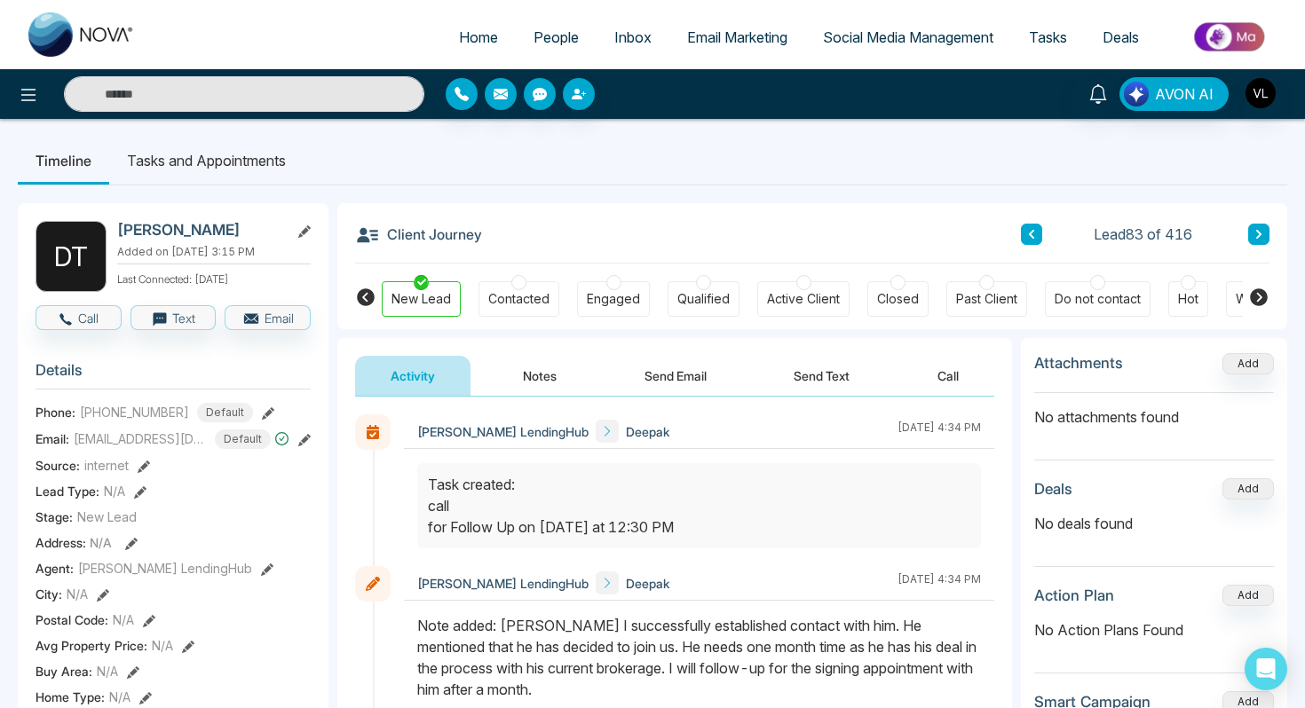
click at [533, 31] on span "People" at bounding box center [555, 37] width 45 height 18
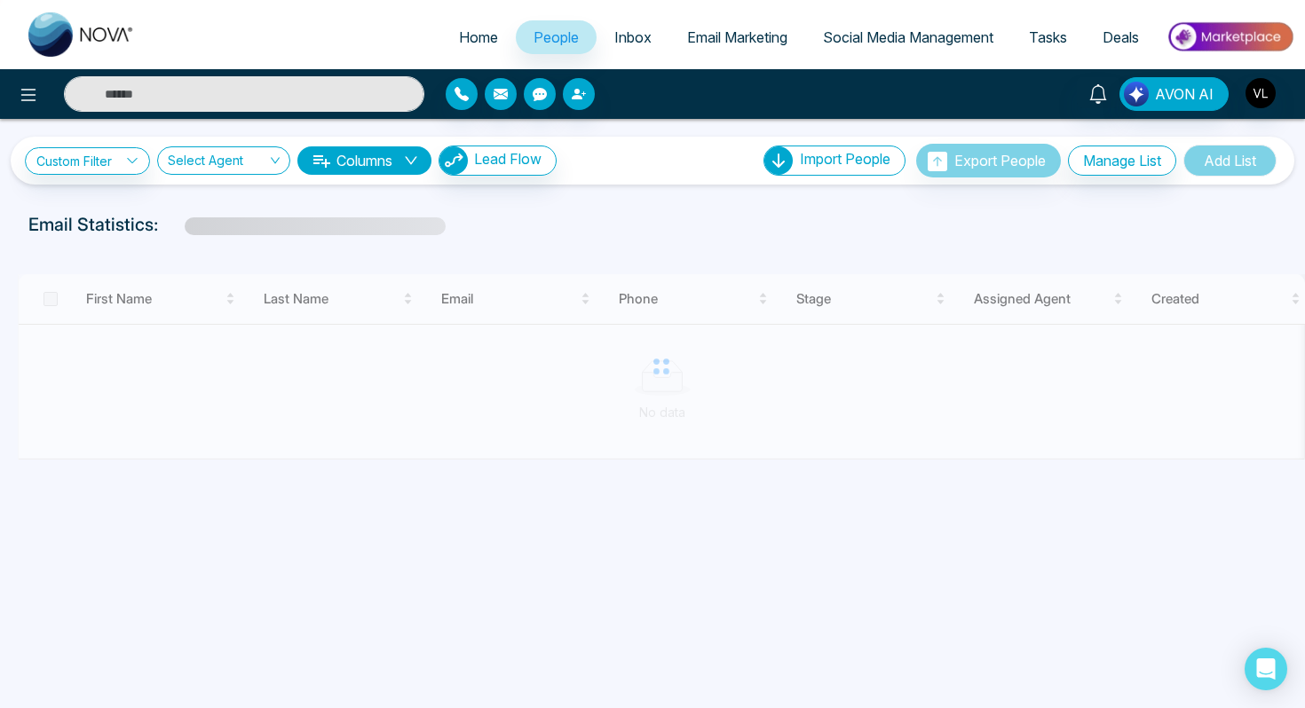
click at [215, 100] on input "text" at bounding box center [244, 94] width 360 height 36
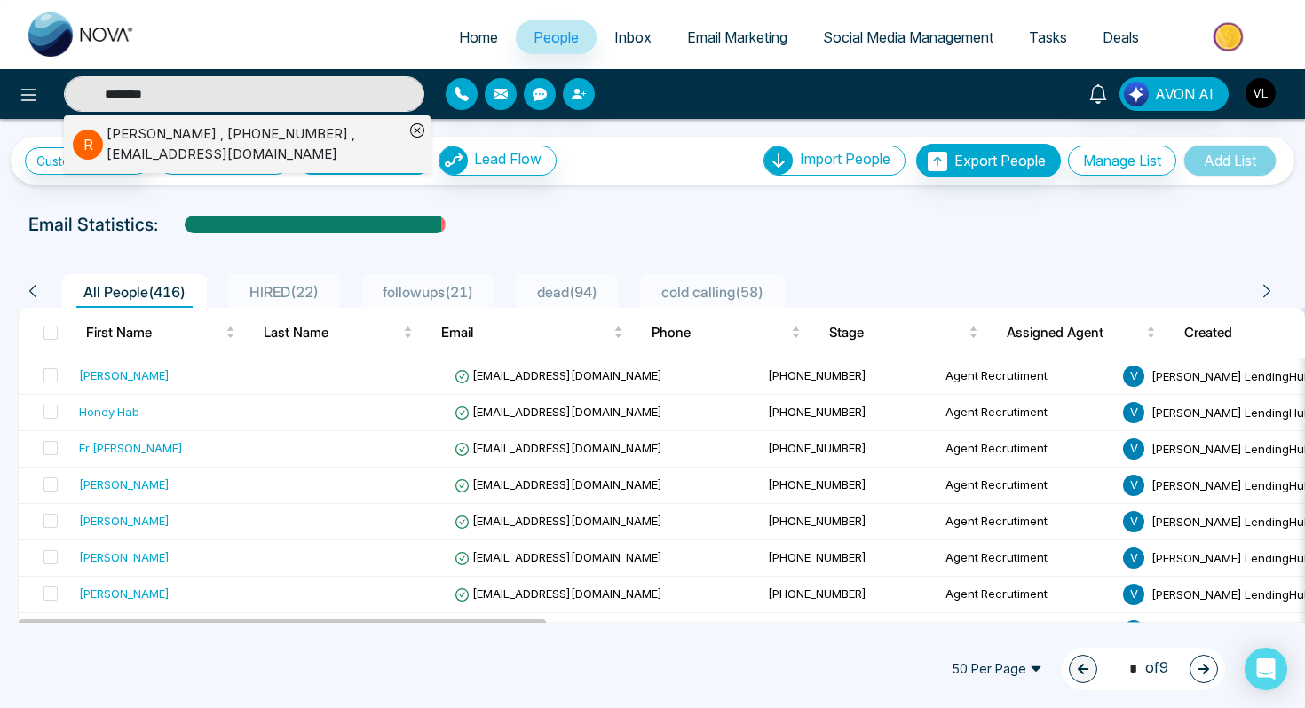
type input "********"
click at [239, 155] on div "Ravinder Saini , +14162724428 , sainisingh2110@gmail.com" at bounding box center [255, 144] width 297 height 40
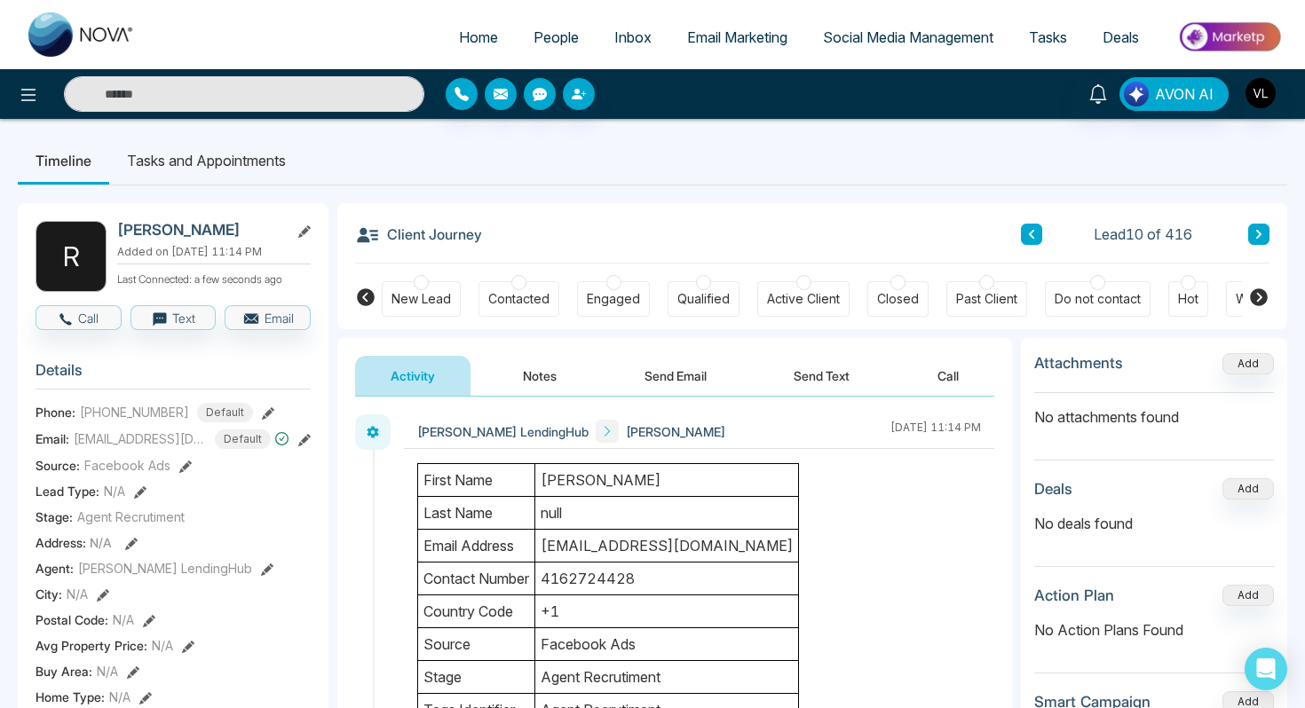
click at [533, 393] on button "Notes" at bounding box center [539, 376] width 105 height 40
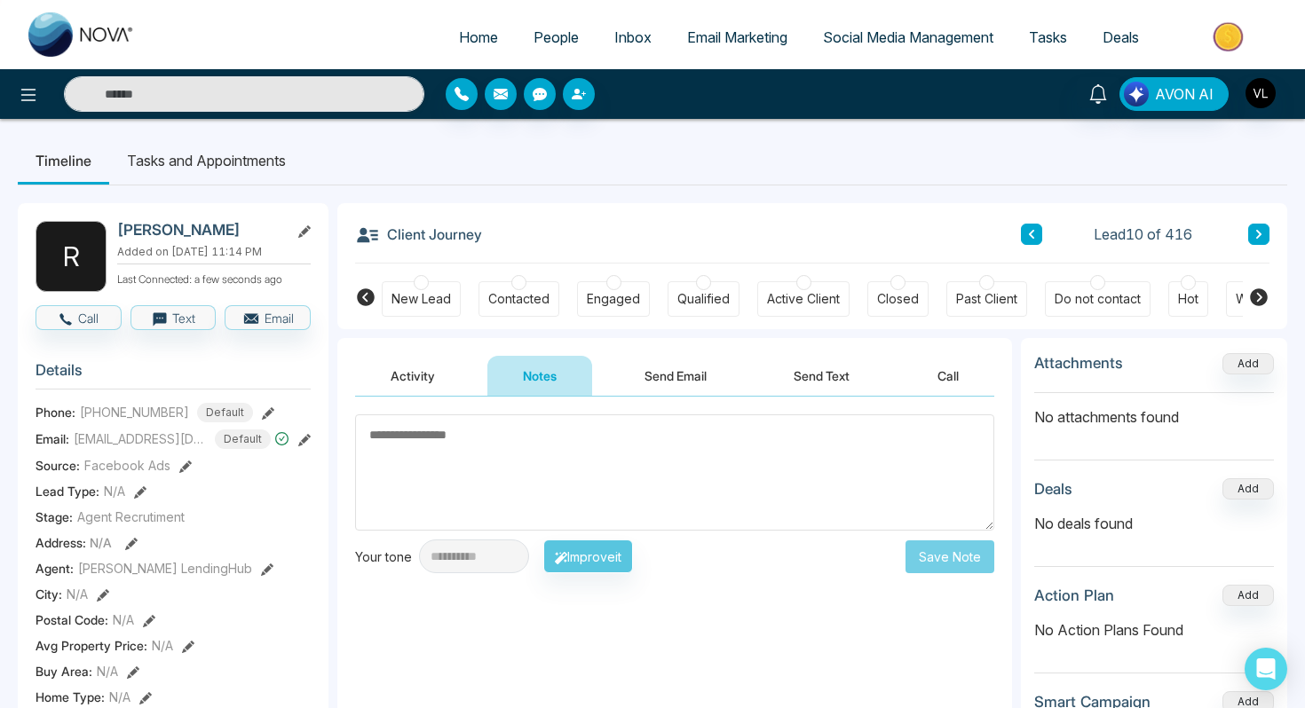
click at [542, 43] on span "People" at bounding box center [555, 37] width 45 height 18
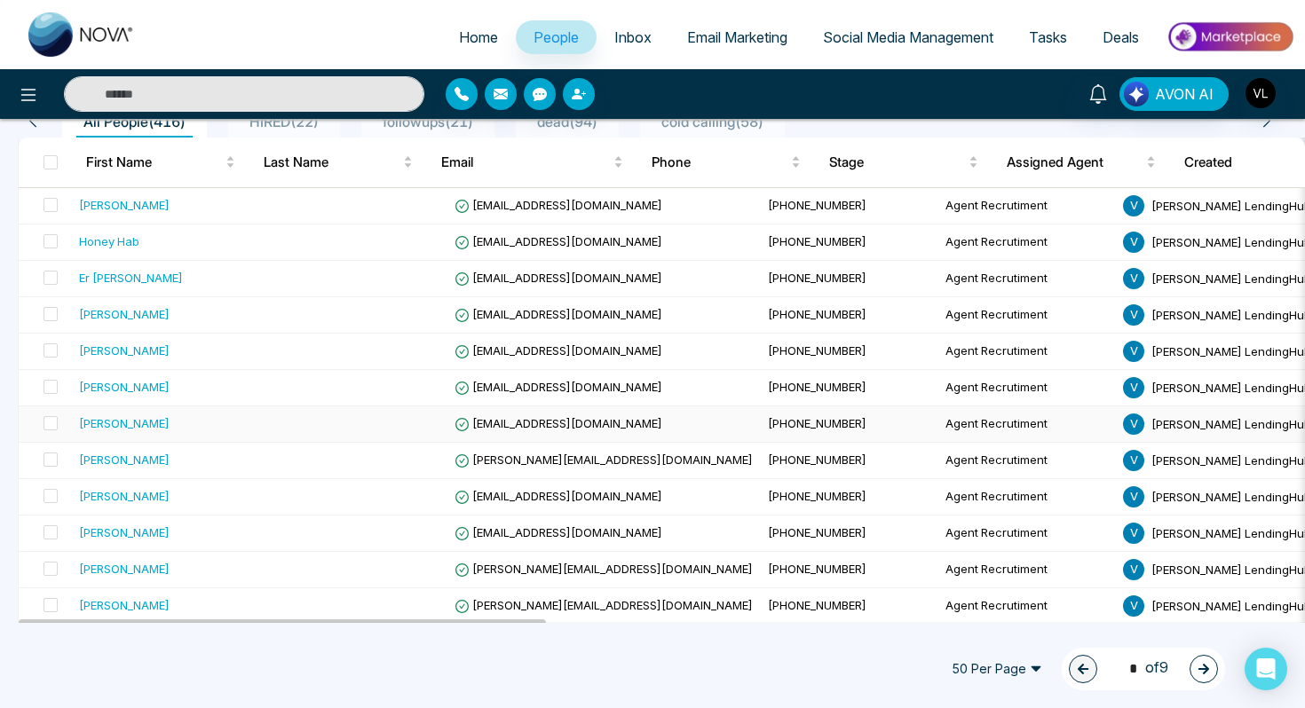
scroll to position [164, 0]
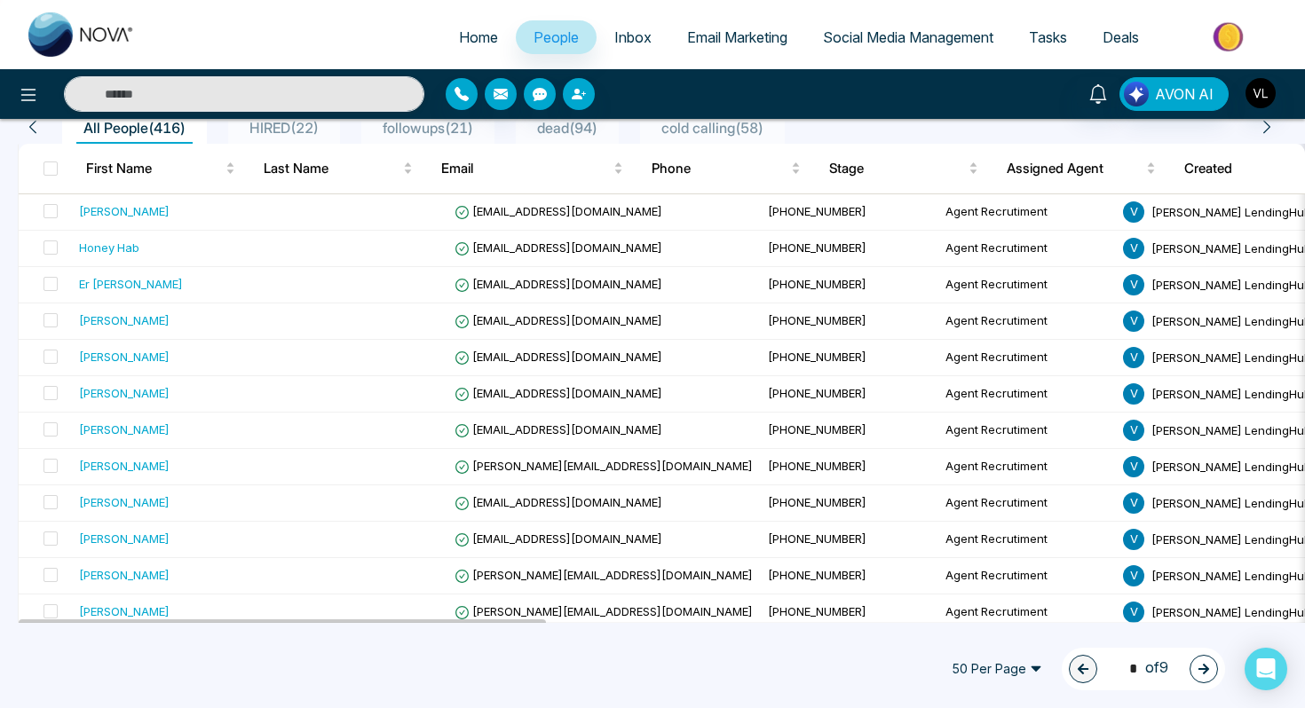
click at [1106, 41] on span "Deals" at bounding box center [1120, 37] width 36 height 18
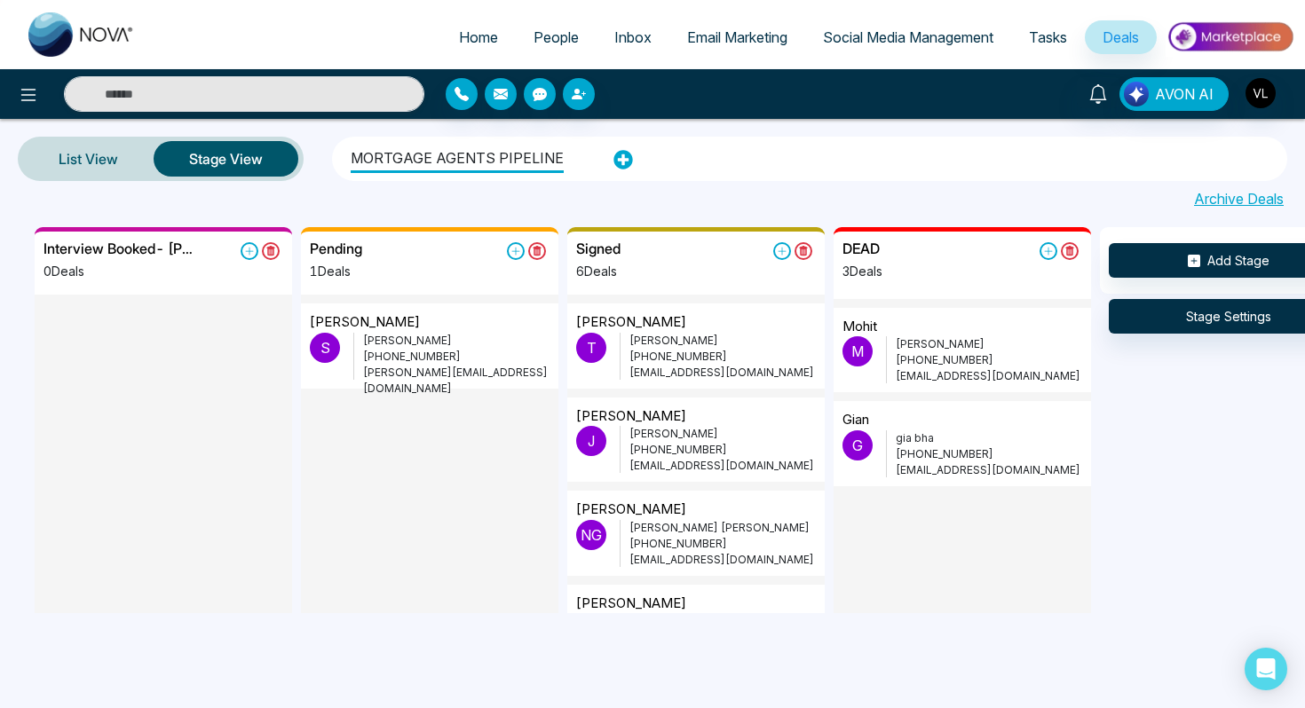
scroll to position [131, 0]
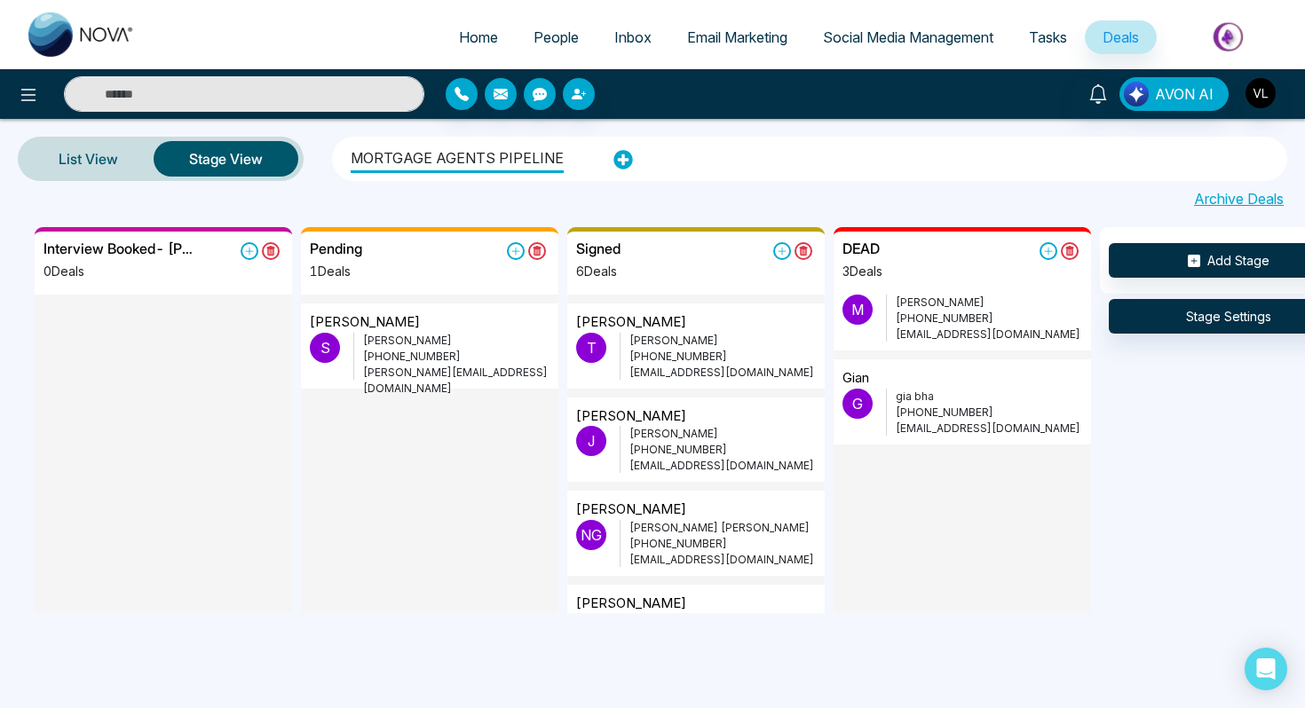
click at [558, 42] on span "People" at bounding box center [555, 37] width 45 height 18
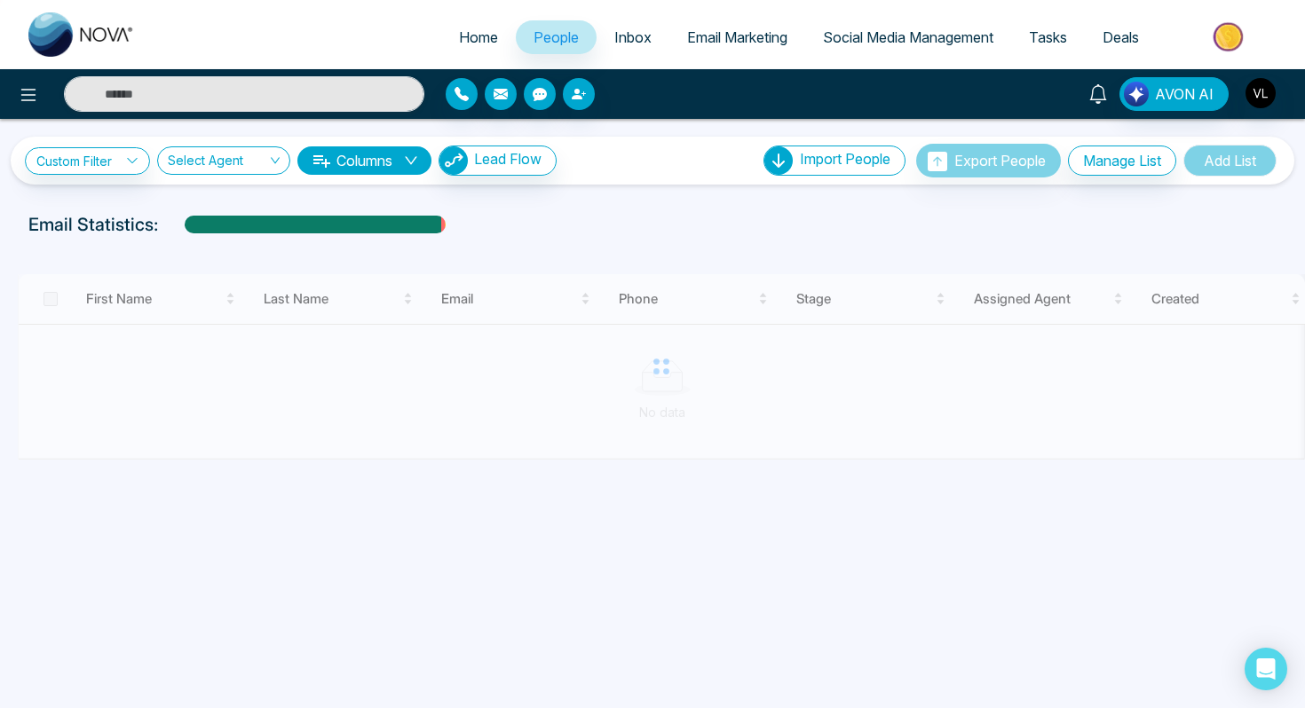
click at [1112, 91] on link at bounding box center [1098, 92] width 43 height 31
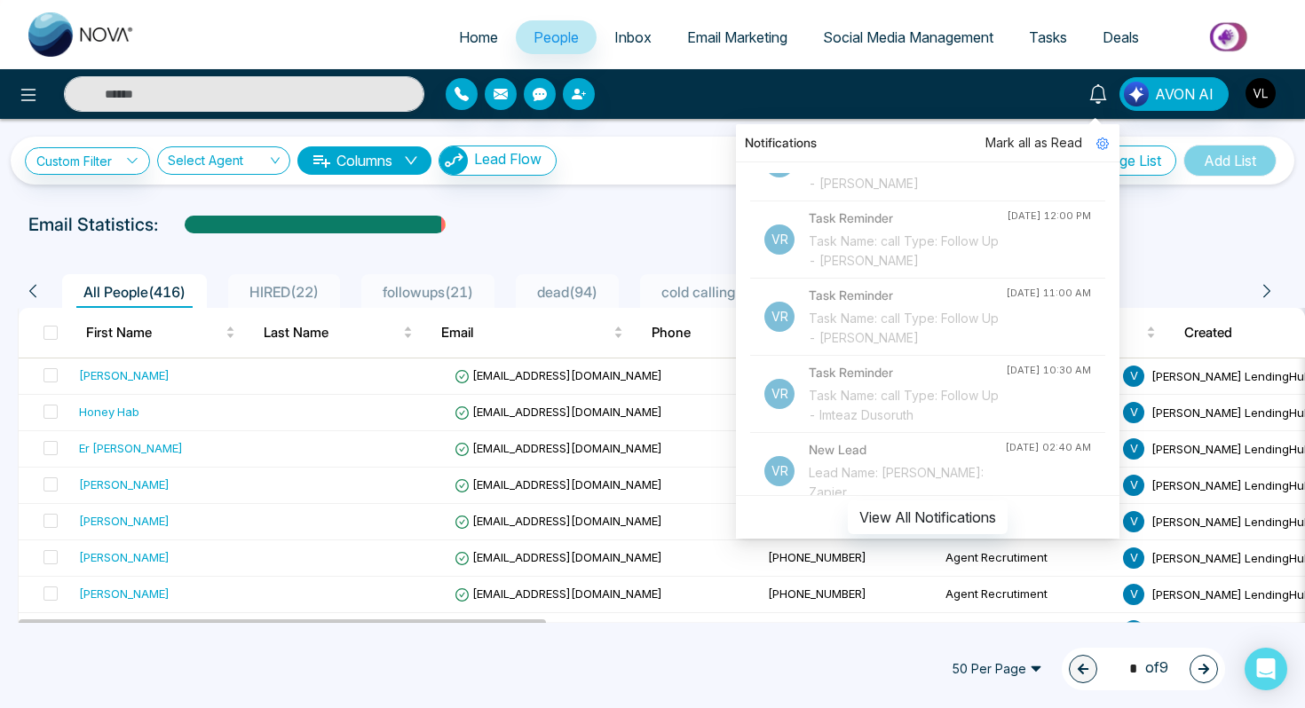
scroll to position [395, 0]
click at [180, 95] on input "text" at bounding box center [244, 94] width 360 height 36
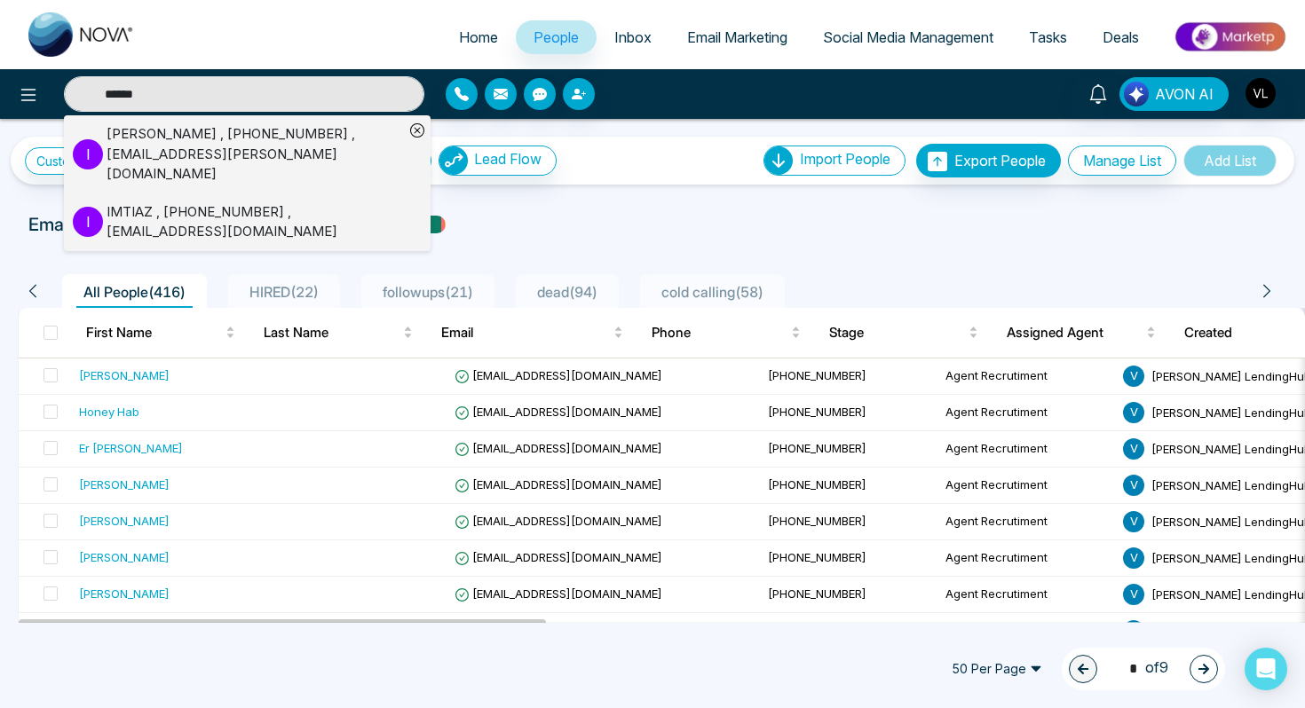
type input "******"
click at [129, 202] on div "IMTIAZ , +16477028898 , MOHDIMTIAZK@YAHOO.COM" at bounding box center [255, 222] width 297 height 40
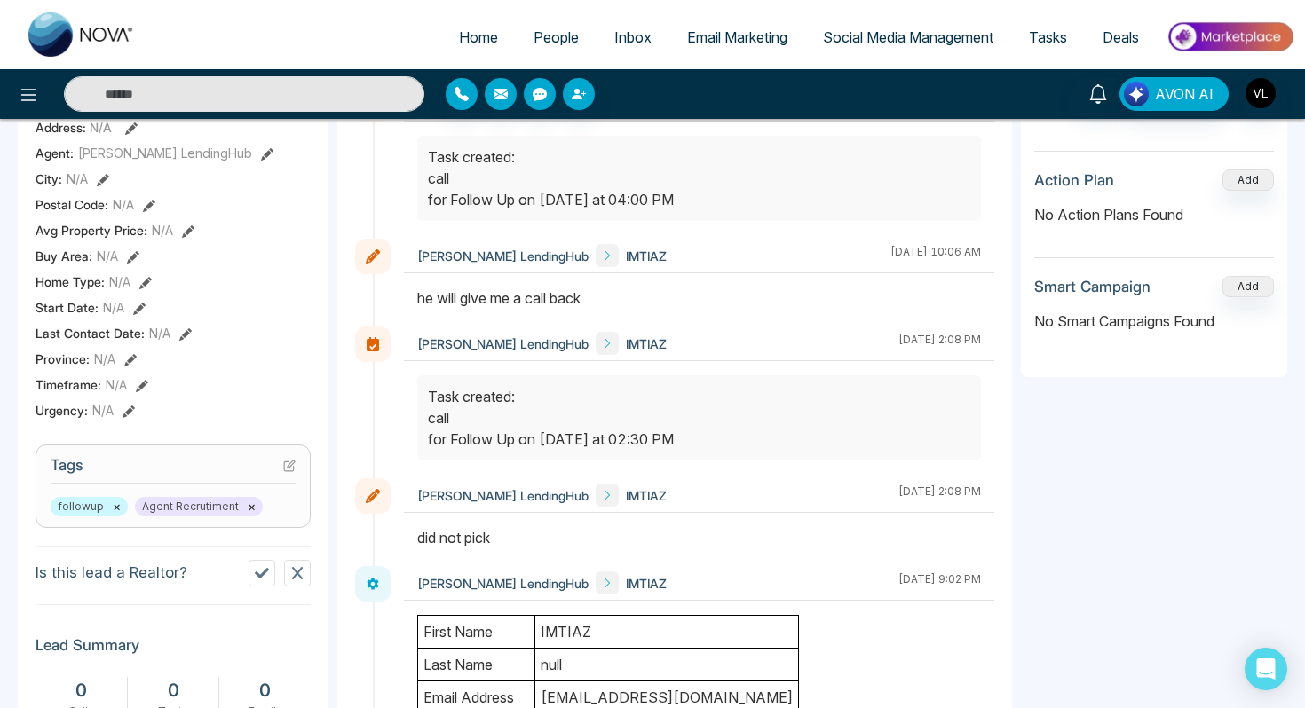
scroll to position [761, 0]
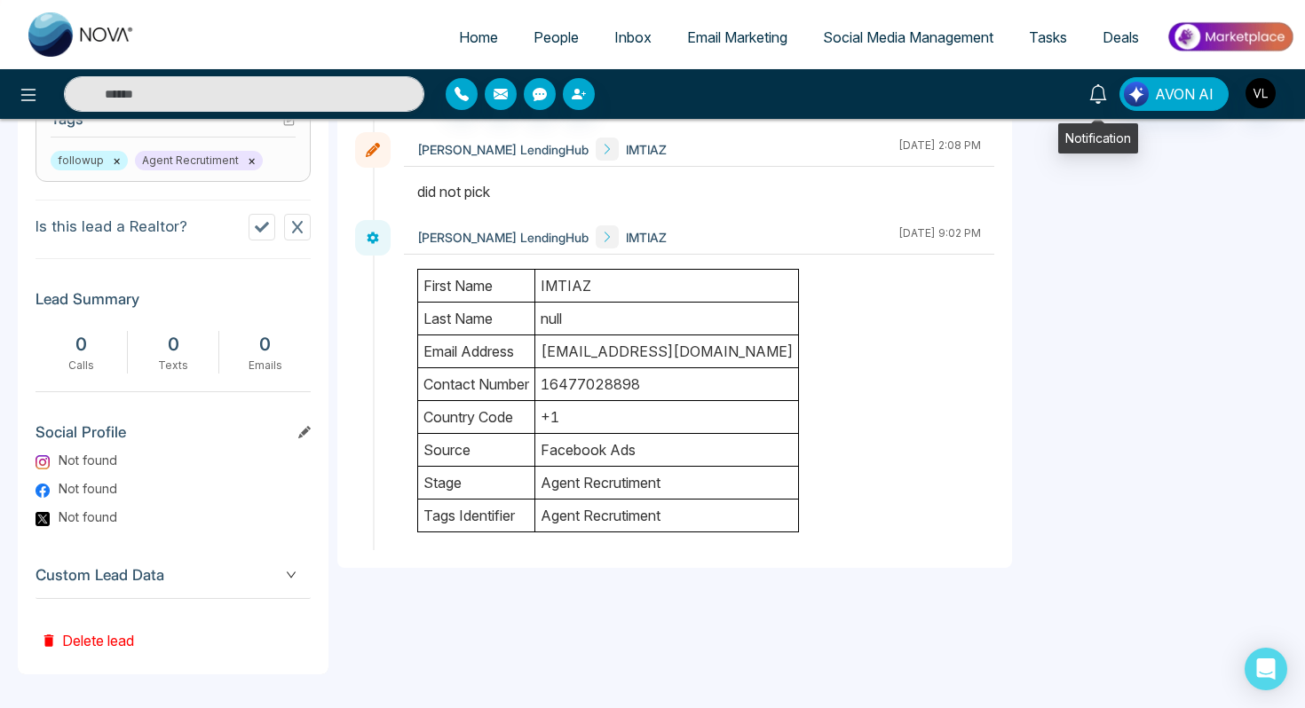
click at [1099, 101] on icon at bounding box center [1097, 94] width 17 height 20
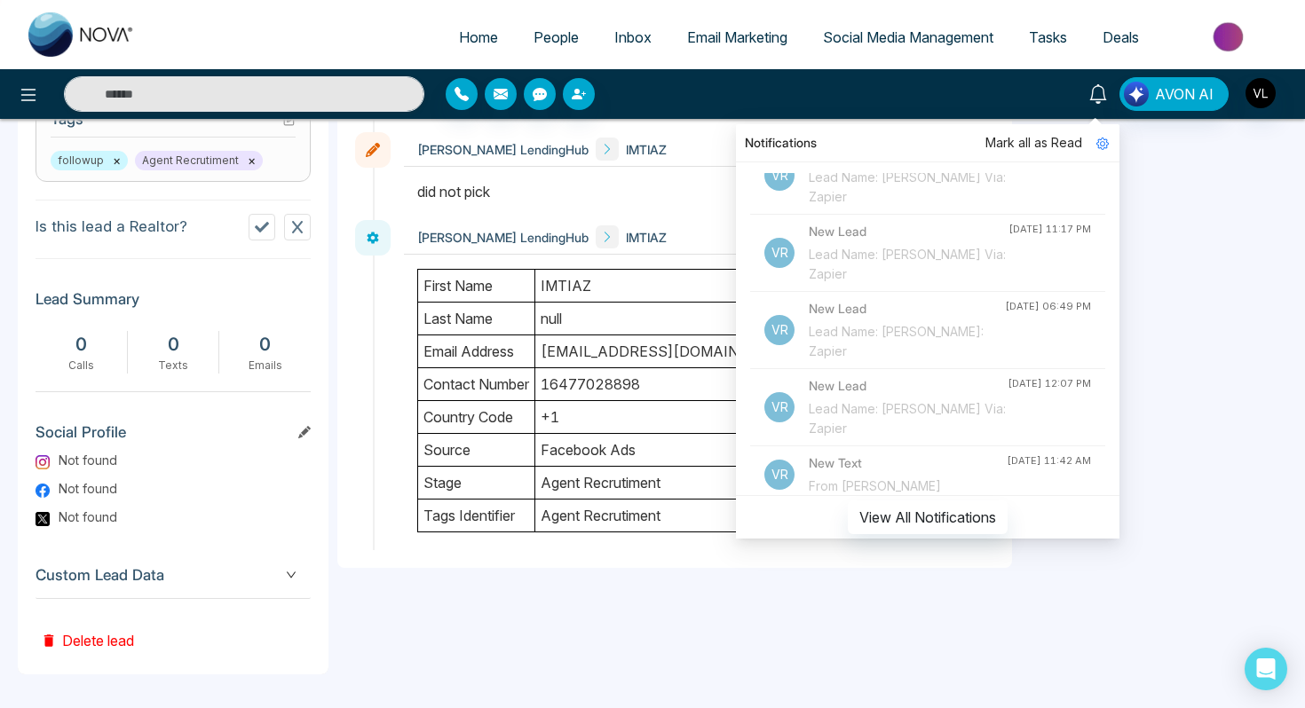
scroll to position [938, 0]
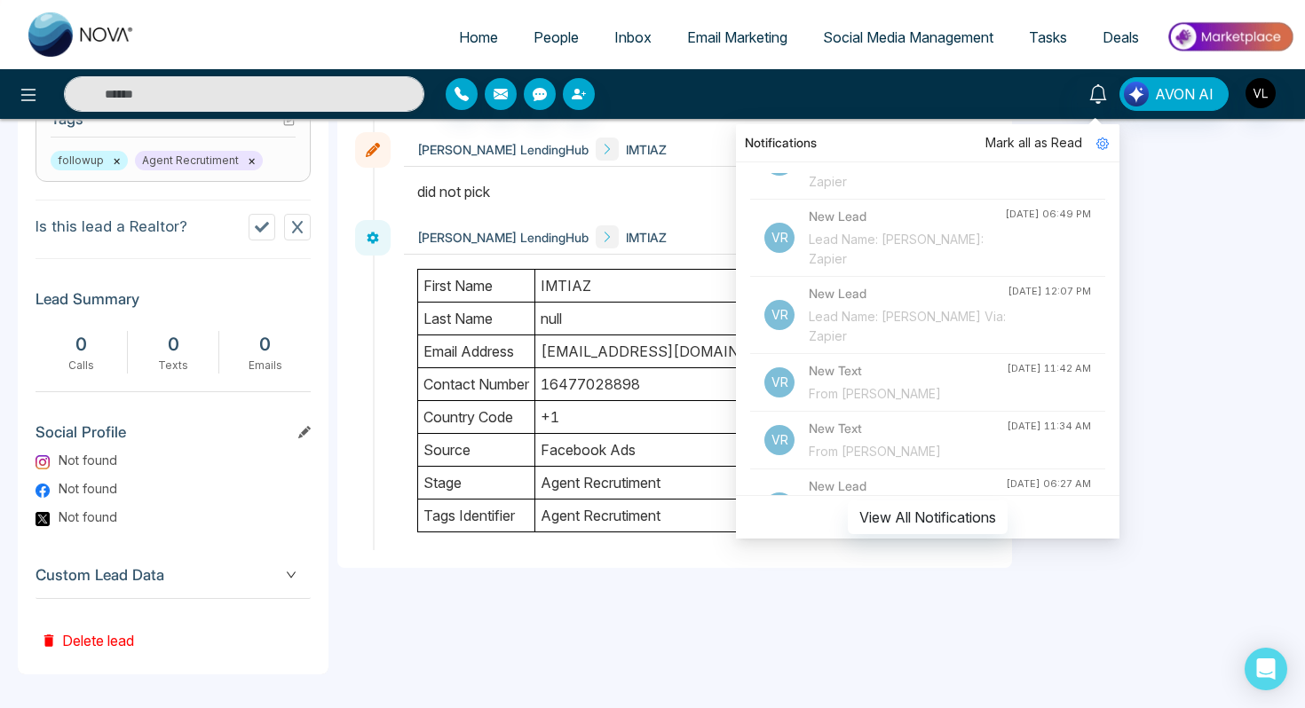
click at [868, 381] on h4 "New Text" at bounding box center [908, 371] width 198 height 20
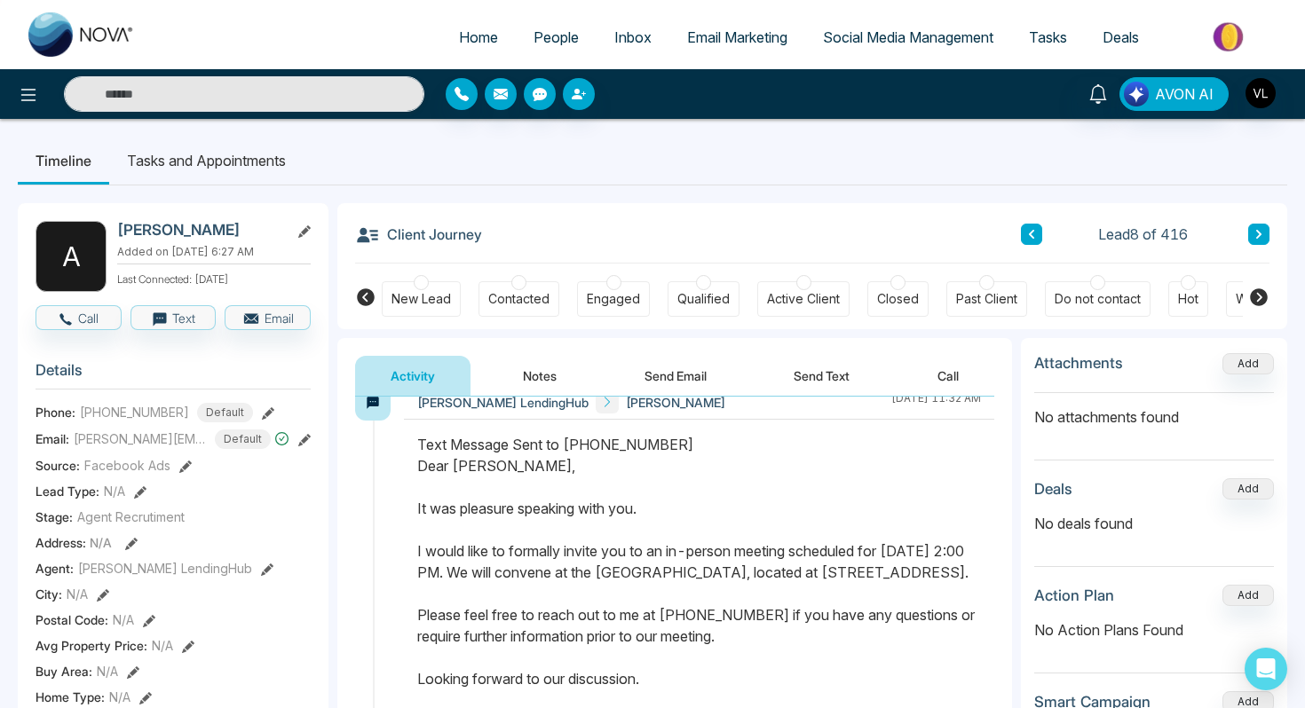
scroll to position [446, 0]
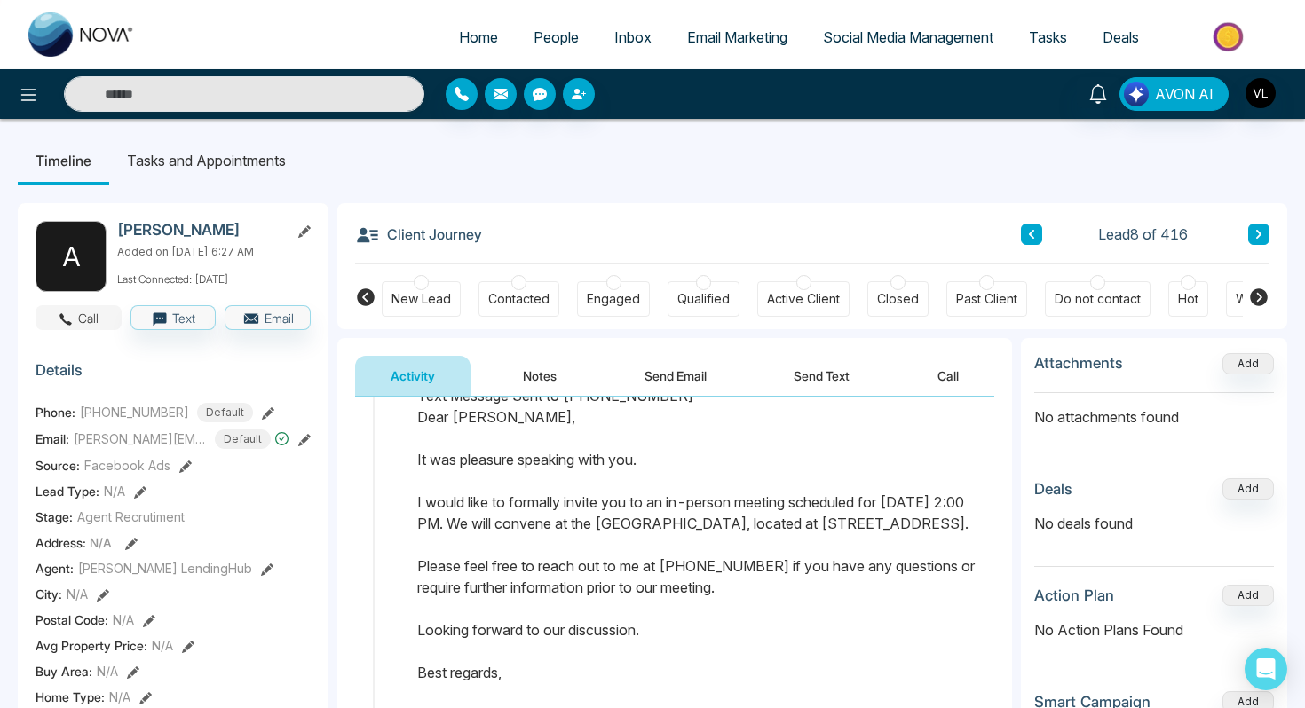
click at [103, 319] on button "Call" at bounding box center [79, 317] width 86 height 25
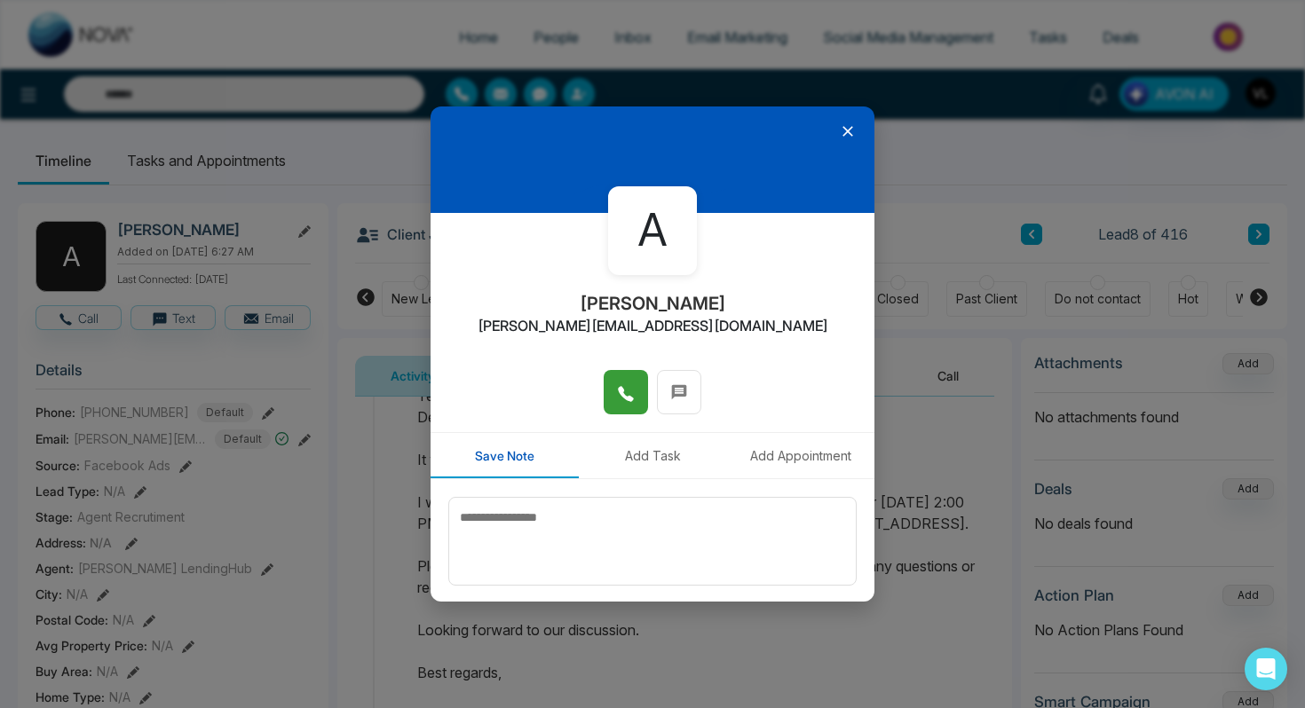
click at [635, 391] on button at bounding box center [626, 392] width 44 height 44
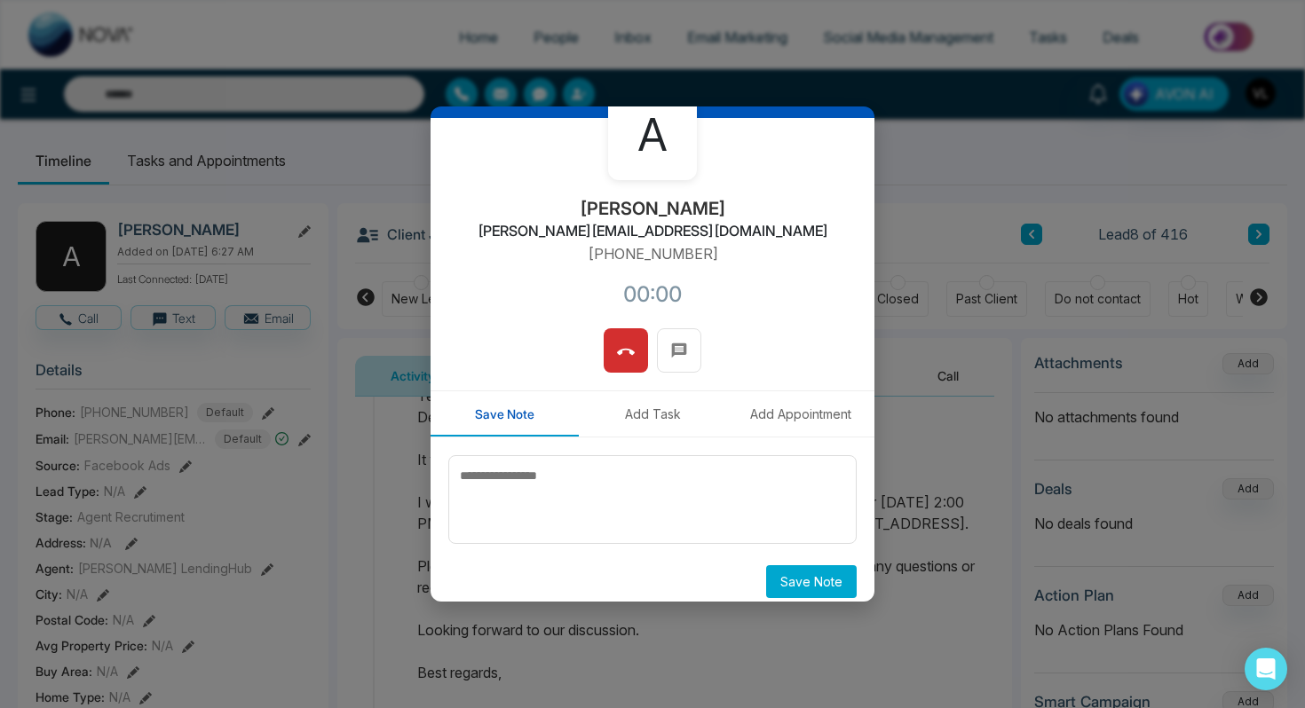
scroll to position [98, 0]
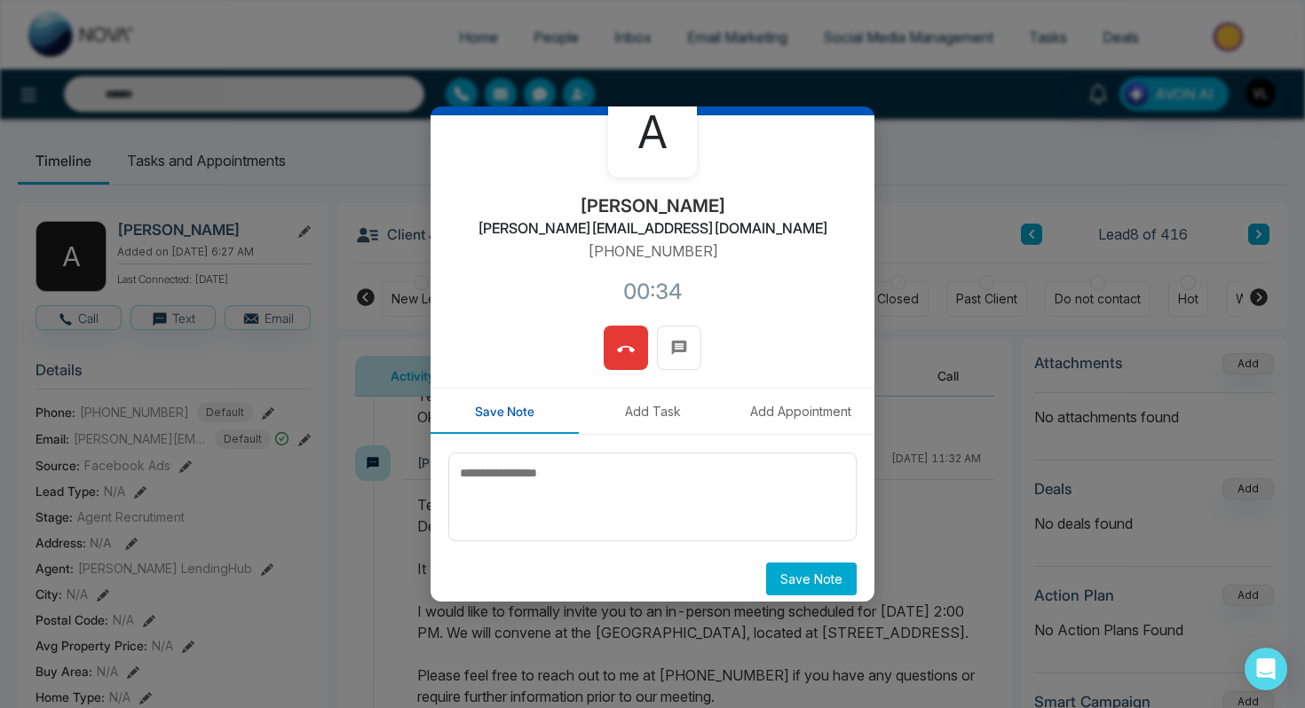
click at [634, 344] on icon at bounding box center [626, 350] width 18 height 18
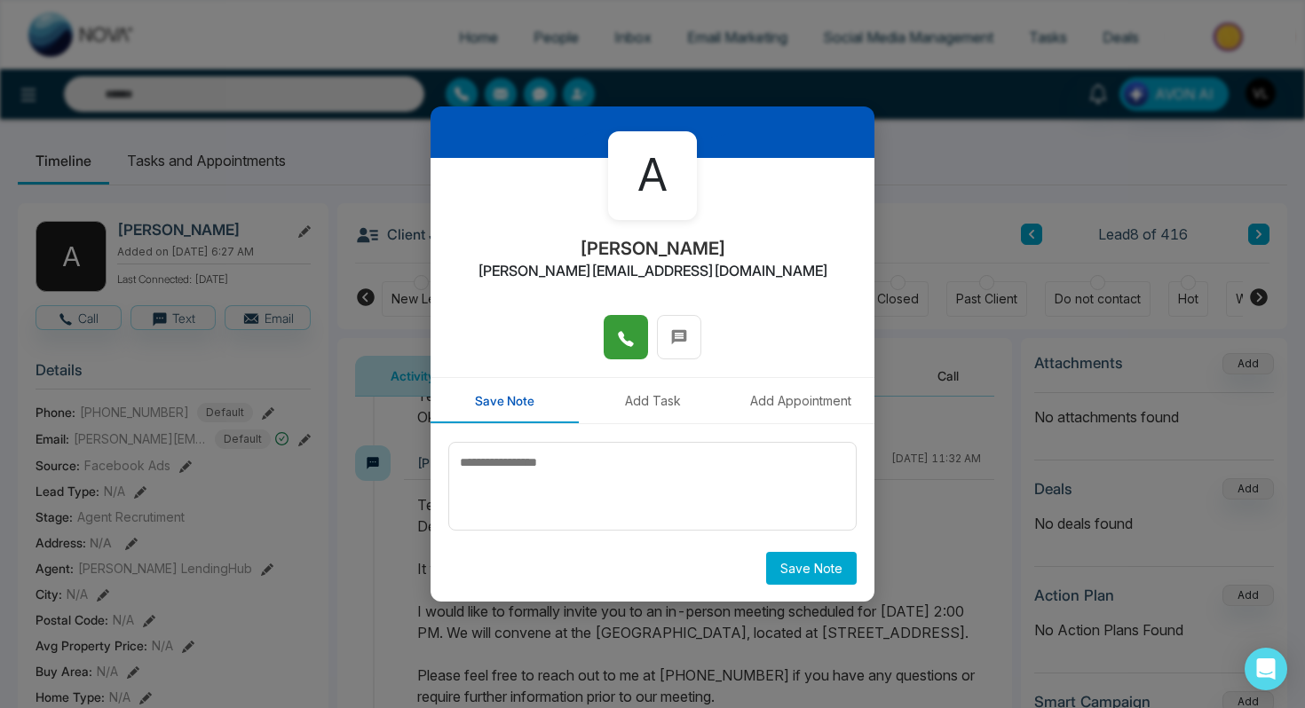
scroll to position [55, 0]
click at [662, 406] on button "Add Task" at bounding box center [653, 400] width 148 height 45
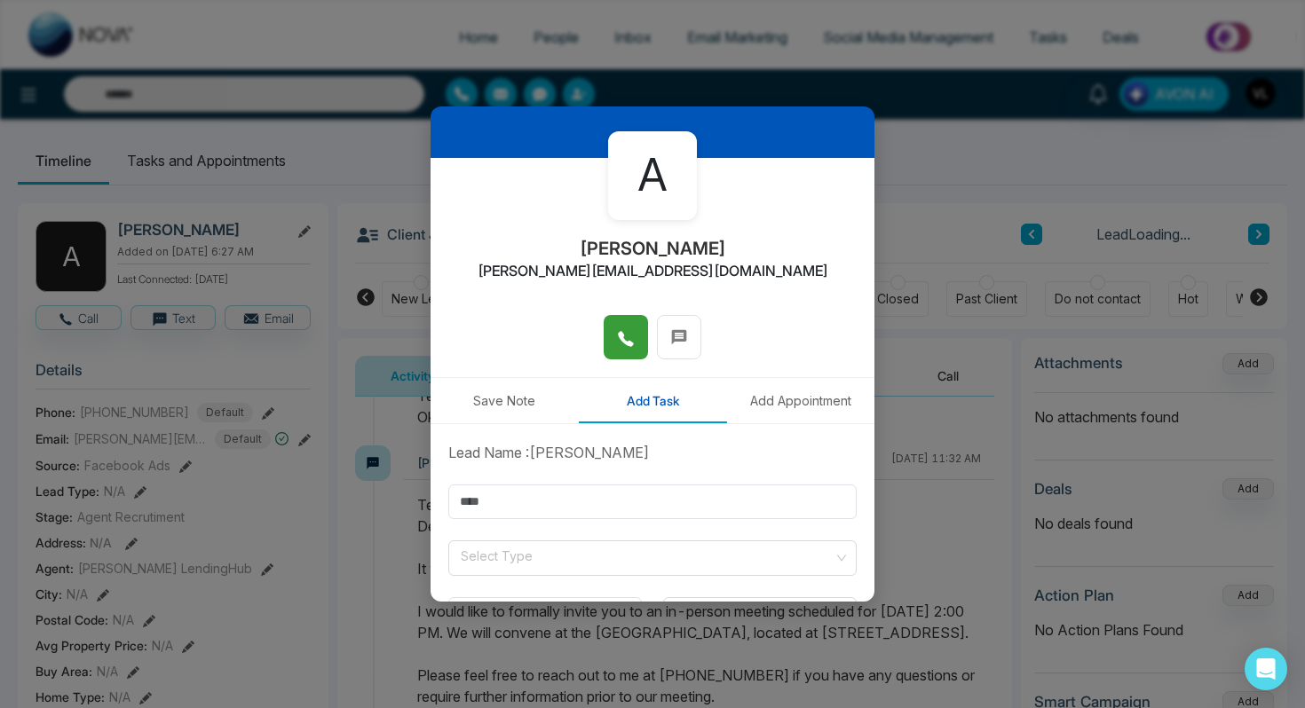
click at [780, 419] on button "Add Appointment" at bounding box center [800, 400] width 148 height 45
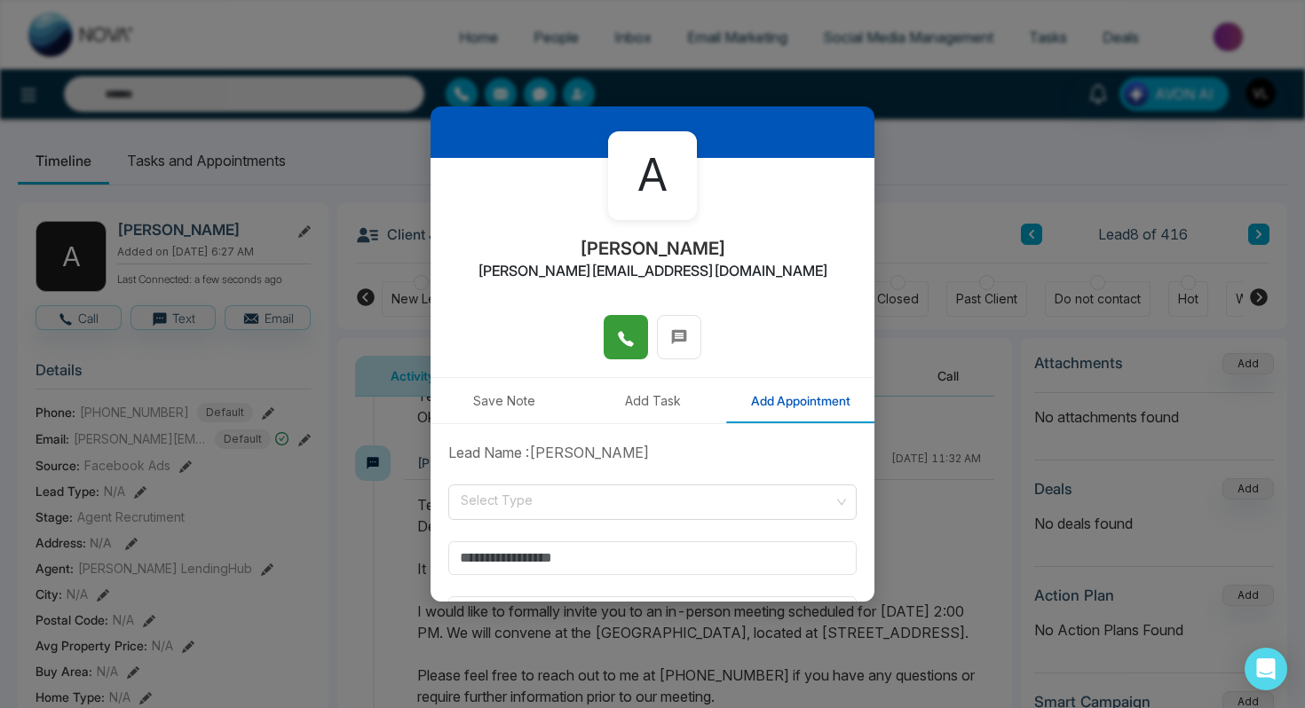
scroll to position [0, 0]
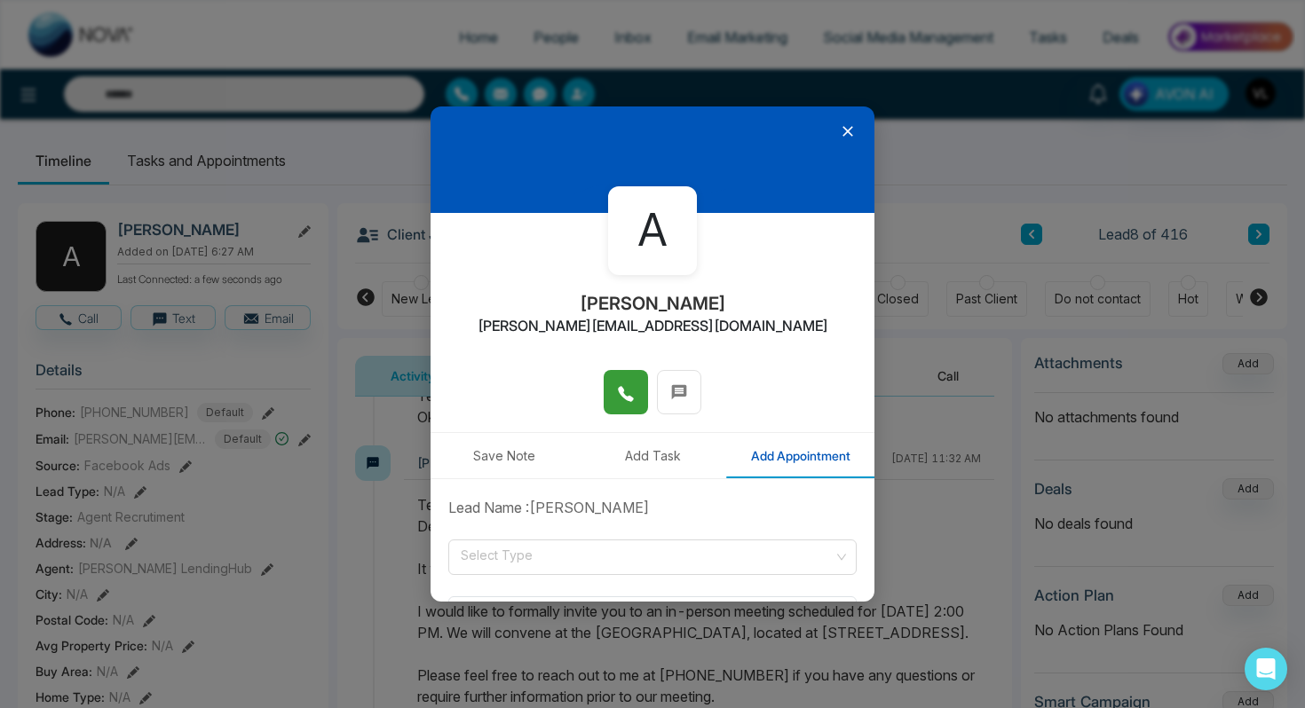
click at [847, 135] on icon at bounding box center [848, 131] width 18 height 18
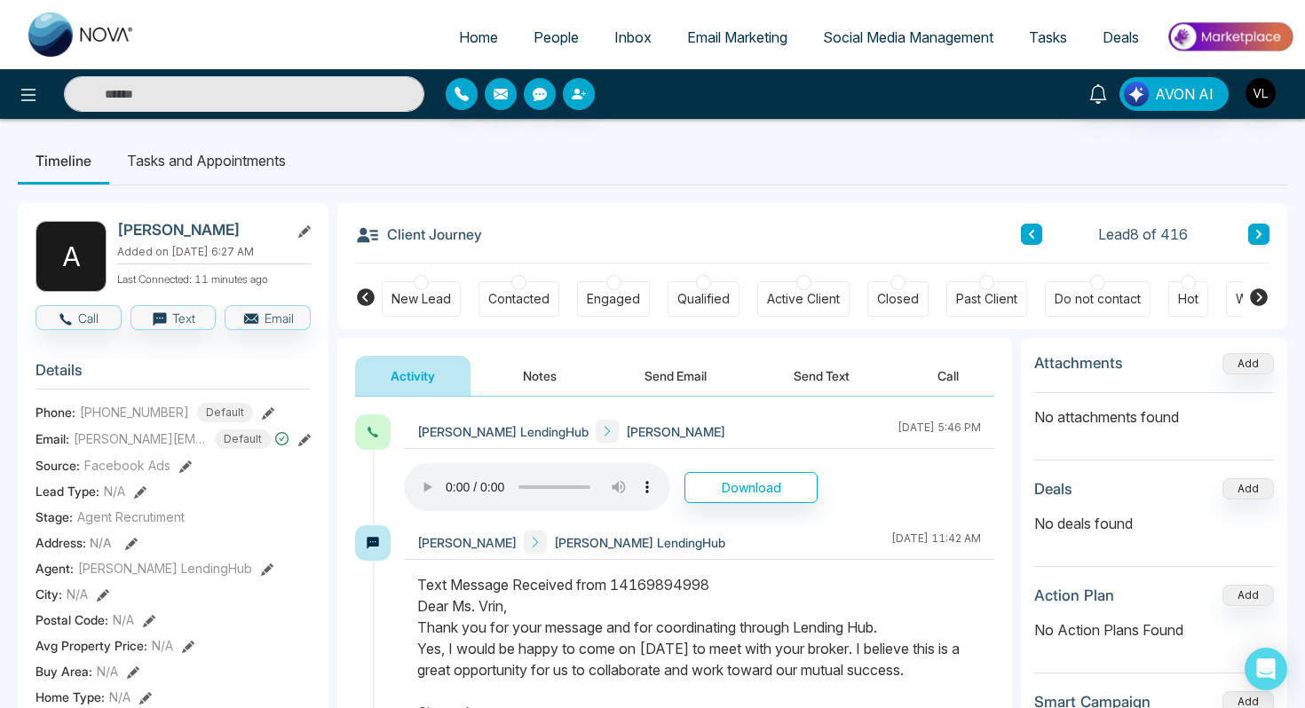
click at [543, 33] on span "People" at bounding box center [555, 37] width 45 height 18
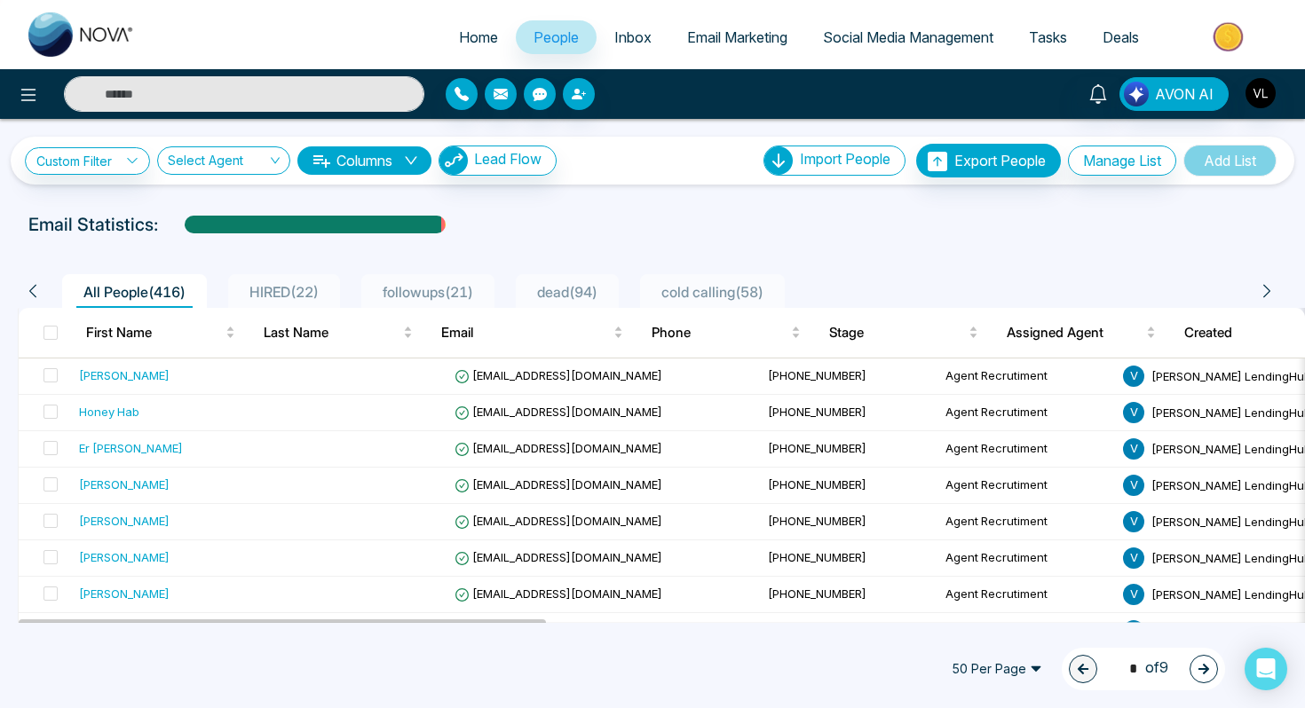
click at [123, 102] on input "text" at bounding box center [244, 94] width 360 height 36
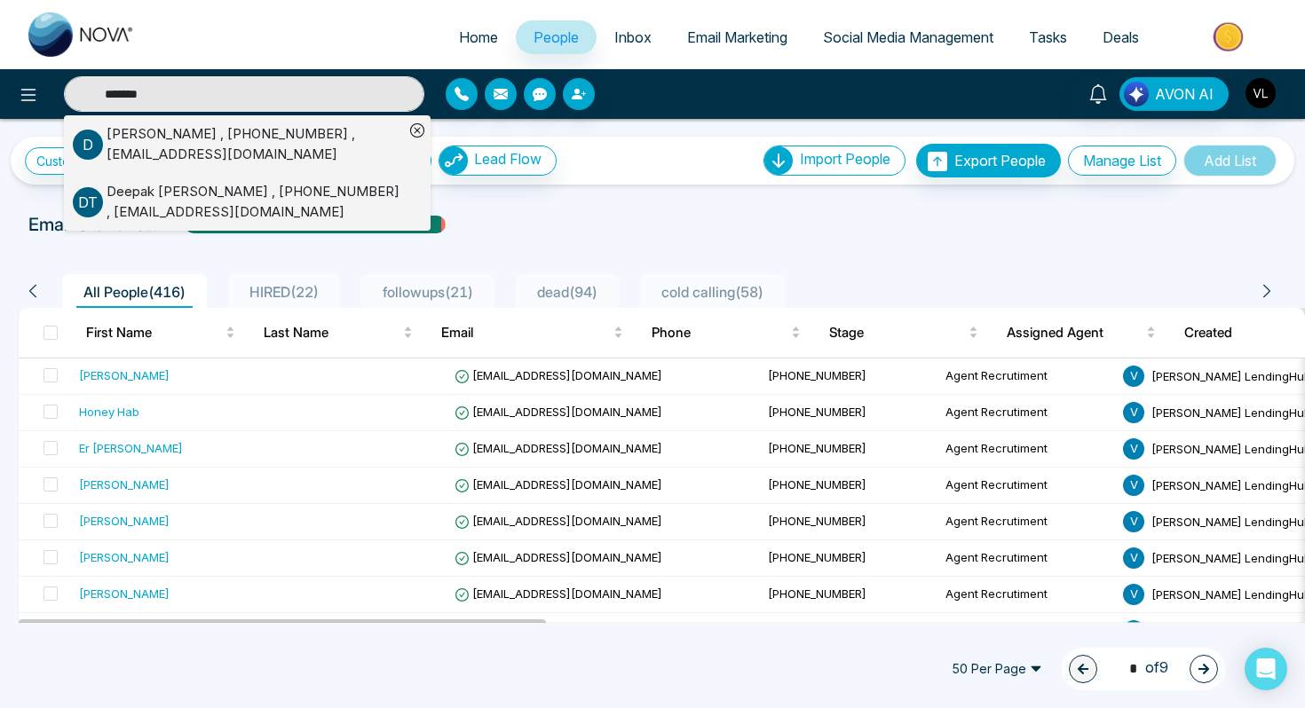
type input "******"
click at [1093, 94] on icon at bounding box center [1097, 94] width 17 height 20
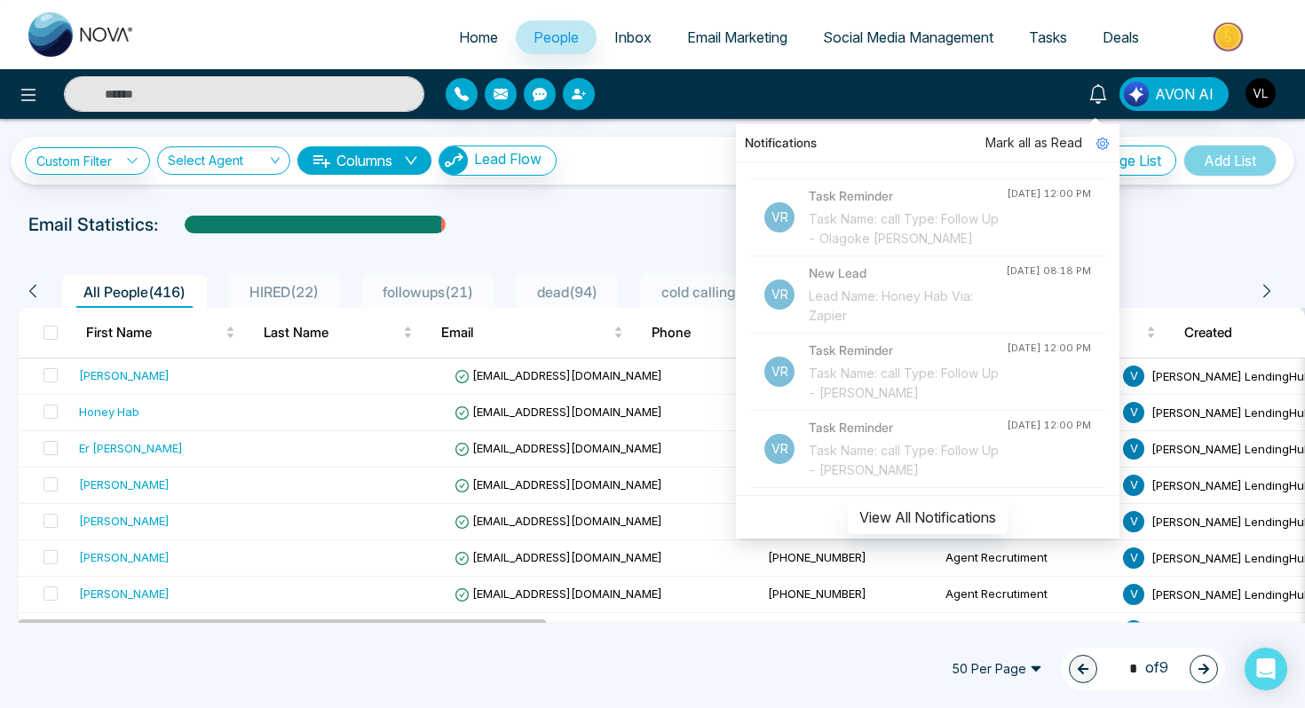
scroll to position [192, 0]
click at [122, 99] on input "text" at bounding box center [244, 94] width 360 height 36
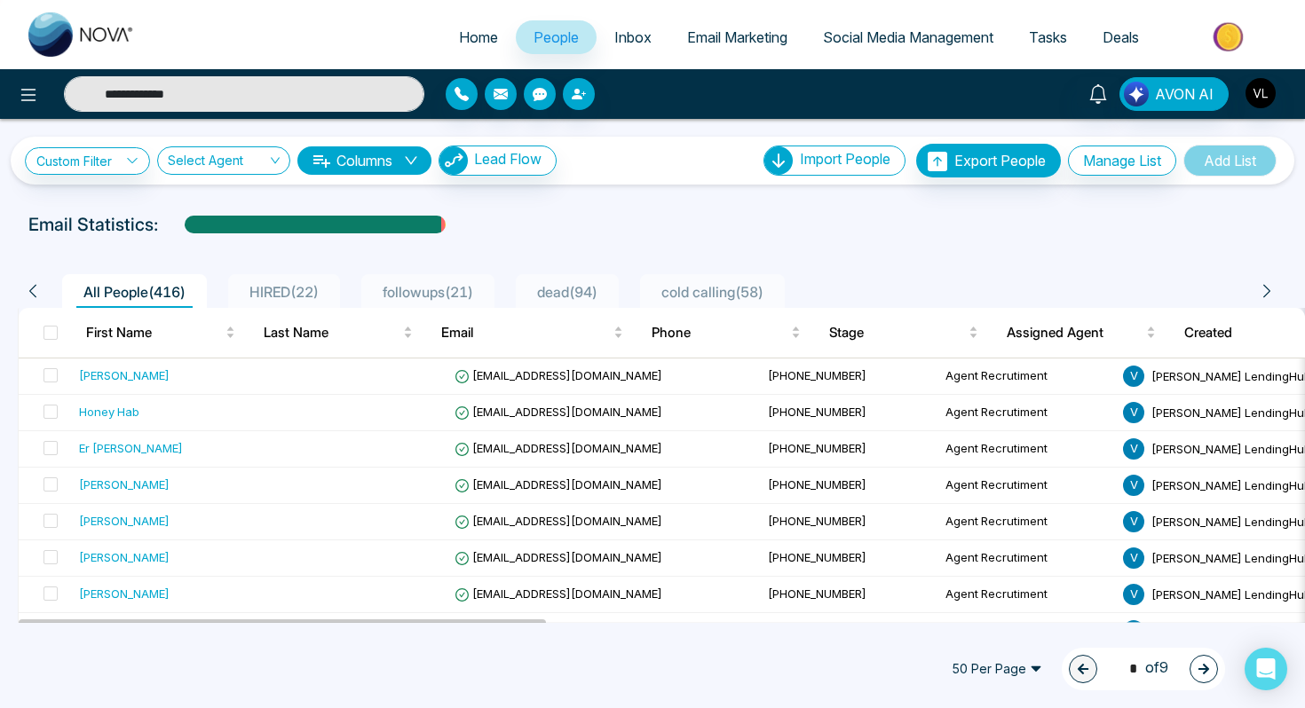
type input "**********"
click at [156, 87] on input "**********" at bounding box center [244, 94] width 360 height 36
click at [156, 87] on input "text" at bounding box center [244, 94] width 360 height 36
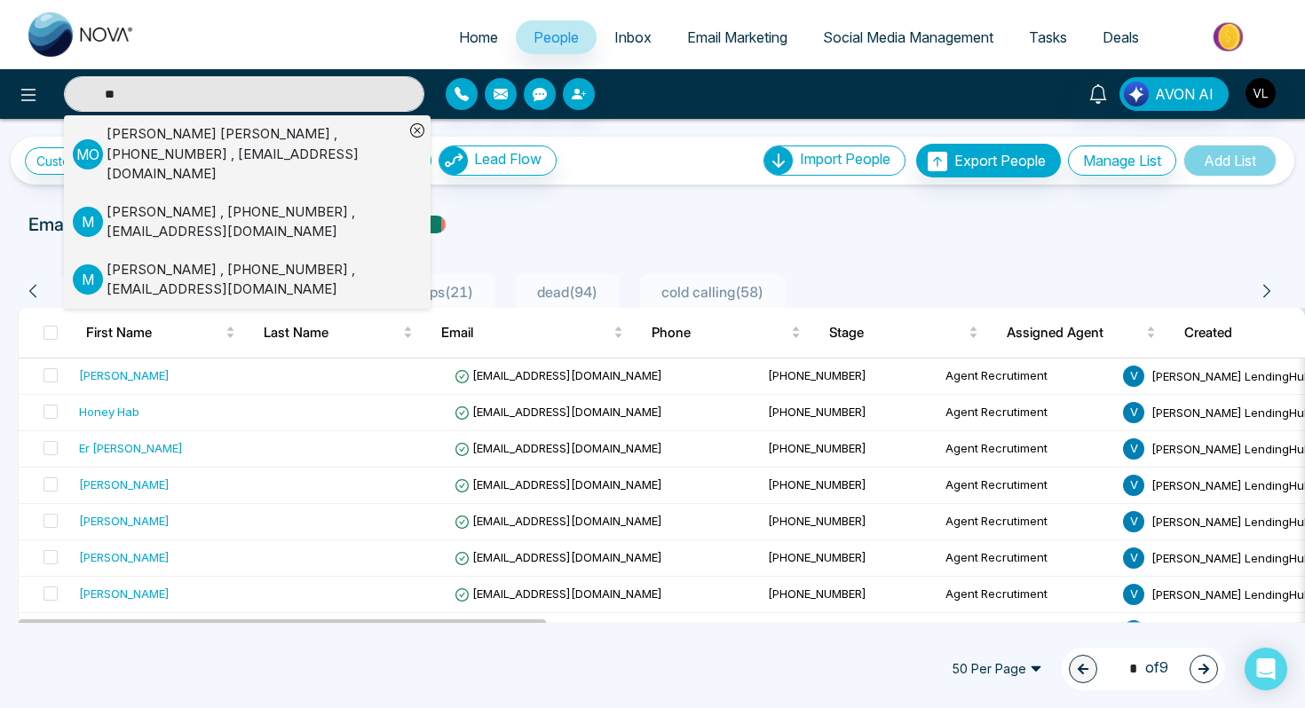
type input "*"
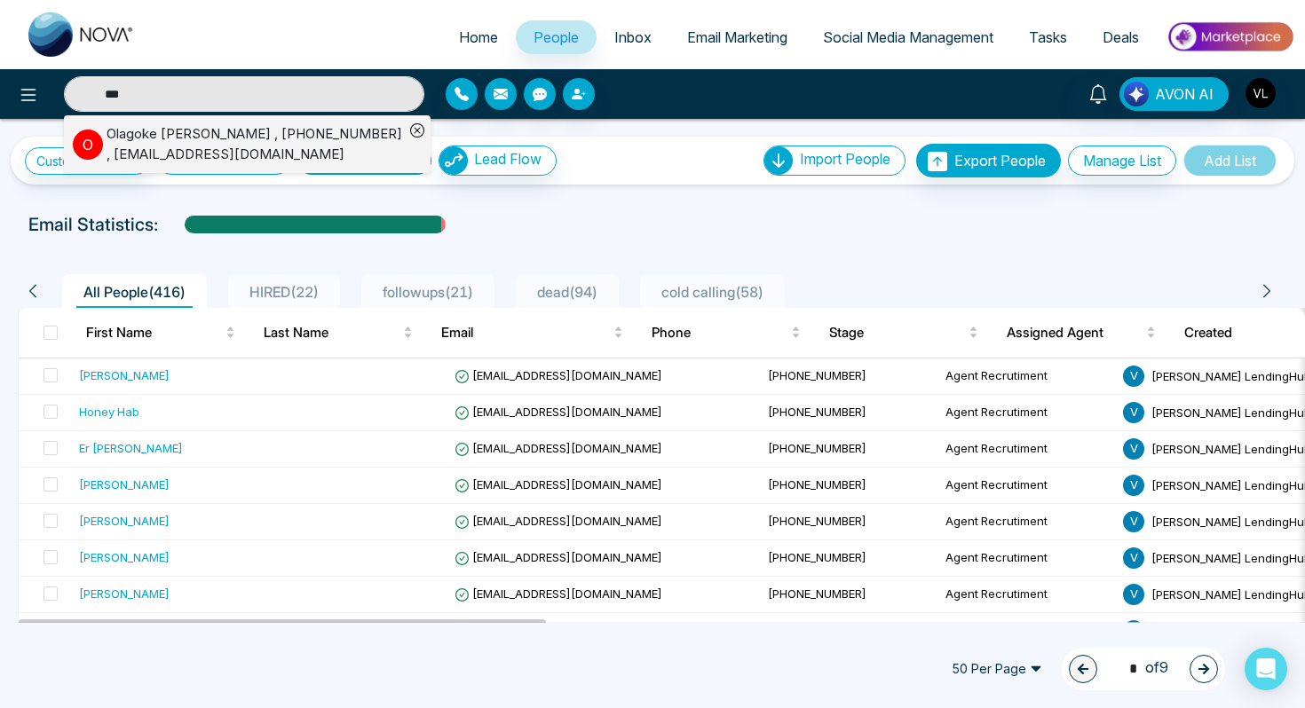
type input "***"
click at [141, 153] on div "Olagoke [PERSON_NAME] , [PHONE_NUMBER] , [EMAIL_ADDRESS][DOMAIN_NAME]" at bounding box center [255, 144] width 297 height 40
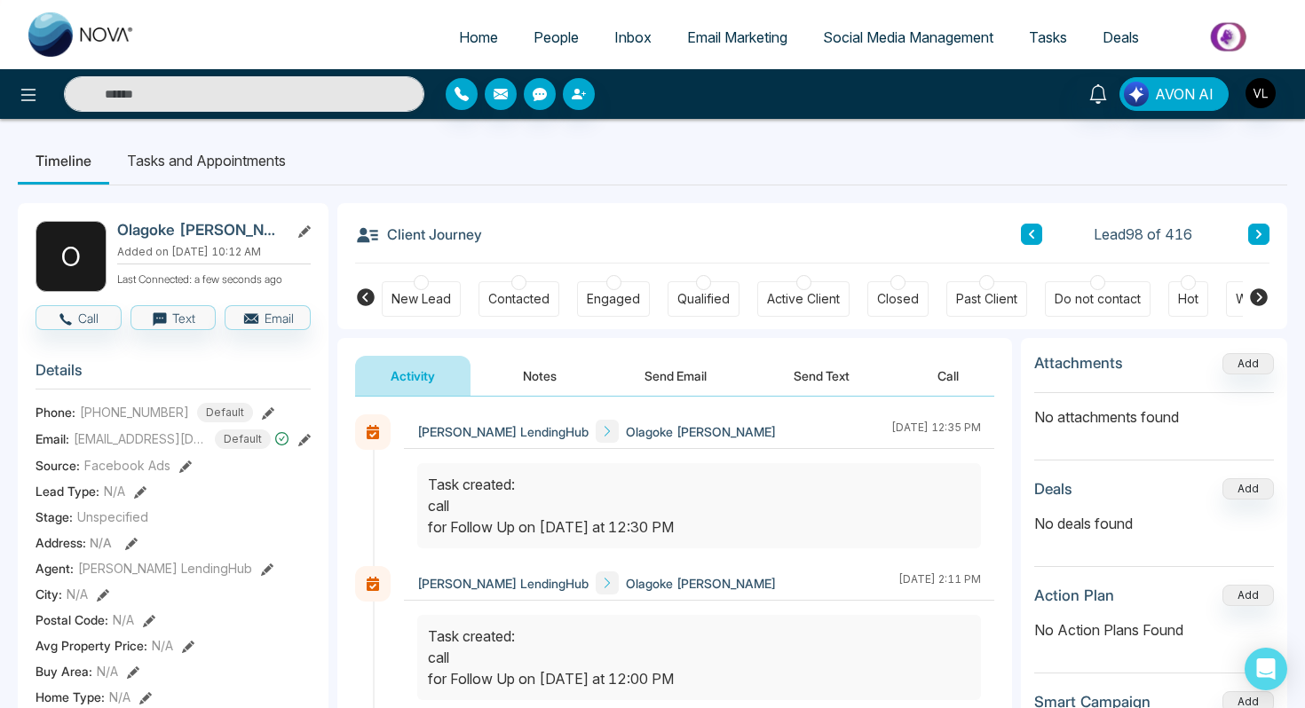
click at [140, 153] on li "Tasks and Appointments" at bounding box center [206, 161] width 194 height 48
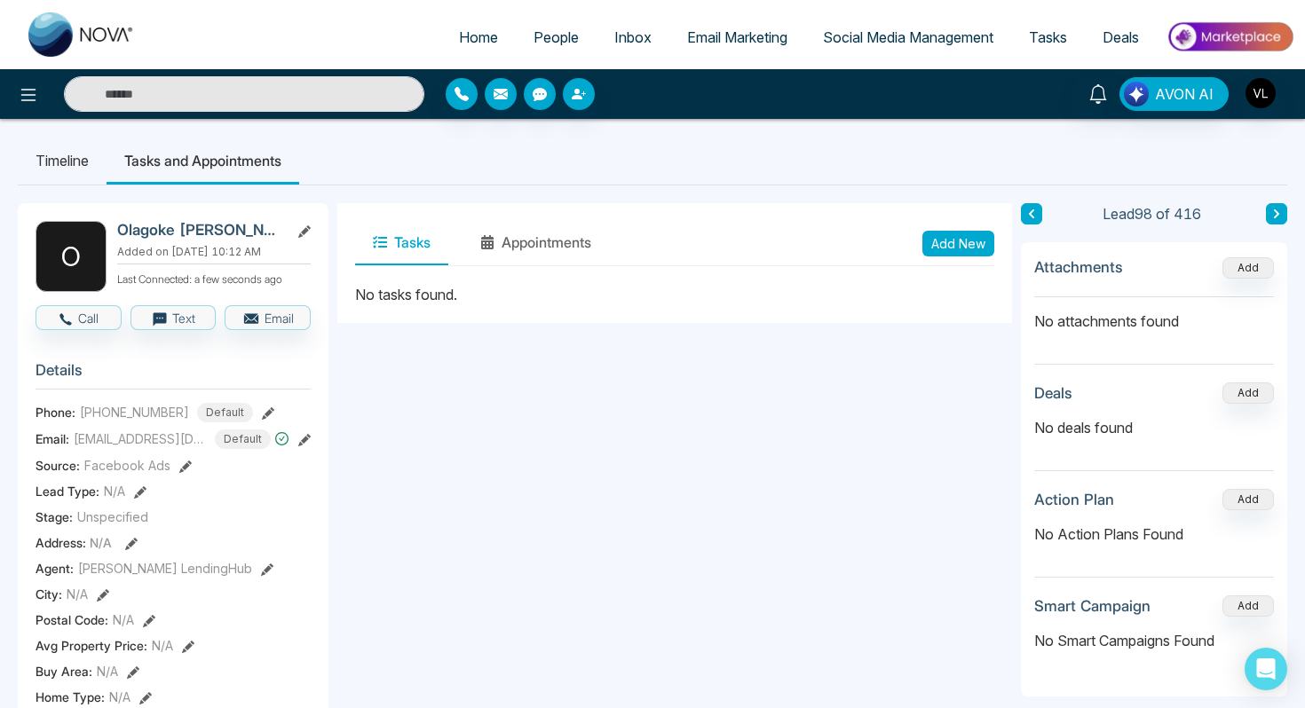
click at [61, 164] on li "Timeline" at bounding box center [62, 161] width 89 height 48
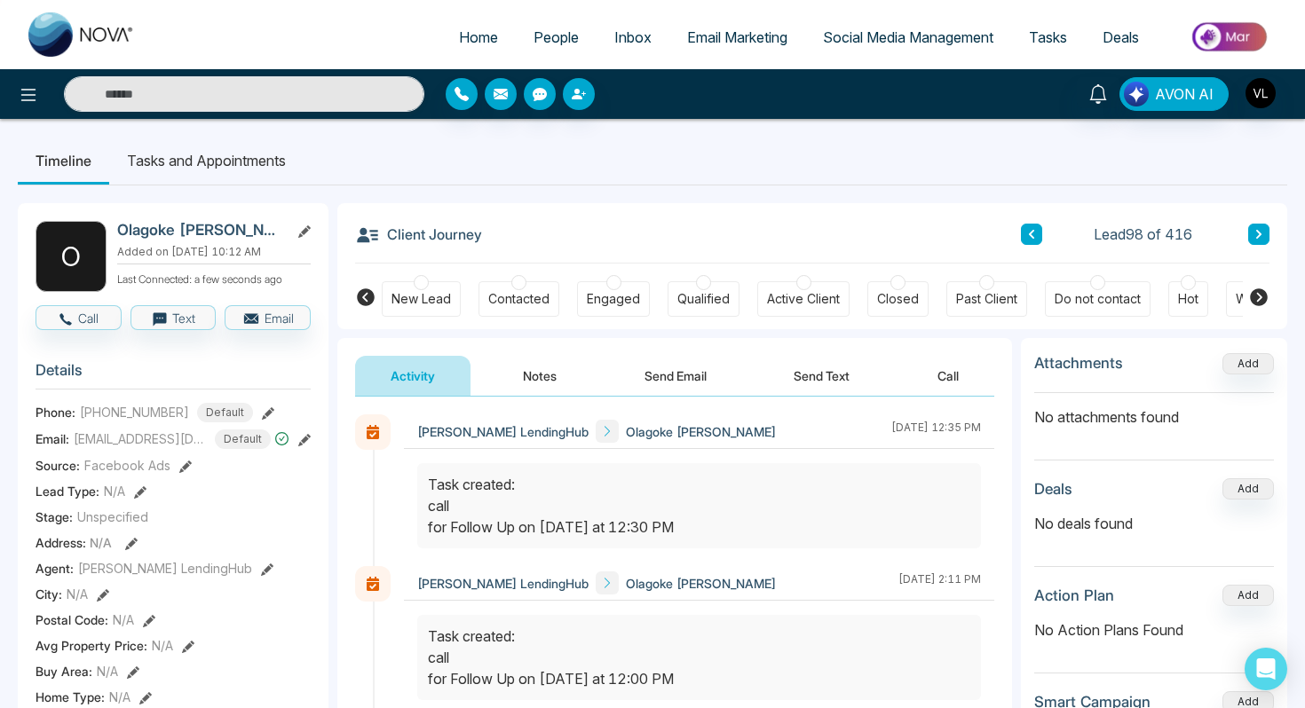
click at [557, 38] on span "People" at bounding box center [555, 37] width 45 height 18
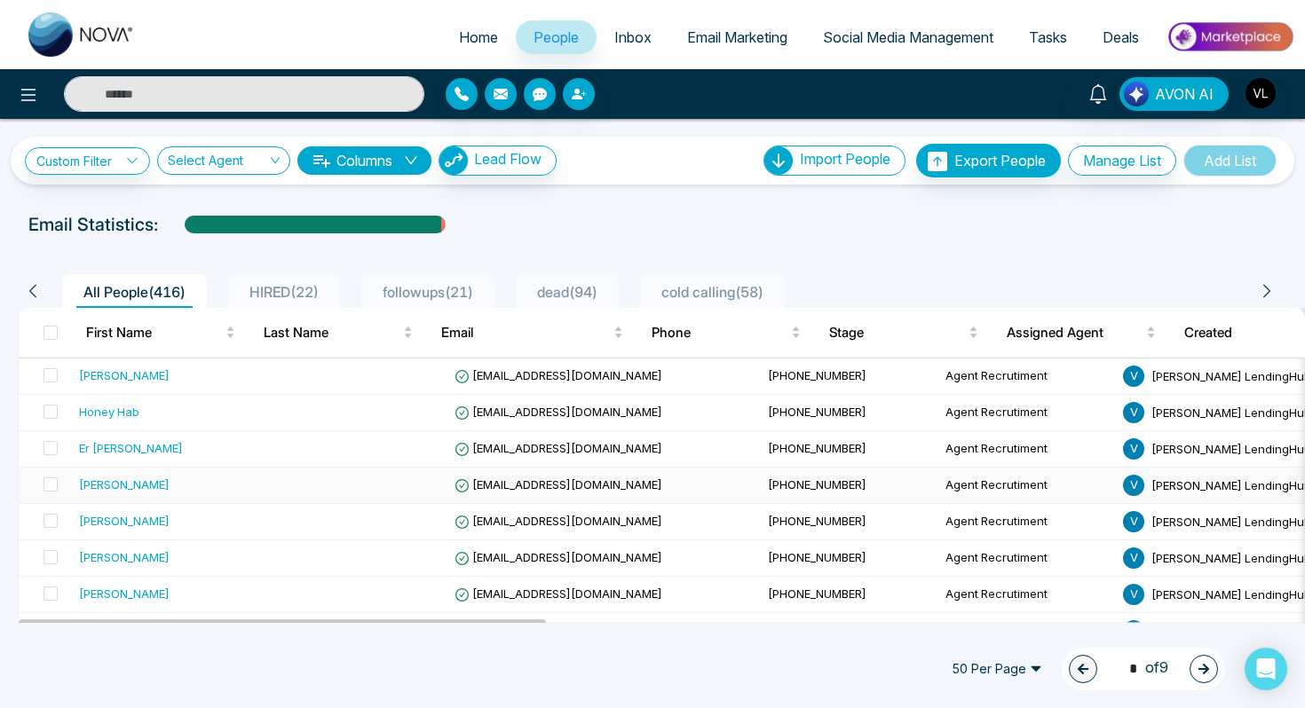
click at [327, 502] on td at bounding box center [359, 486] width 178 height 36
